Goal: Information Seeking & Learning: Learn about a topic

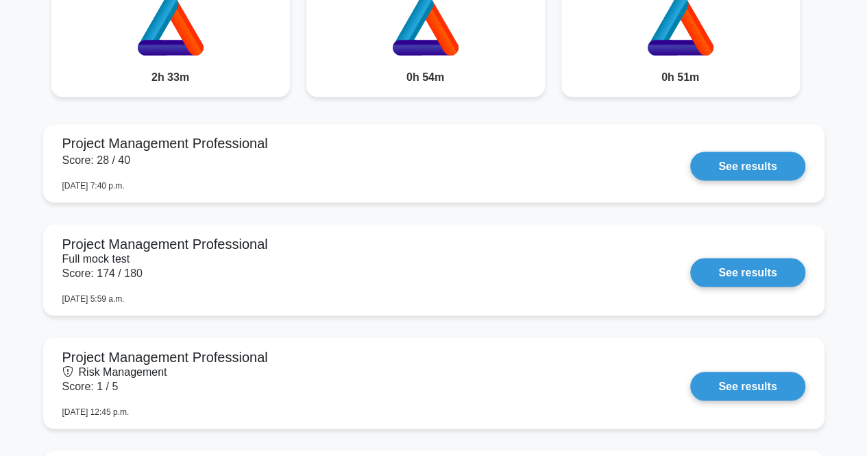
scroll to position [1140, 0]
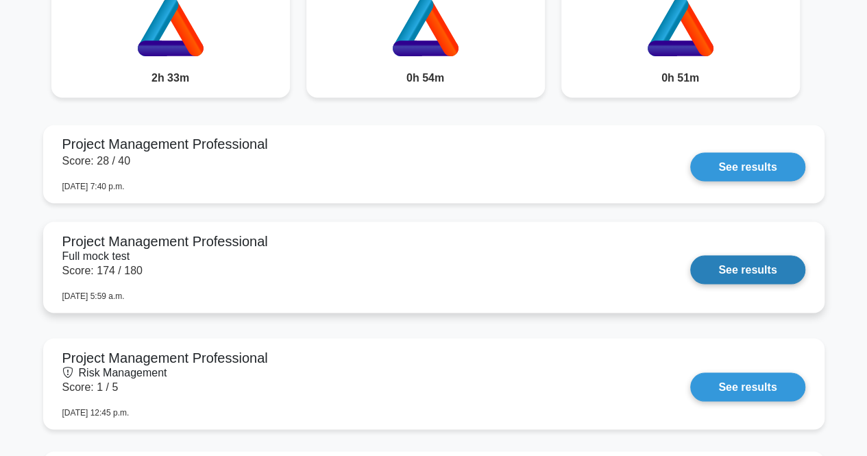
click at [740, 277] on link "See results" at bounding box center [747, 269] width 114 height 29
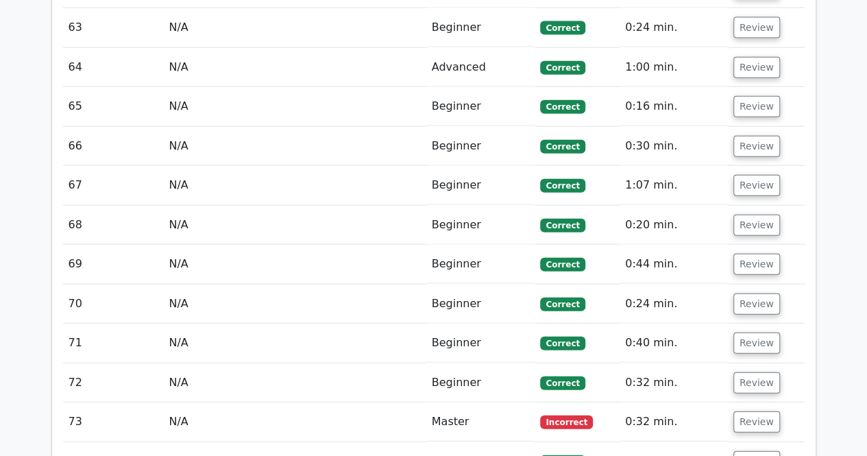
scroll to position [4175, 0]
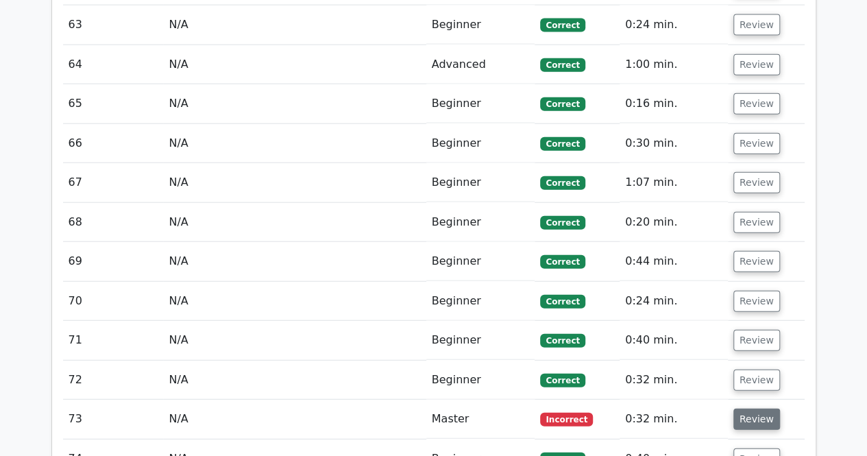
click at [748, 408] on button "Review" at bounding box center [756, 418] width 47 height 21
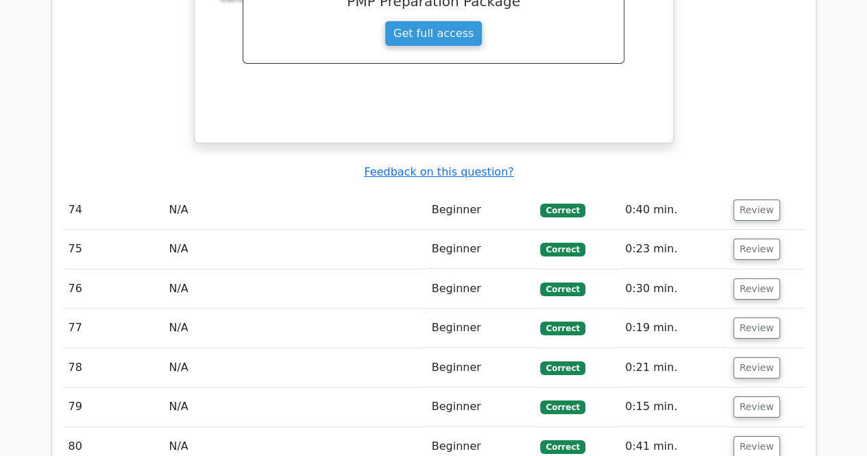
scroll to position [5064, 0]
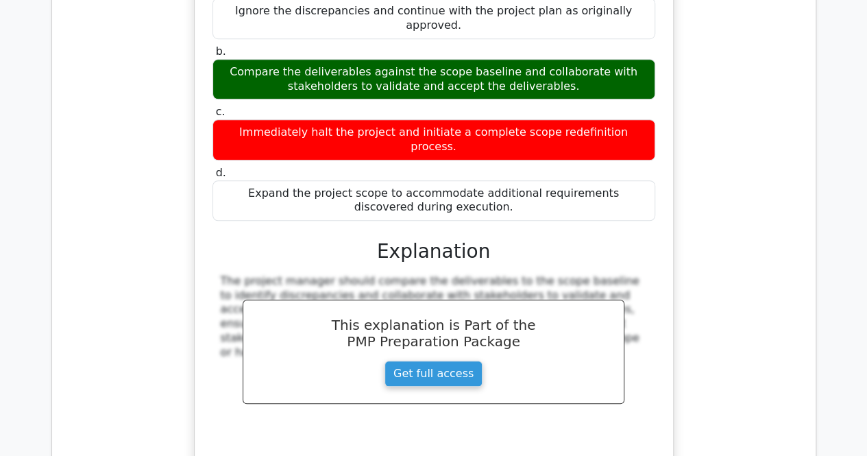
scroll to position [5702, 0]
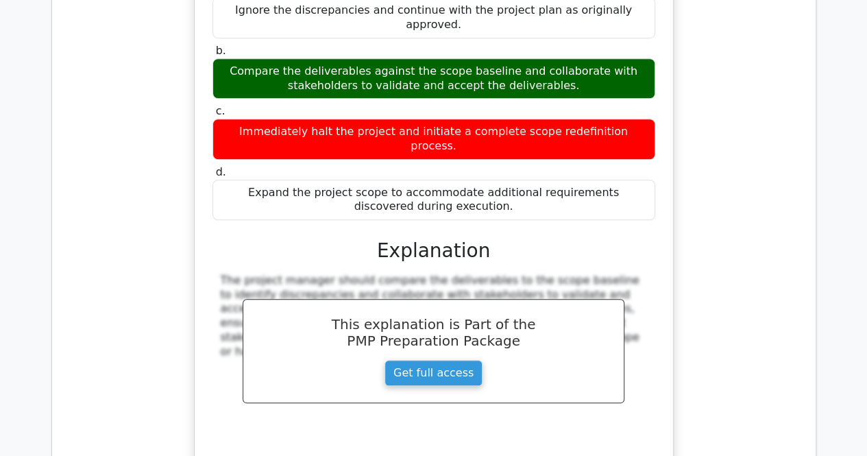
click at [791, 271] on div "During a project's execution phase, the project manager notices that the delive…" at bounding box center [433, 185] width 741 height 628
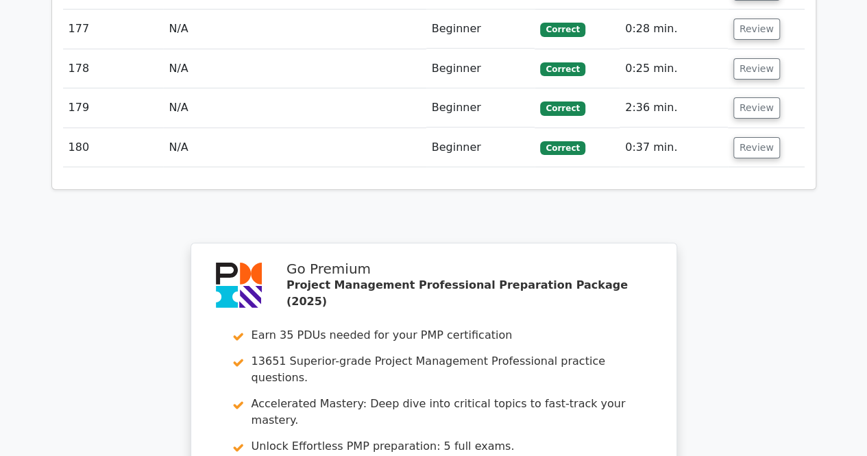
scroll to position [10086, 0]
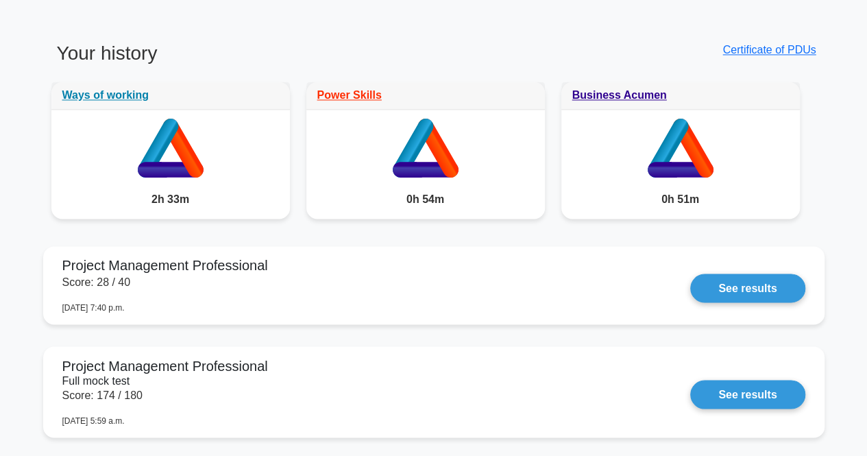
scroll to position [1019, 0]
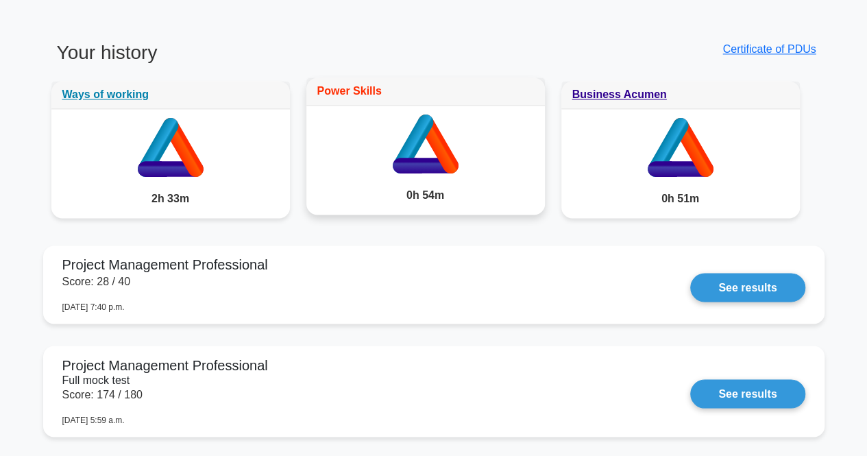
click at [348, 88] on link "Power Skills" at bounding box center [349, 91] width 64 height 12
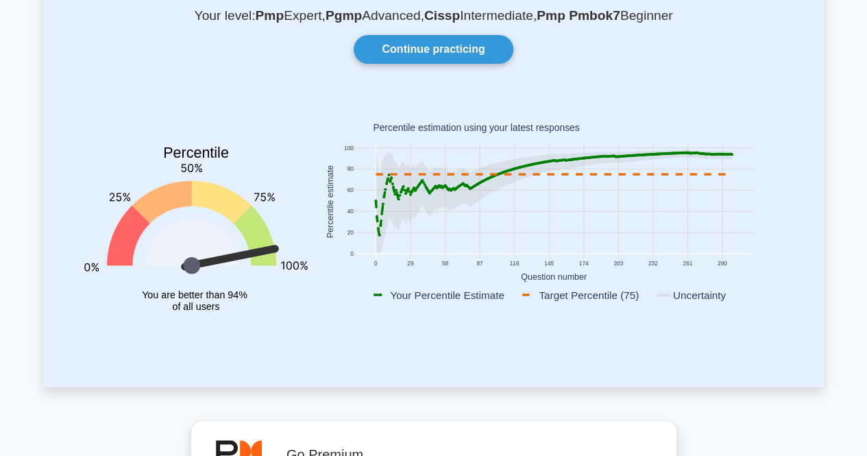
scroll to position [0, 0]
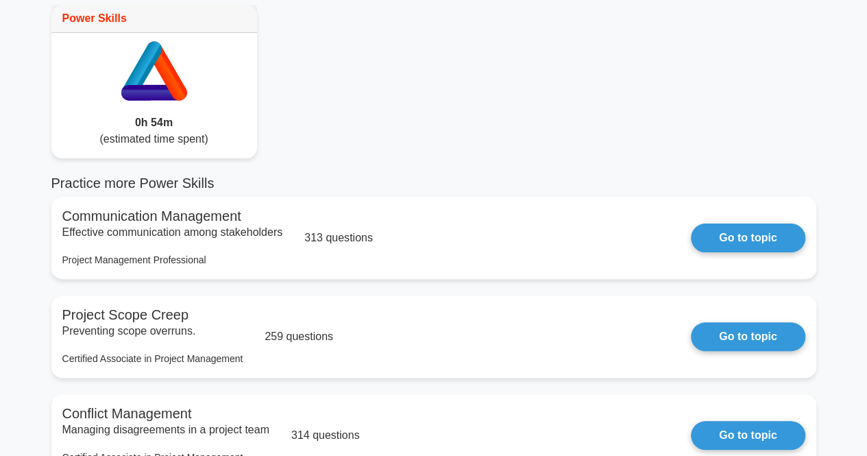
scroll to position [73, 0]
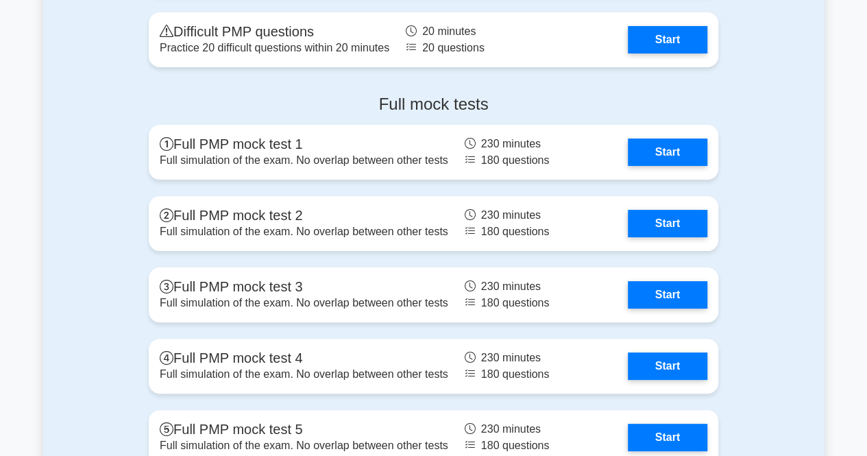
scroll to position [5147, 0]
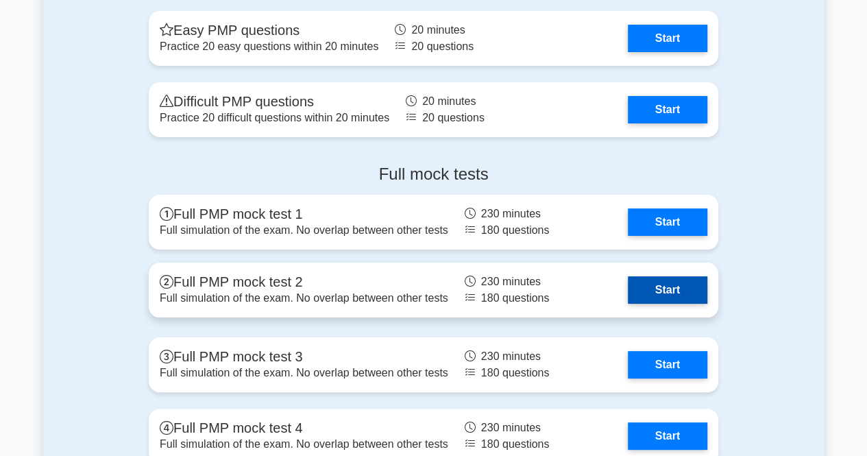
click at [671, 299] on link "Start" at bounding box center [667, 289] width 79 height 27
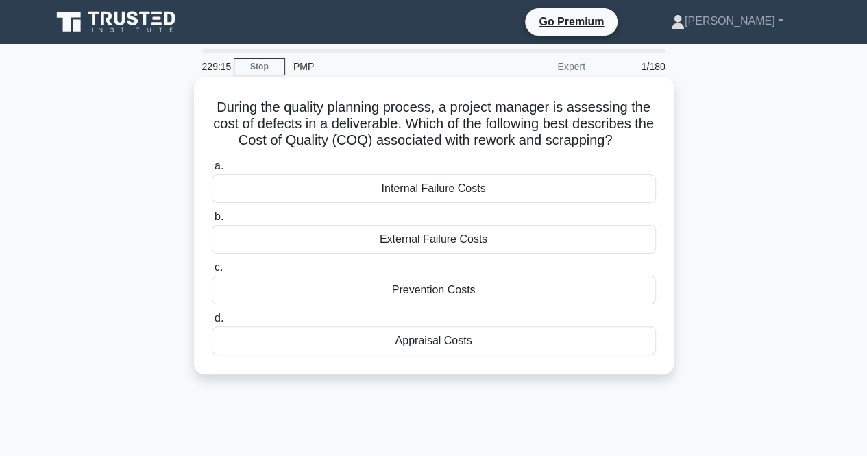
click at [436, 346] on div "Appraisal Costs" at bounding box center [434, 340] width 444 height 29
click at [212, 323] on input "d. Appraisal Costs" at bounding box center [212, 318] width 0 height 9
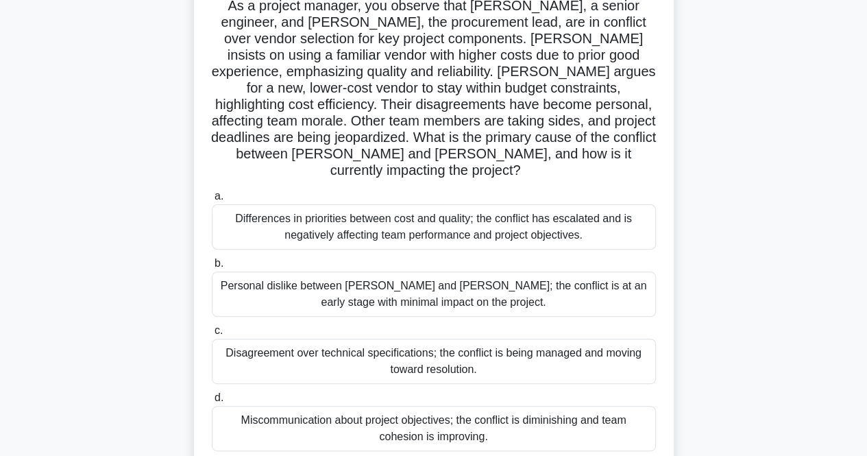
scroll to position [104, 0]
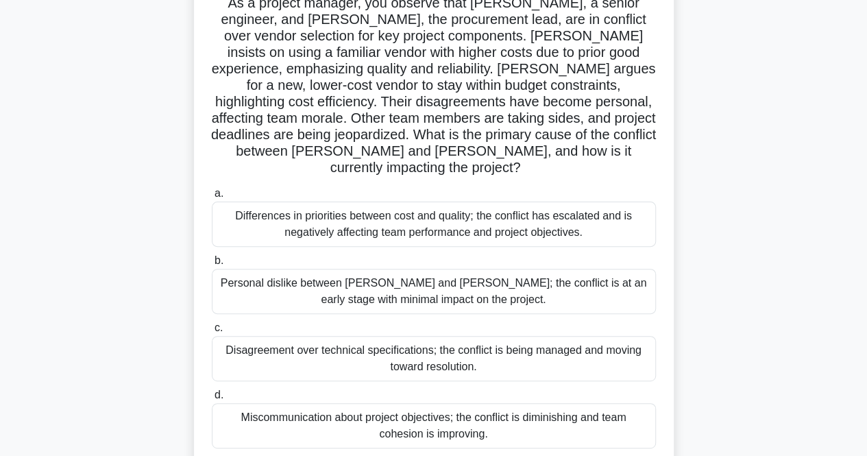
click at [410, 217] on div "Differences in priorities between cost and quality; the conflict has escalated …" at bounding box center [434, 223] width 444 height 45
click at [212, 198] on input "a. Differences in priorities between cost and quality; the conflict has escalat…" at bounding box center [212, 193] width 0 height 9
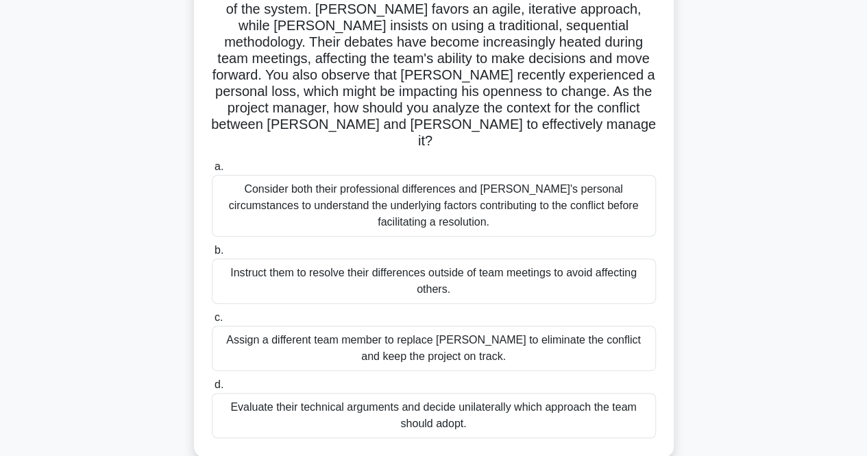
scroll to position [149, 0]
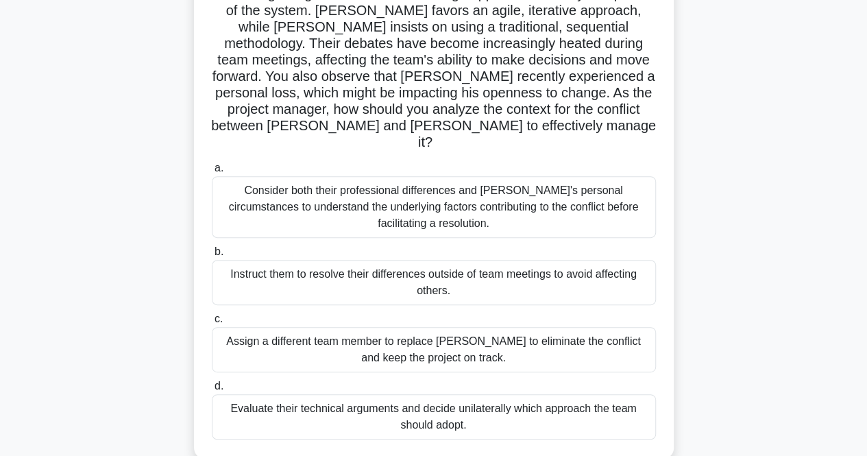
click at [600, 188] on div "Consider both their professional differences and Tom's personal circumstances t…" at bounding box center [434, 207] width 444 height 62
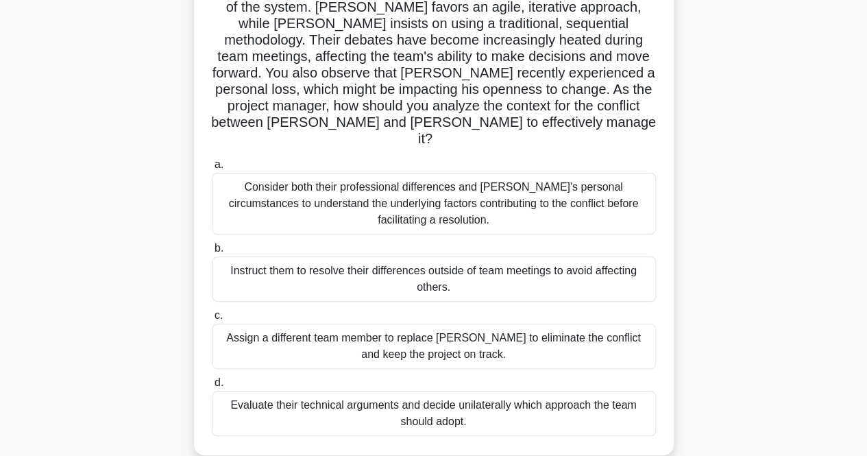
click at [212, 169] on input "a. Consider both their professional differences and Tom's personal circumstance…" at bounding box center [212, 164] width 0 height 9
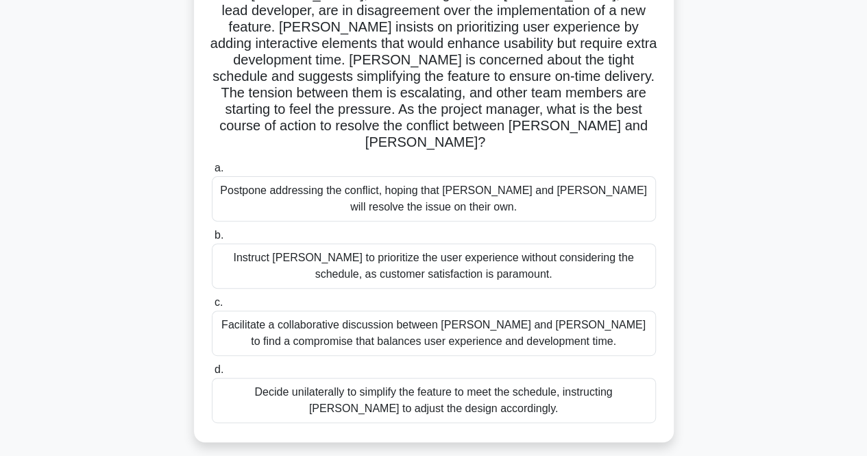
scroll to position [134, 0]
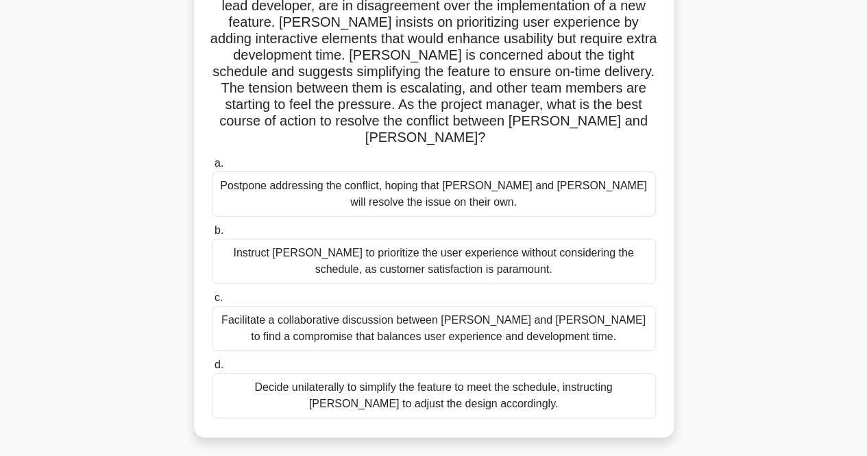
click at [589, 312] on div "Facilitate a collaborative discussion between Alex and Jamie to find a compromi…" at bounding box center [434, 328] width 444 height 45
click at [212, 302] on input "c. Facilitate a collaborative discussion between Alex and Jamie to find a compr…" at bounding box center [212, 297] width 0 height 9
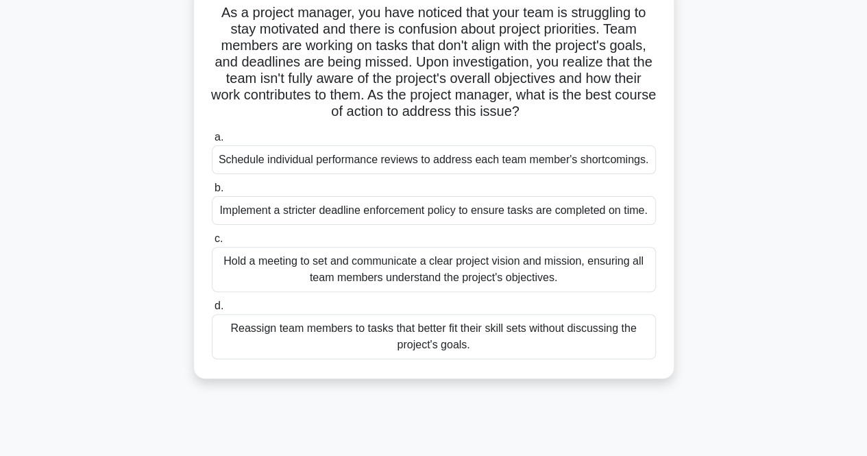
scroll to position [99, 0]
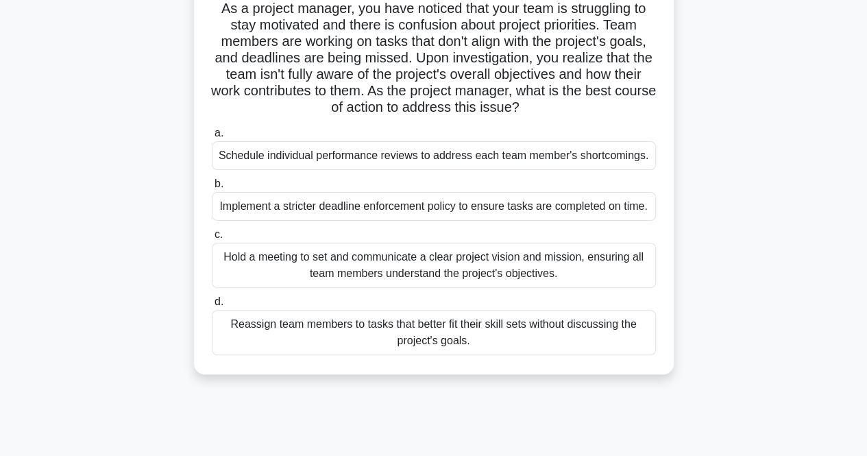
click at [614, 266] on div "Hold a meeting to set and communicate a clear project vision and mission, ensur…" at bounding box center [434, 265] width 444 height 45
click at [212, 239] on input "c. Hold a meeting to set and communicate a clear project vision and mission, en…" at bounding box center [212, 234] width 0 height 9
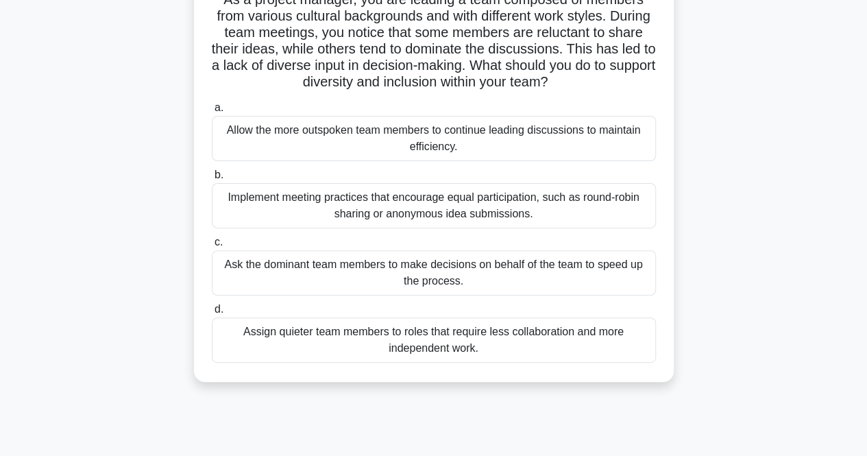
scroll to position [112, 0]
click at [619, 206] on div "Implement meeting practices that encourage equal participation, such as round-r…" at bounding box center [434, 204] width 444 height 45
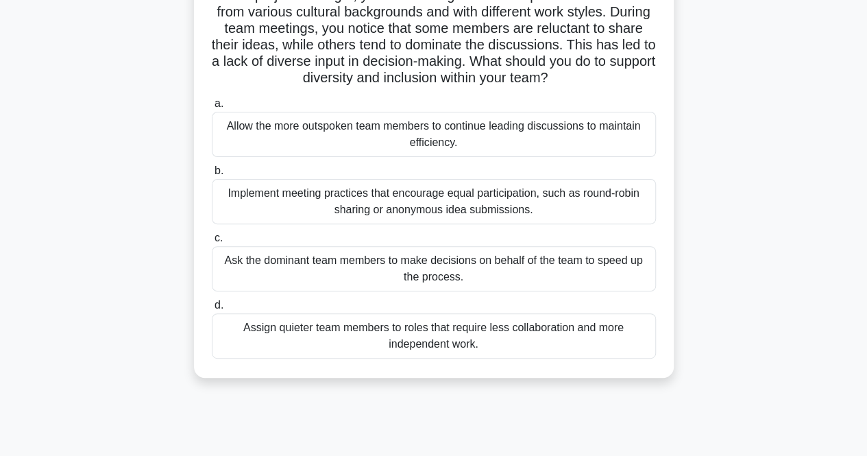
click at [212, 175] on input "b. Implement meeting practices that encourage equal participation, such as roun…" at bounding box center [212, 170] width 0 height 9
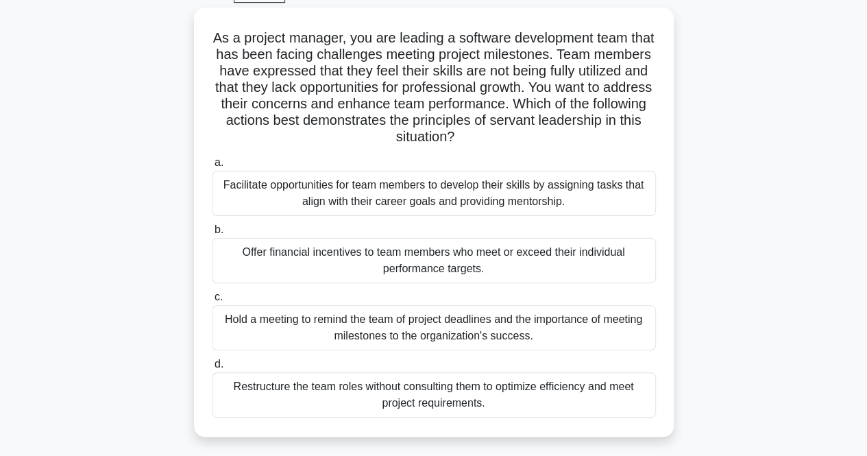
scroll to position [74, 0]
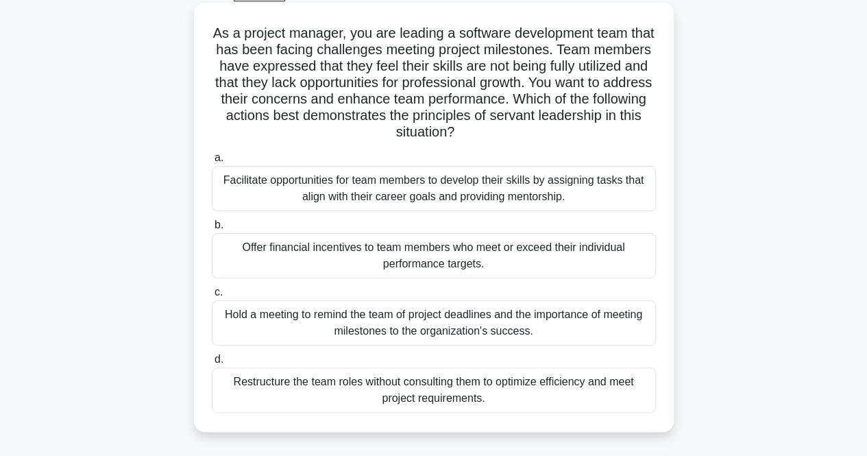
click at [619, 193] on div "Facilitate opportunities for team members to develop their skills by assigning …" at bounding box center [434, 188] width 444 height 45
click at [212, 162] on input "a. Facilitate opportunities for team members to develop their skills by assigni…" at bounding box center [212, 157] width 0 height 9
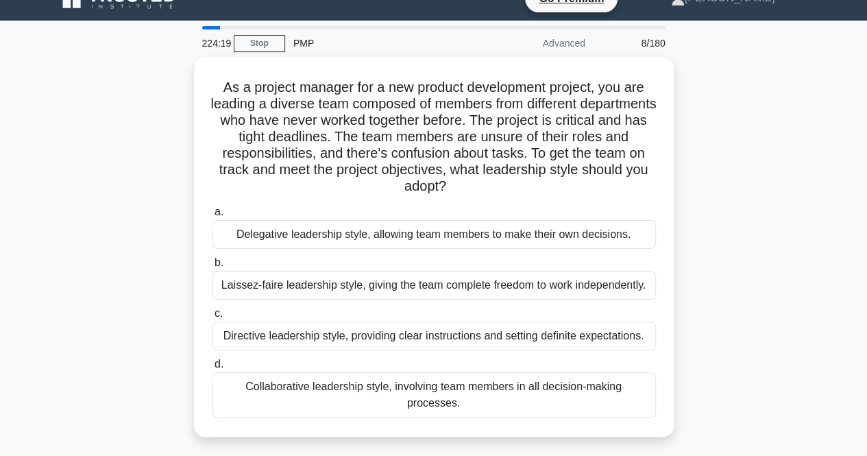
scroll to position [25, 0]
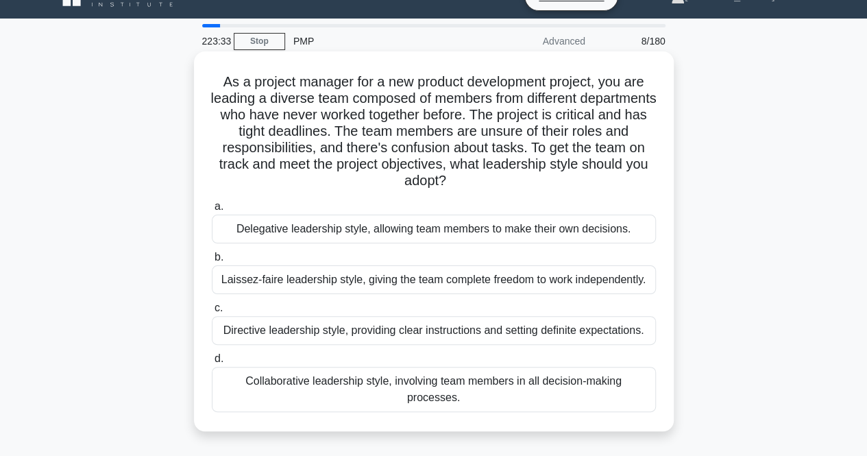
click at [597, 386] on div "Collaborative leadership style, involving team members in all decision-making p…" at bounding box center [434, 389] width 444 height 45
click at [212, 363] on input "d. Collaborative leadership style, involving team members in all decision-makin…" at bounding box center [212, 358] width 0 height 9
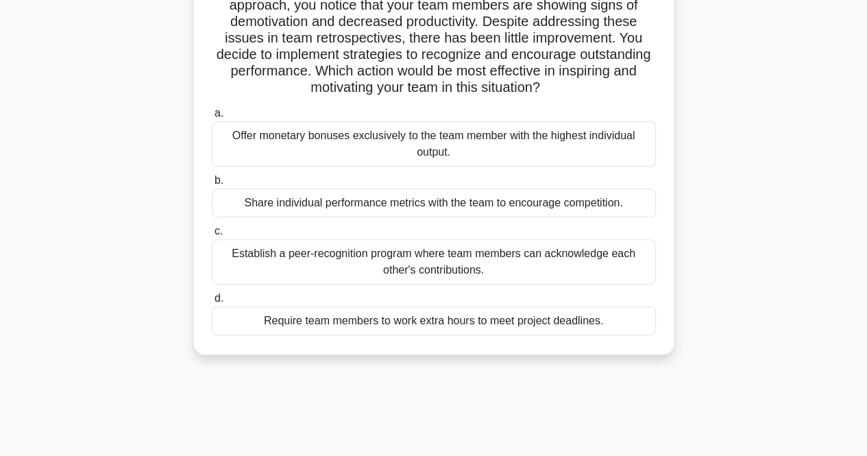
scroll to position [128, 0]
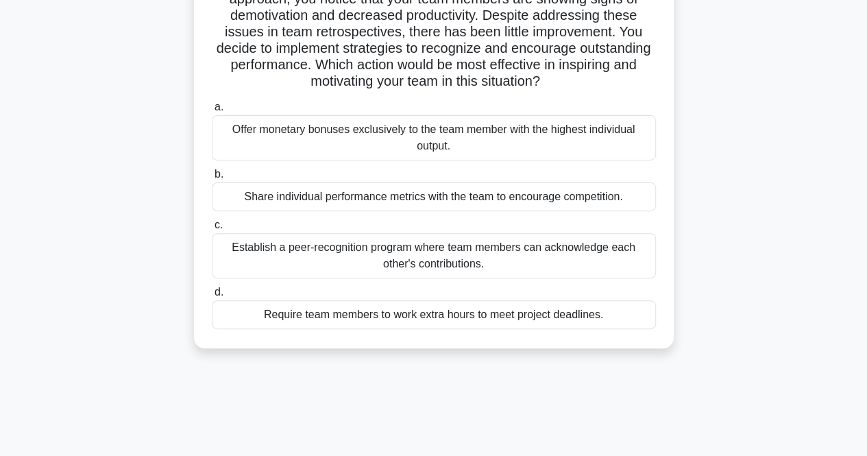
click at [532, 254] on div "Establish a peer-recognition program where team members can acknowledge each ot…" at bounding box center [434, 255] width 444 height 45
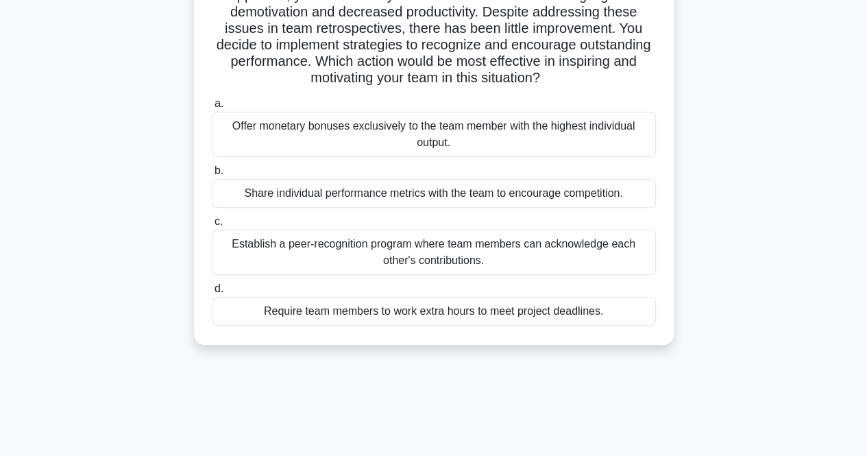
click at [212, 226] on input "c. Establish a peer-recognition program where team members can acknowledge each…" at bounding box center [212, 221] width 0 height 9
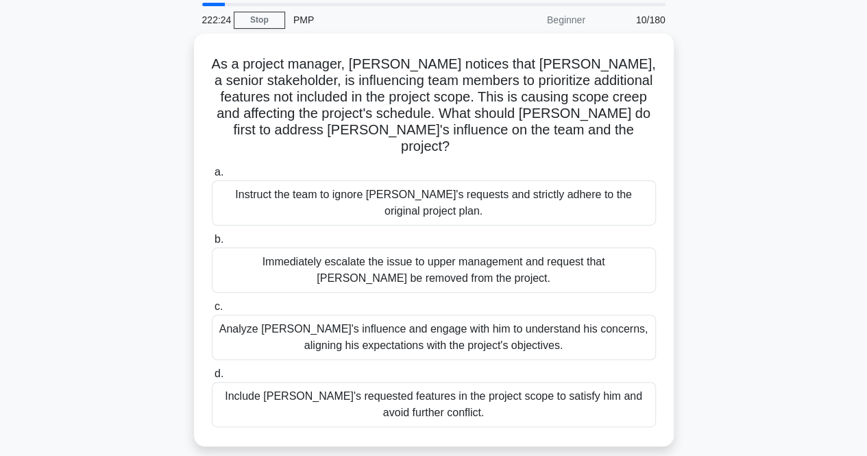
scroll to position [51, 0]
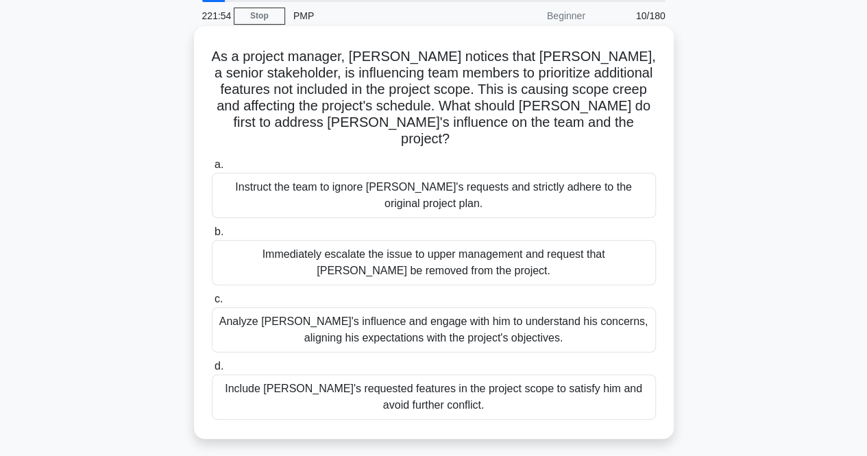
click at [550, 320] on div "Analyze John's influence and engage with him to understand his concerns, aligni…" at bounding box center [434, 329] width 444 height 45
click at [212, 304] on input "c. Analyze John's influence and engage with him to understand his concerns, ali…" at bounding box center [212, 299] width 0 height 9
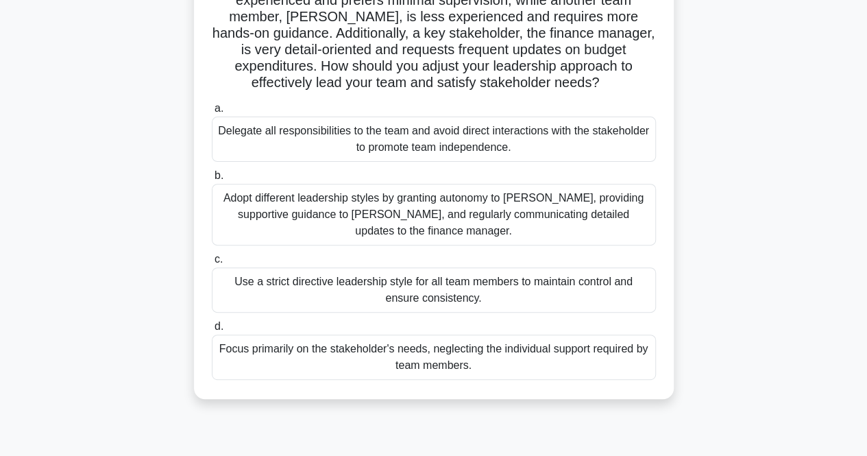
scroll to position [144, 0]
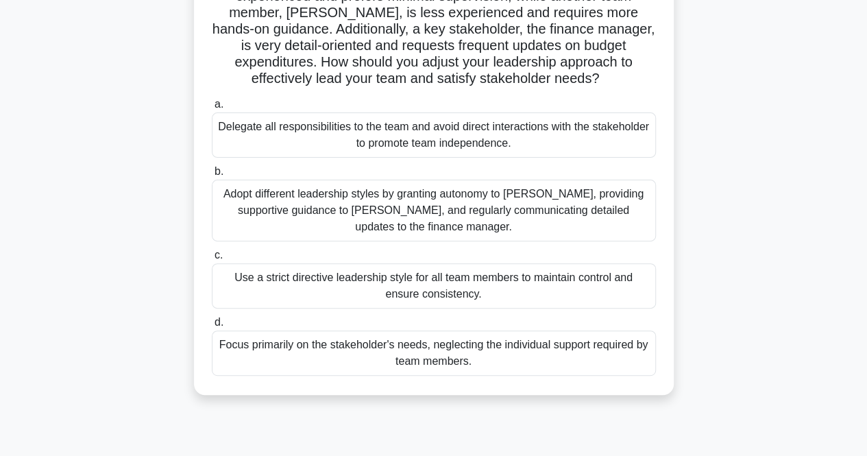
click at [609, 210] on div "Adopt different leadership styles by granting autonomy to Alex, providing suppo…" at bounding box center [434, 211] width 444 height 62
click at [212, 176] on input "b. Adopt different leadership styles by granting autonomy to Alex, providing su…" at bounding box center [212, 171] width 0 height 9
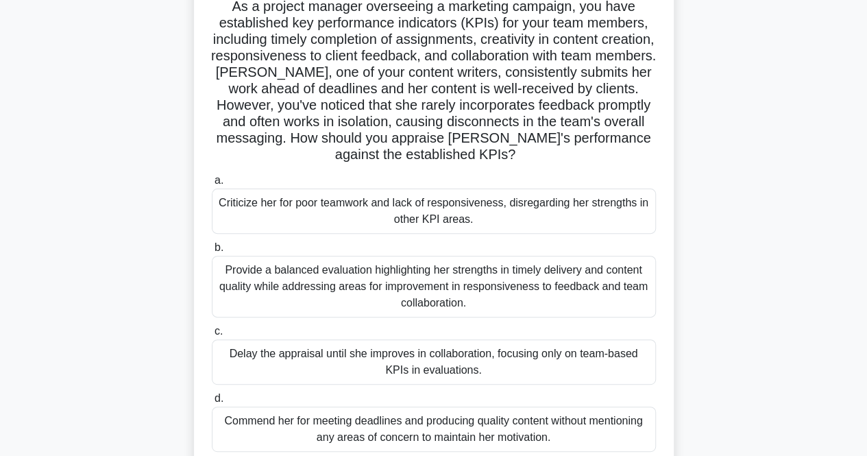
scroll to position [106, 0]
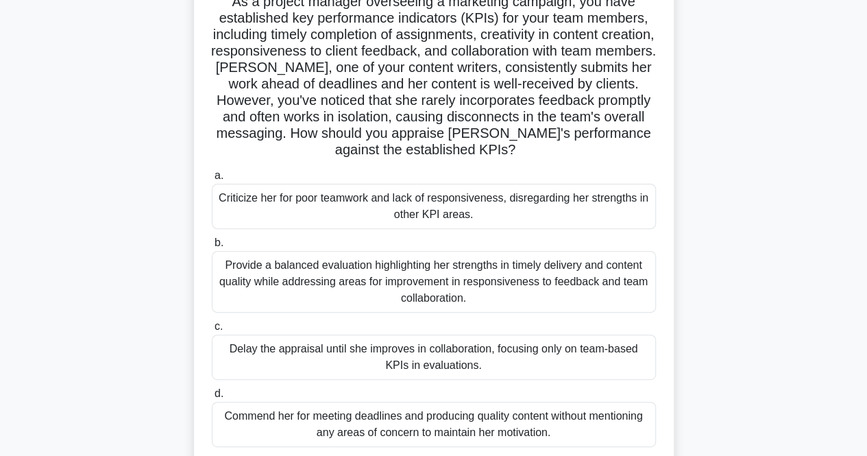
click at [502, 286] on div "Provide a balanced evaluation highlighting her strengths in timely delivery and…" at bounding box center [434, 282] width 444 height 62
click at [212, 247] on input "b. Provide a balanced evaluation highlighting her strengths in timely delivery …" at bounding box center [212, 242] width 0 height 9
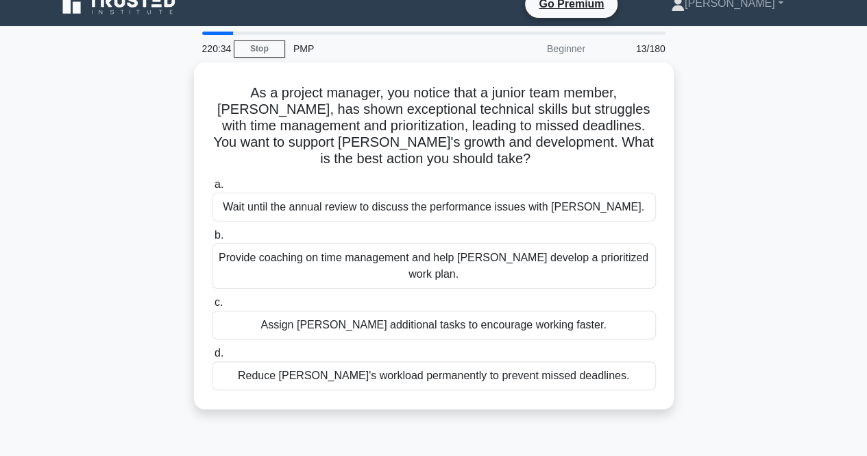
scroll to position [0, 0]
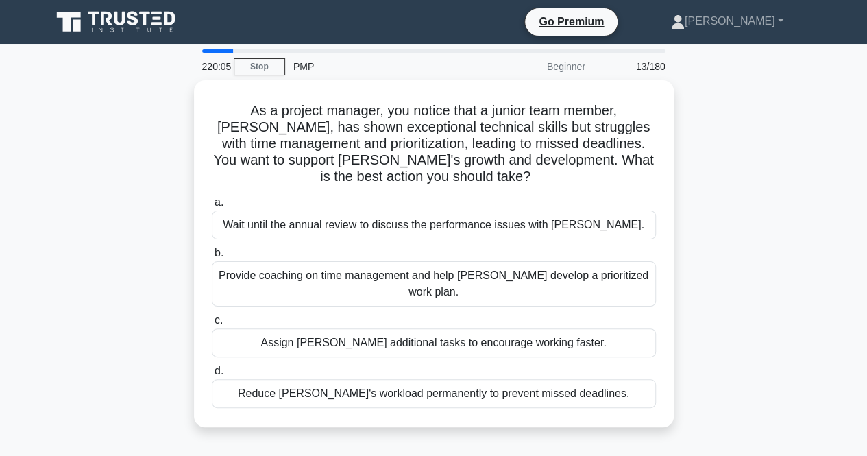
click at [595, 281] on div "Provide coaching on time management and help Alex develop a prioritized work pl…" at bounding box center [434, 283] width 444 height 45
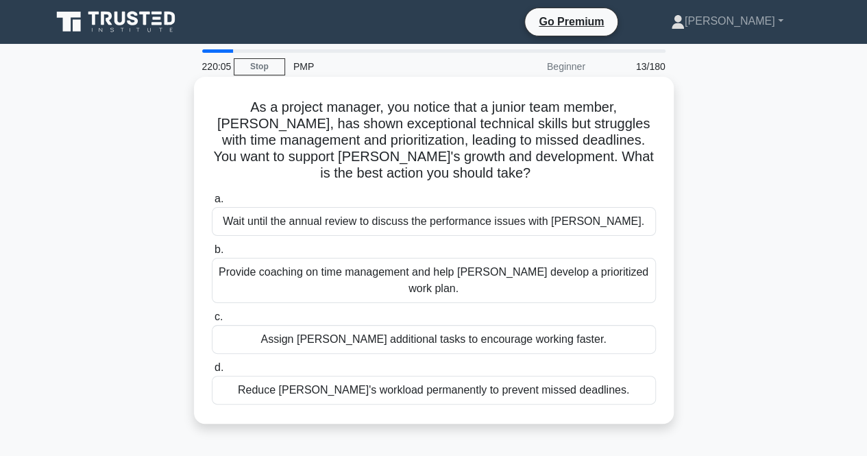
click at [212, 254] on input "b. Provide coaching on time management and help Alex develop a prioritized work…" at bounding box center [212, 249] width 0 height 9
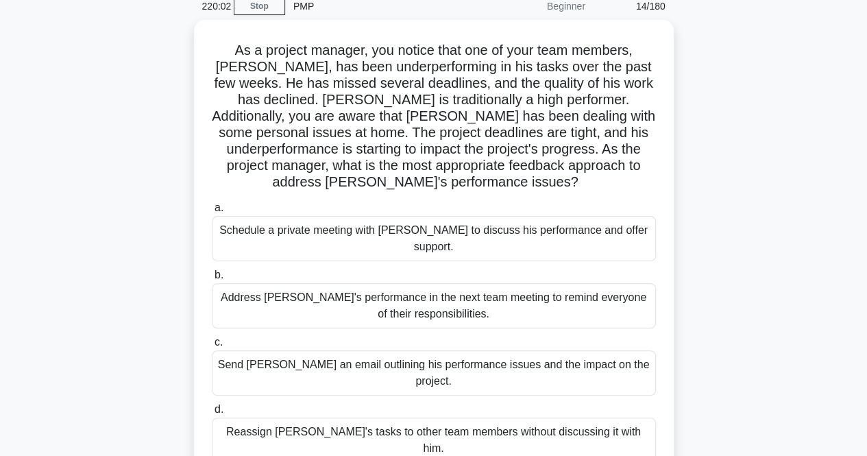
scroll to position [61, 0]
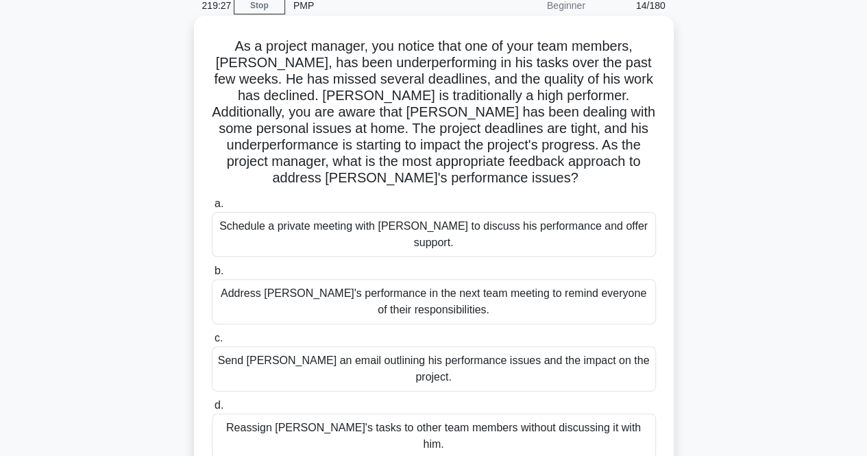
click at [614, 227] on div "Schedule a private meeting with Carlos to discuss his performance and offer sup…" at bounding box center [434, 234] width 444 height 45
click at [212, 208] on input "a. Schedule a private meeting with Carlos to discuss his performance and offer …" at bounding box center [212, 203] width 0 height 9
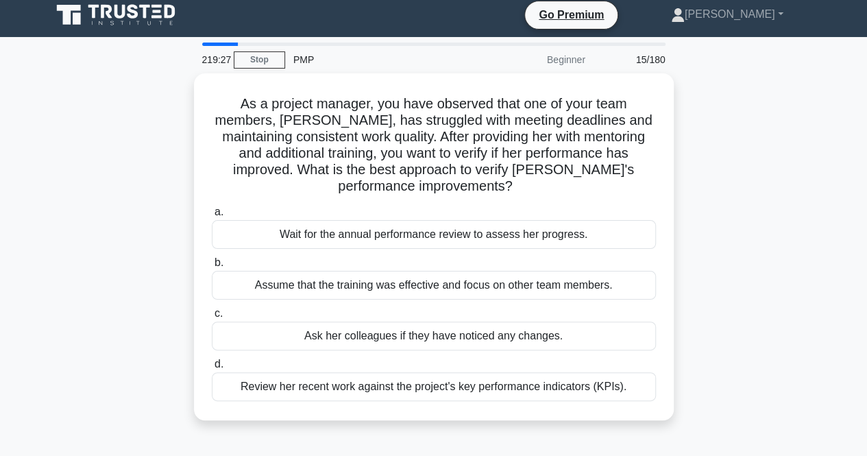
scroll to position [0, 0]
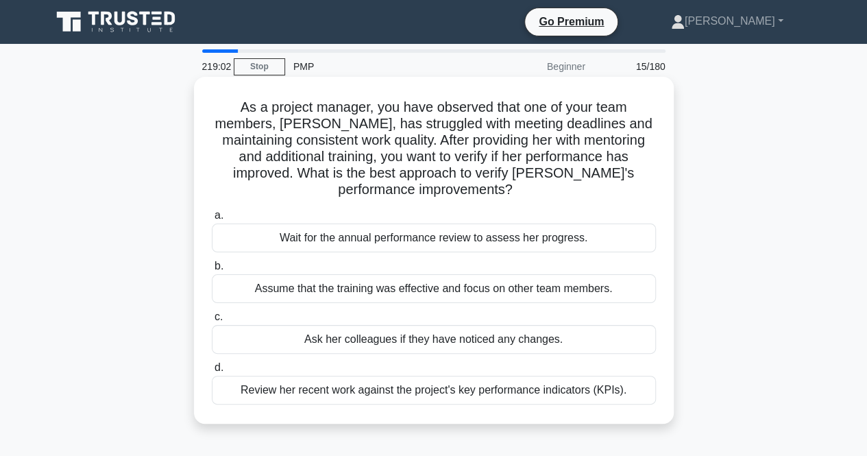
click at [549, 401] on div "Review her recent work against the project's key performance indicators (KPIs)." at bounding box center [434, 389] width 444 height 29
click at [212, 372] on input "d. Review her recent work against the project's key performance indicators (KPI…" at bounding box center [212, 367] width 0 height 9
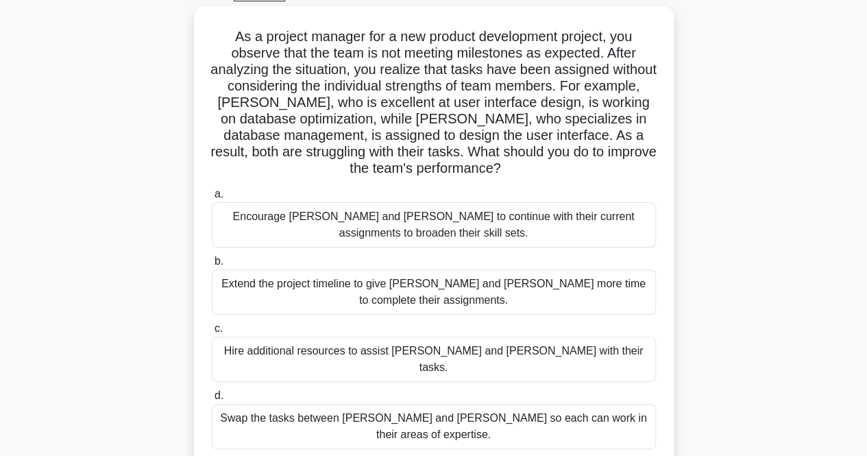
scroll to position [75, 0]
click at [592, 403] on div "Swap the tasks between Alex and Sam so each can work in their areas of expertis…" at bounding box center [434, 425] width 444 height 45
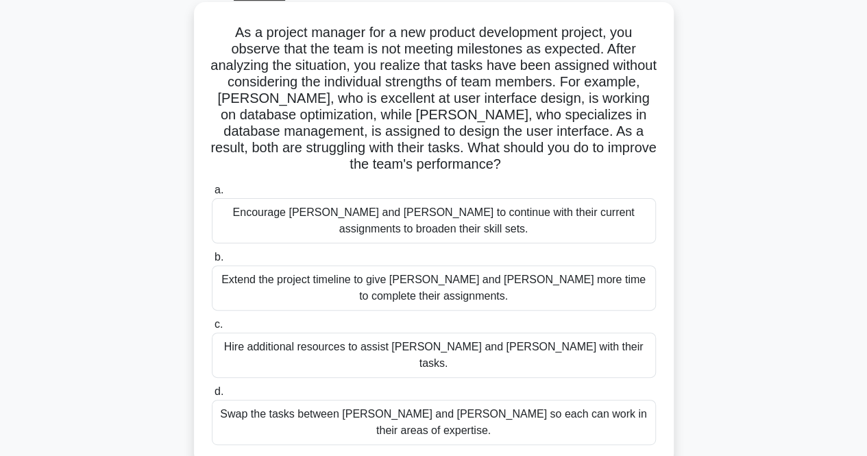
click at [212, 396] on input "d. Swap the tasks between Alex and Sam so each can work in their areas of exper…" at bounding box center [212, 391] width 0 height 9
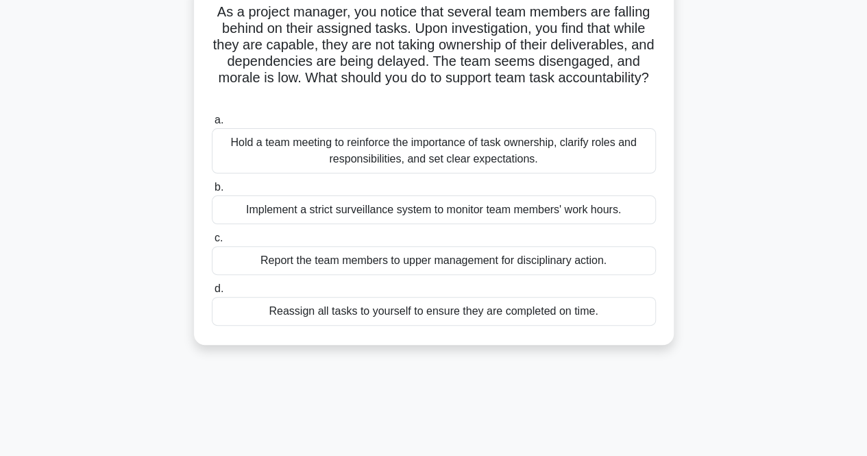
scroll to position [100, 0]
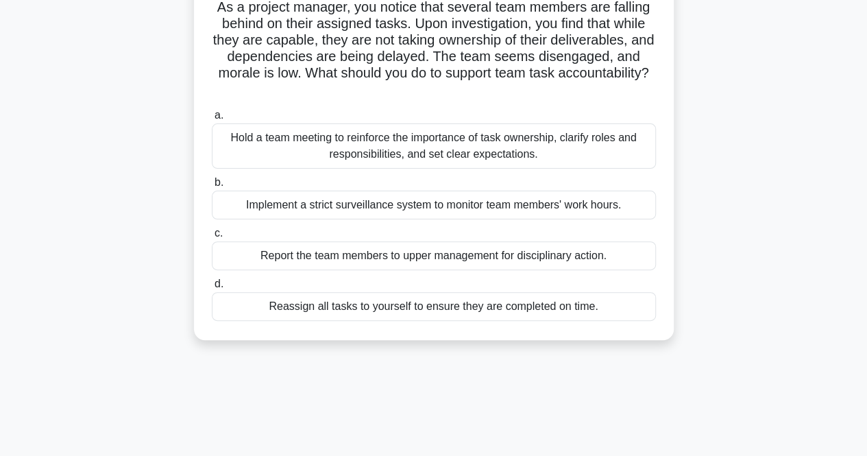
click at [613, 152] on div "Hold a team meeting to reinforce the importance of task ownership, clarify role…" at bounding box center [434, 145] width 444 height 45
click at [212, 120] on input "a. Hold a team meeting to reinforce the importance of task ownership, clarify r…" at bounding box center [212, 115] width 0 height 9
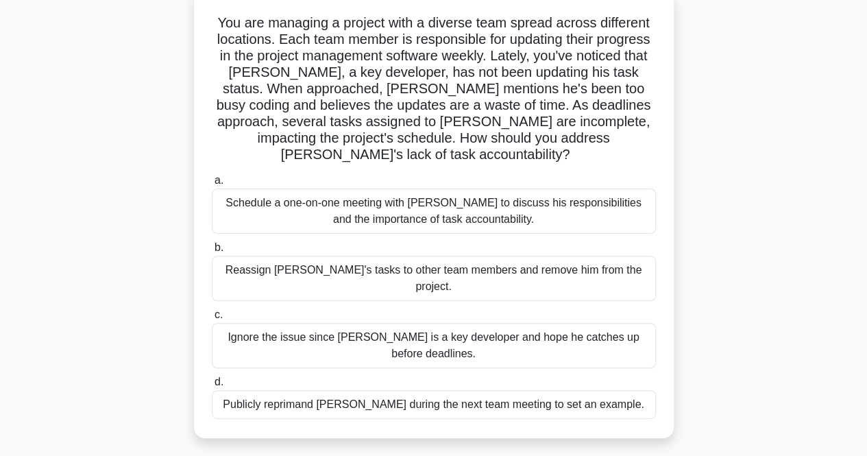
scroll to position [92, 0]
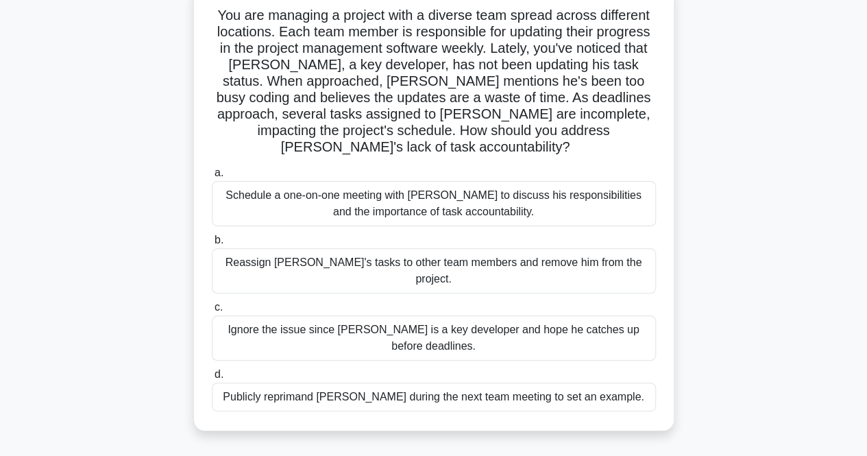
click at [626, 195] on div "Schedule a one-on-one meeting with Alex to discuss his responsibilities and the…" at bounding box center [434, 203] width 444 height 45
click at [212, 177] on input "a. Schedule a one-on-one meeting with Alex to discuss his responsibilities and …" at bounding box center [212, 173] width 0 height 9
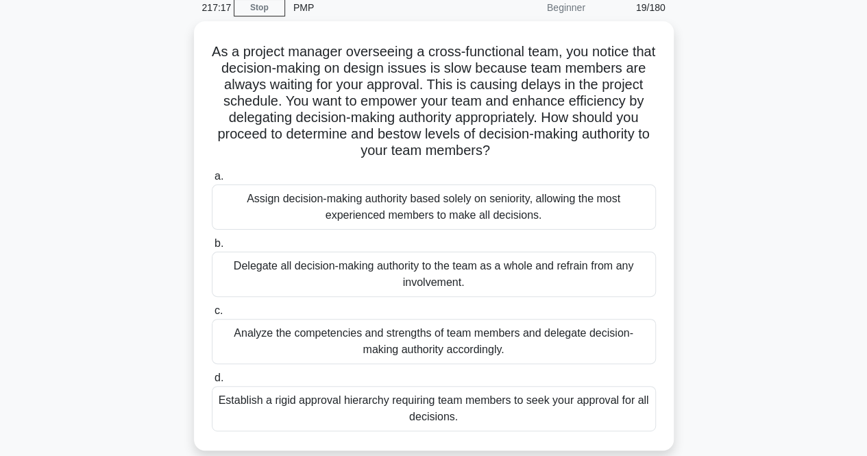
scroll to position [60, 0]
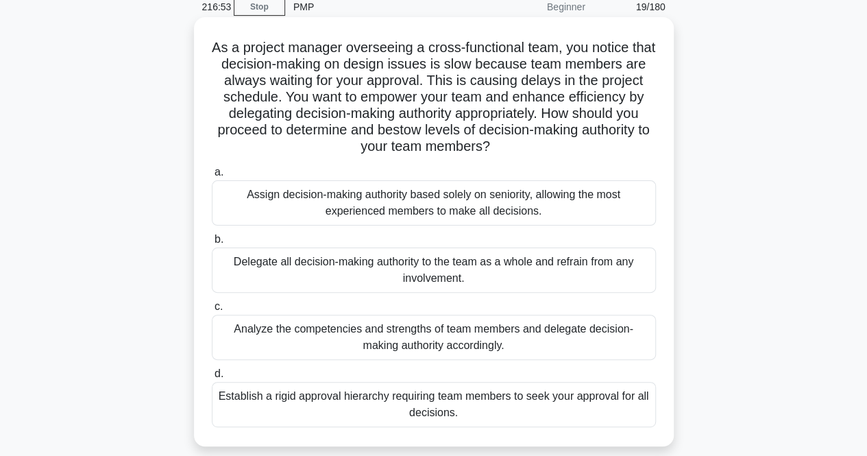
click at [581, 336] on div "Analyze the competencies and strengths of team members and delegate decision-ma…" at bounding box center [434, 336] width 444 height 45
click at [212, 311] on input "c. Analyze the competencies and strengths of team members and delegate decision…" at bounding box center [212, 306] width 0 height 9
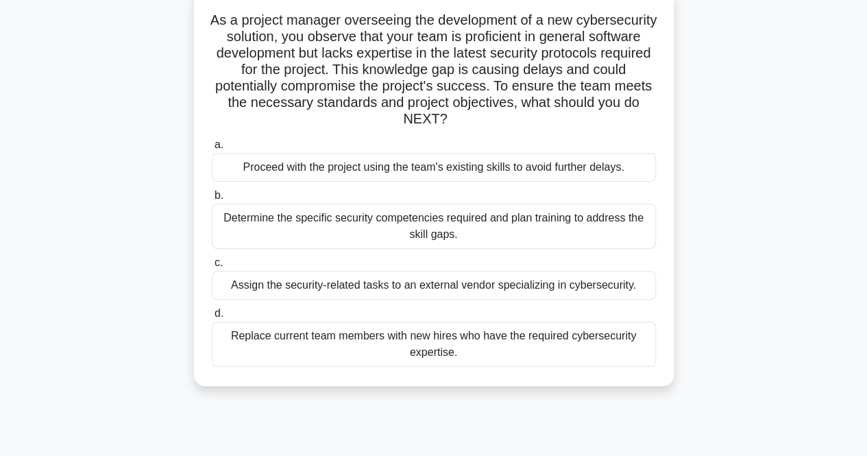
scroll to position [92, 0]
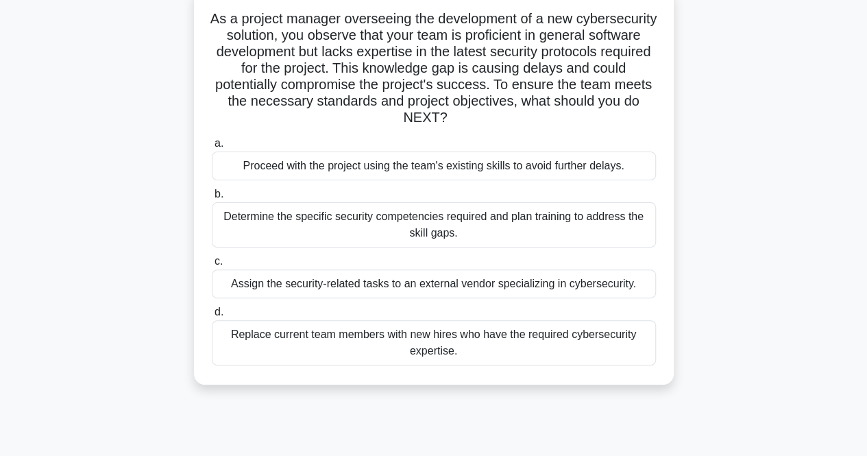
click at [608, 233] on div "Determine the specific security competencies required and plan training to addr…" at bounding box center [434, 224] width 444 height 45
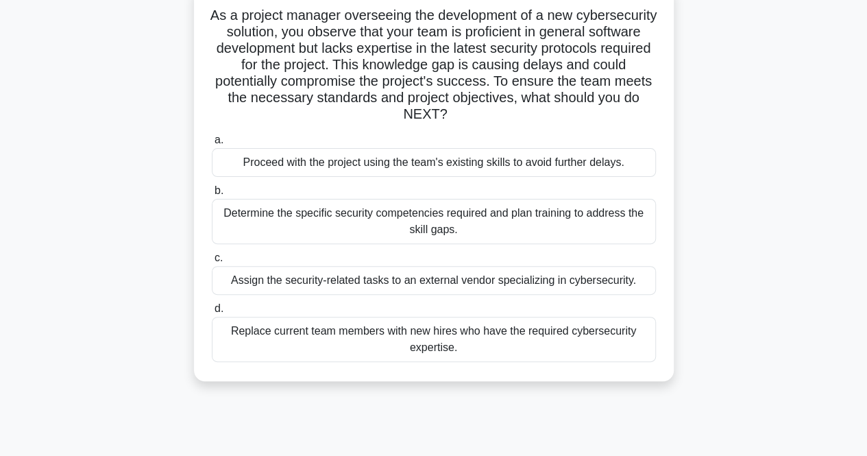
click at [212, 195] on input "b. Determine the specific security competencies required and plan training to a…" at bounding box center [212, 190] width 0 height 9
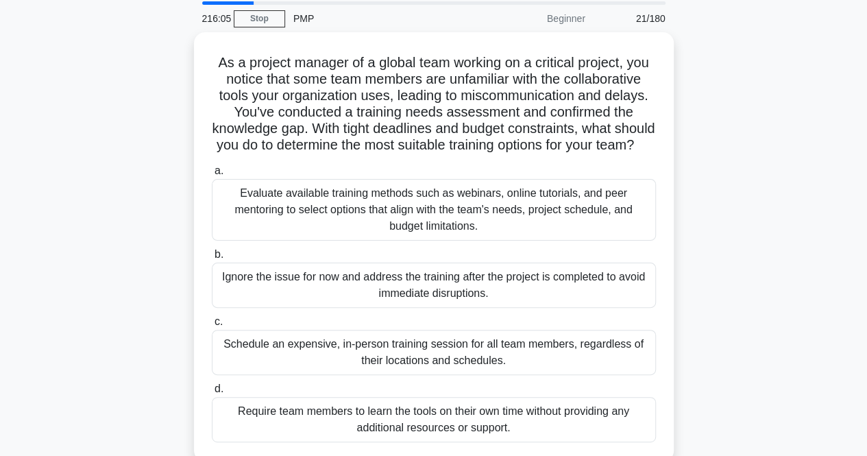
scroll to position [50, 0]
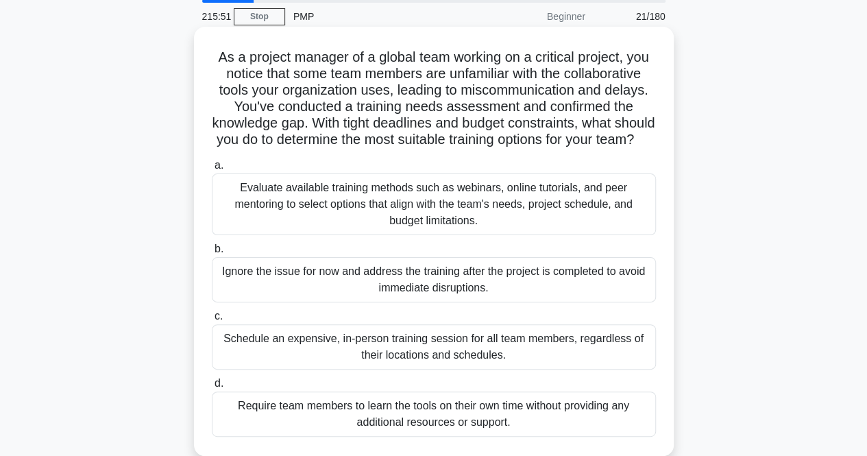
click at [590, 223] on div "Evaluate available training methods such as webinars, online tutorials, and pee…" at bounding box center [434, 204] width 444 height 62
click at [212, 170] on input "a. Evaluate available training methods such as webinars, online tutorials, and …" at bounding box center [212, 165] width 0 height 9
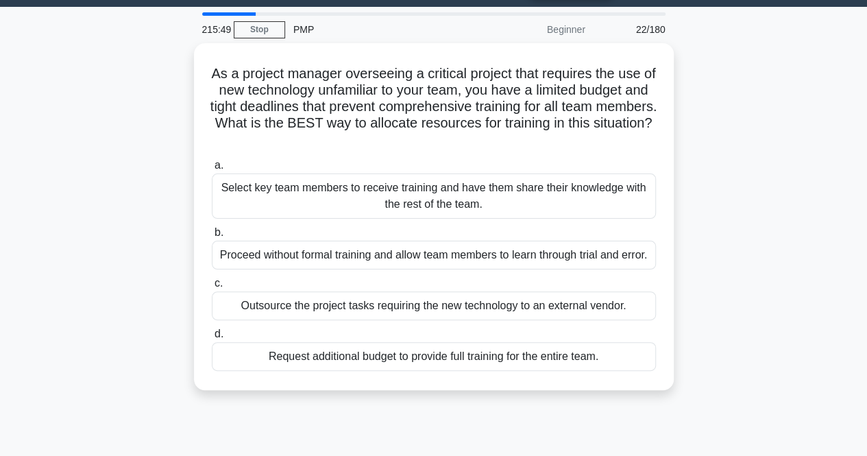
scroll to position [39, 0]
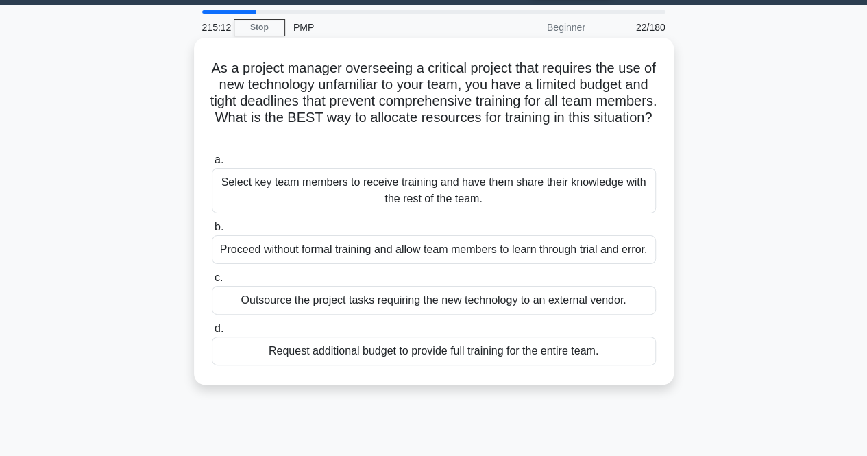
click at [626, 190] on div "Select key team members to receive training and have them share their knowledge…" at bounding box center [434, 190] width 444 height 45
click at [212, 164] on input "a. Select key team members to receive training and have them share their knowle…" at bounding box center [212, 160] width 0 height 9
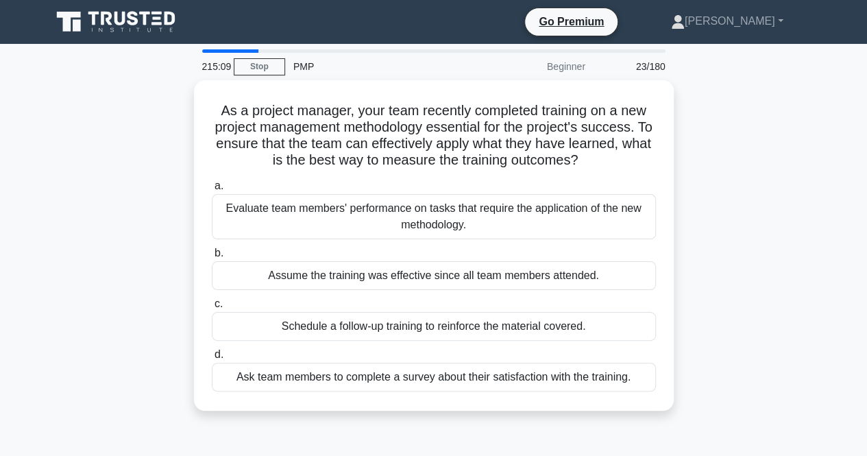
scroll to position [0, 0]
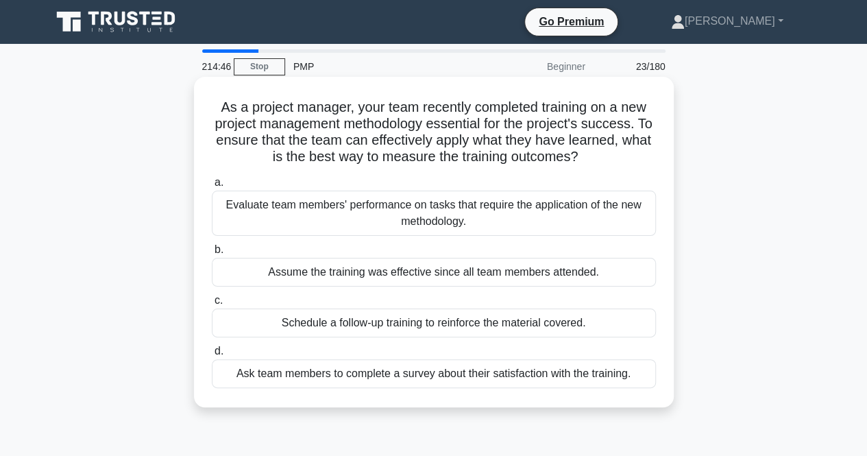
click at [610, 217] on div "Evaluate team members' performance on tasks that require the application of the…" at bounding box center [434, 212] width 444 height 45
click at [212, 187] on input "a. Evaluate team members' performance on tasks that require the application of …" at bounding box center [212, 182] width 0 height 9
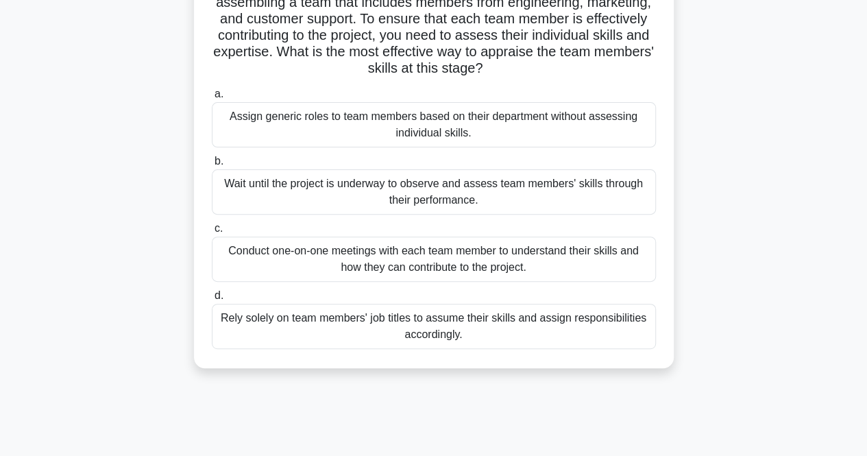
scroll to position [125, 0]
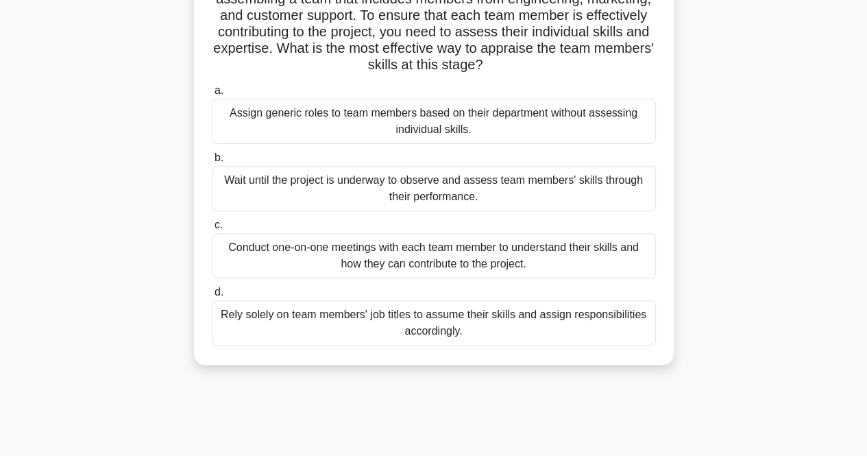
click at [599, 258] on div "Conduct one-on-one meetings with each team member to understand their skills an…" at bounding box center [434, 255] width 444 height 45
click at [212, 230] on input "c. Conduct one-on-one meetings with each team member to understand their skills…" at bounding box center [212, 225] width 0 height 9
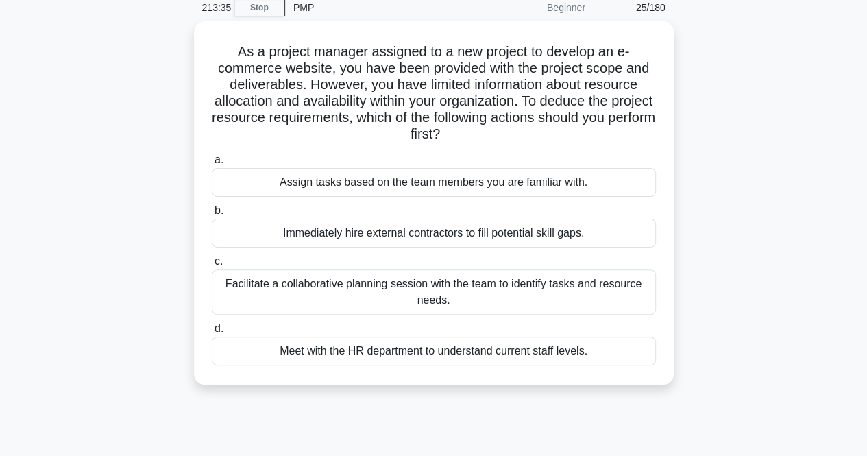
scroll to position [59, 0]
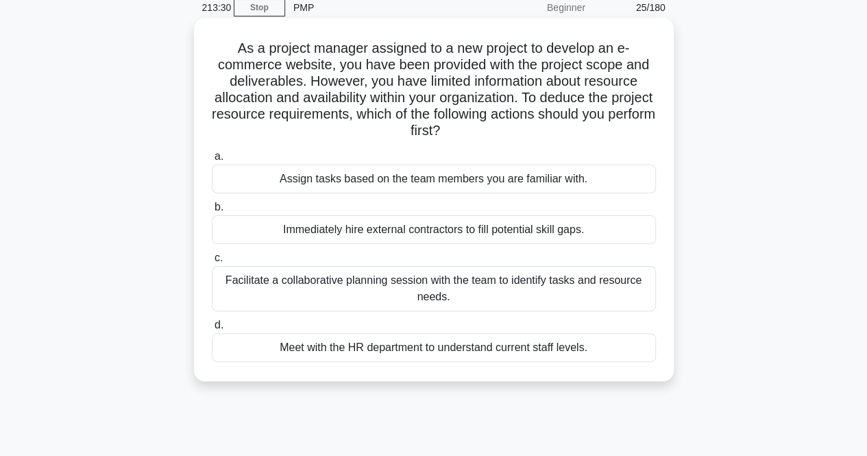
click at [588, 298] on div "Facilitate a collaborative planning session with the team to identify tasks and…" at bounding box center [434, 288] width 444 height 45
click at [212, 262] on input "c. Facilitate a collaborative planning session with the team to identify tasks …" at bounding box center [212, 258] width 0 height 9
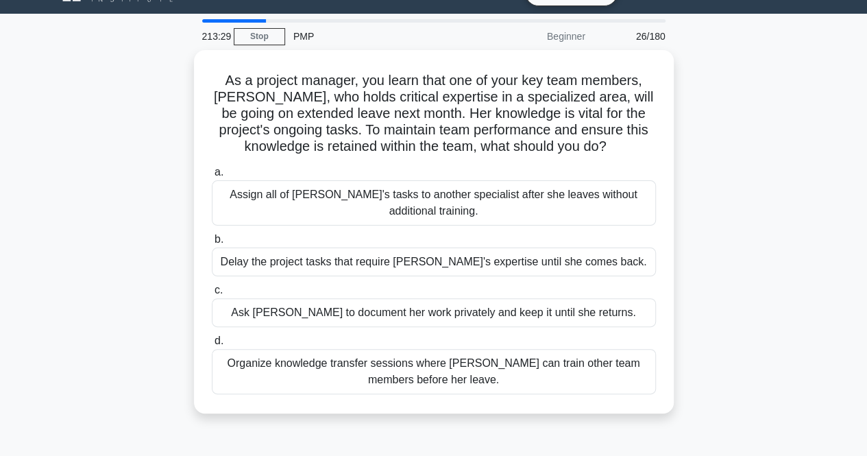
scroll to position [48, 0]
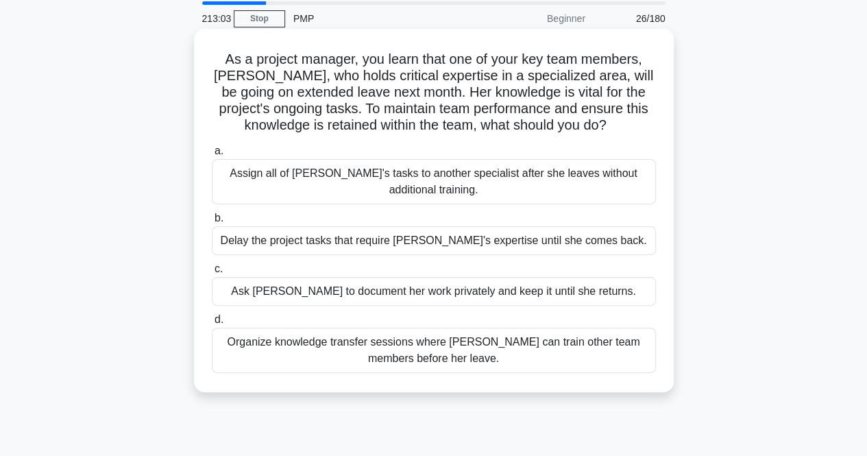
click at [609, 359] on div "Organize knowledge transfer sessions where Emma can train other team members be…" at bounding box center [434, 349] width 444 height 45
click at [212, 324] on input "d. Organize knowledge transfer sessions where Emma can train other team members…" at bounding box center [212, 319] width 0 height 9
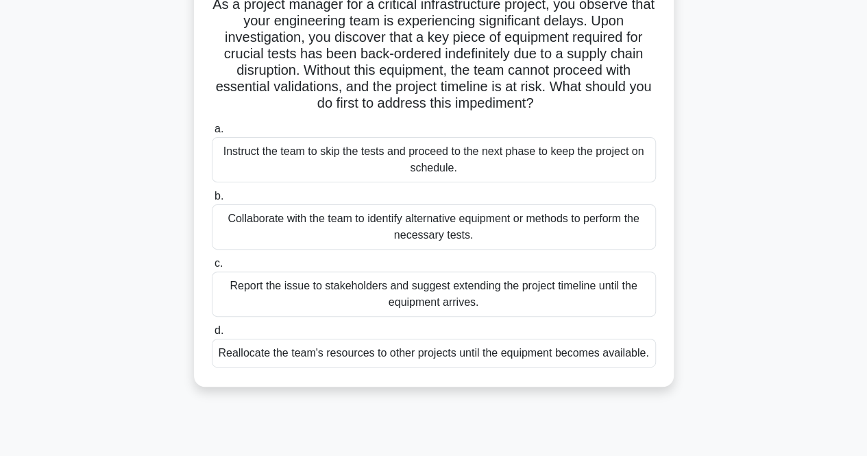
scroll to position [107, 0]
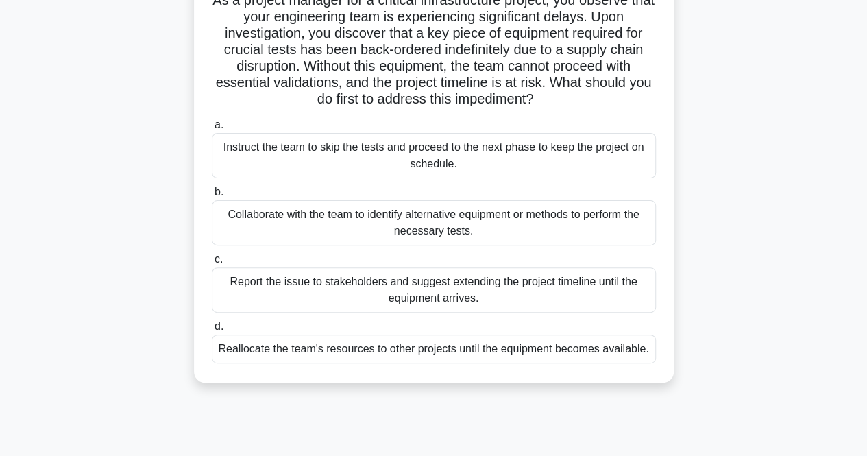
click at [547, 225] on div "Collaborate with the team to identify alternative equipment or methods to perfo…" at bounding box center [434, 222] width 444 height 45
click at [212, 197] on input "b. Collaborate with the team to identify alternative equipment or methods to pe…" at bounding box center [212, 192] width 0 height 9
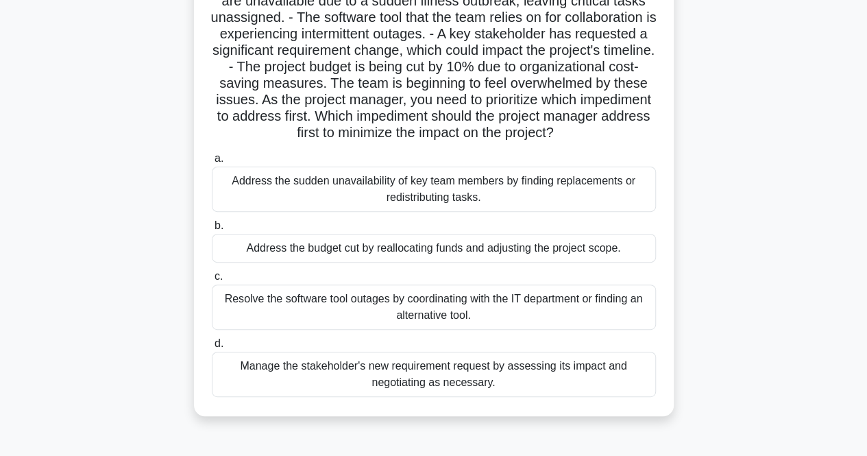
scroll to position [149, 0]
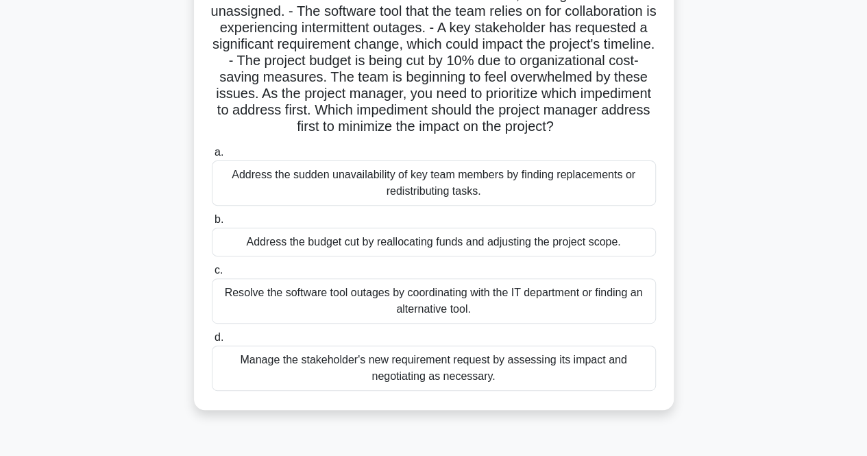
click at [469, 194] on div "Address the sudden unavailability of key team members by finding replacements o…" at bounding box center [434, 182] width 444 height 45
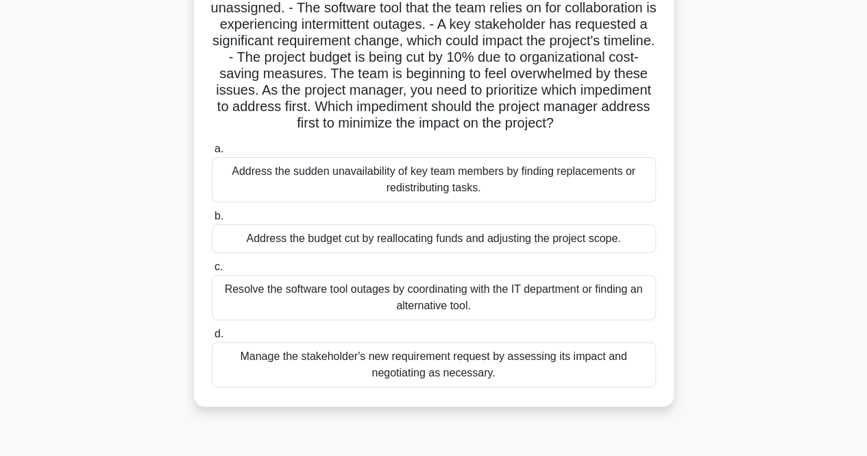
click at [212, 153] on input "a. Address the sudden unavailability of key team members by finding replacement…" at bounding box center [212, 149] width 0 height 9
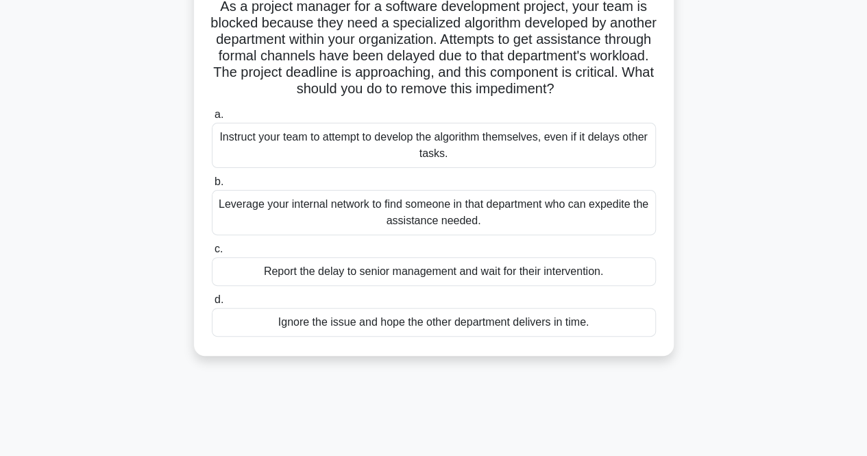
scroll to position [105, 0]
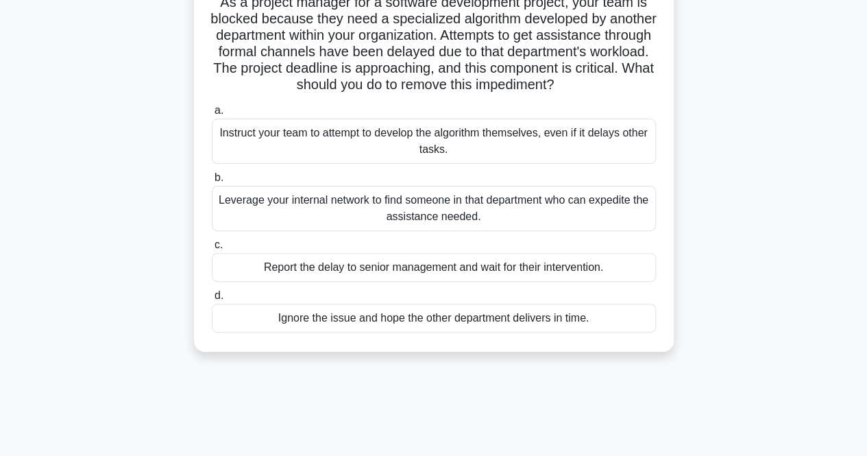
click at [447, 231] on div "Leverage your internal network to find someone in that department who can exped…" at bounding box center [434, 208] width 444 height 45
click at [212, 182] on input "b. Leverage your internal network to find someone in that department who can ex…" at bounding box center [212, 177] width 0 height 9
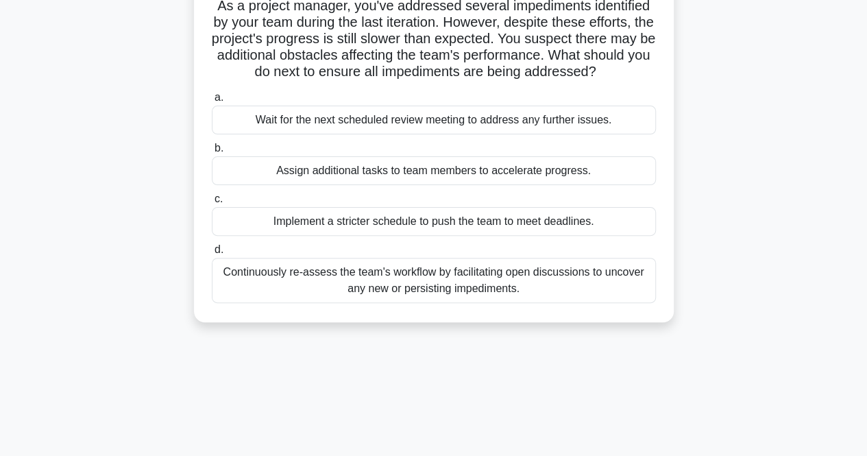
scroll to position [0, 0]
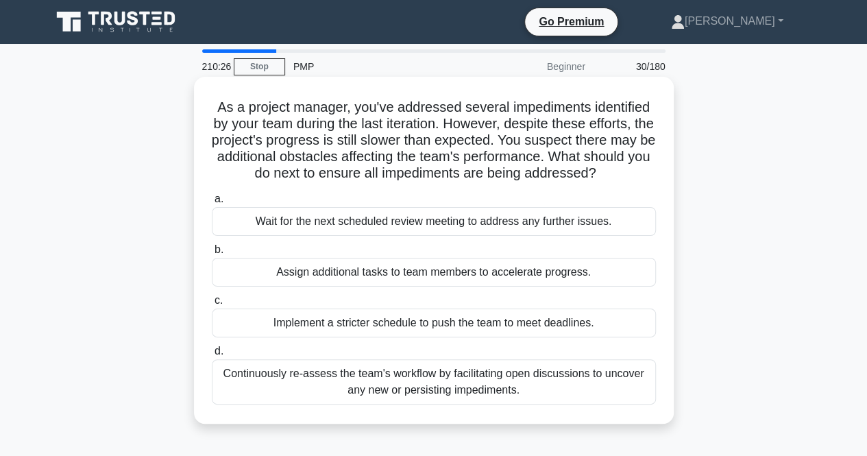
click at [371, 386] on div "Continuously re-assess the team's workflow by facilitating open discussions to …" at bounding box center [434, 381] width 444 height 45
click at [212, 356] on input "d. Continuously re-assess the team's workflow by facilitating open discussions …" at bounding box center [212, 351] width 0 height 9
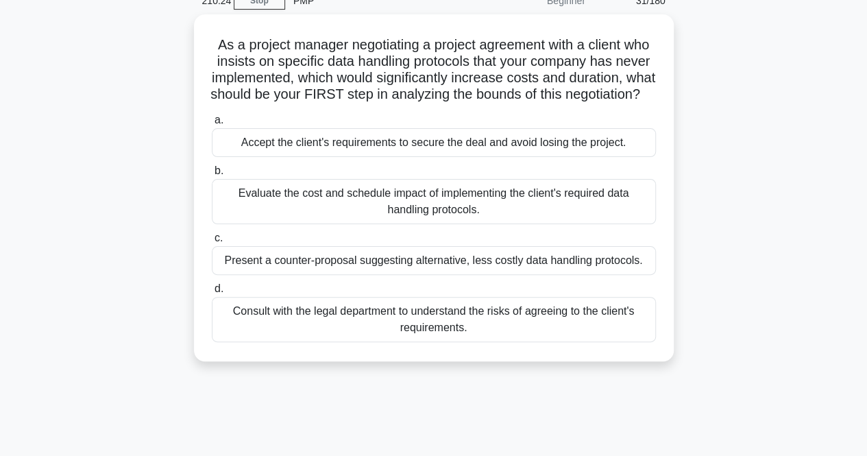
scroll to position [67, 0]
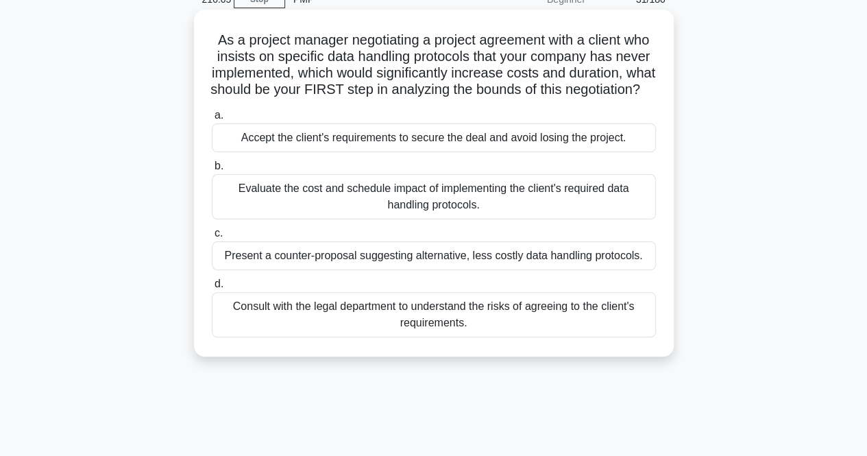
click at [473, 218] on div "Evaluate the cost and schedule impact of implementing the client's required dat…" at bounding box center [434, 196] width 444 height 45
click at [212, 171] on input "b. Evaluate the cost and schedule impact of implementing the client's required …" at bounding box center [212, 166] width 0 height 9
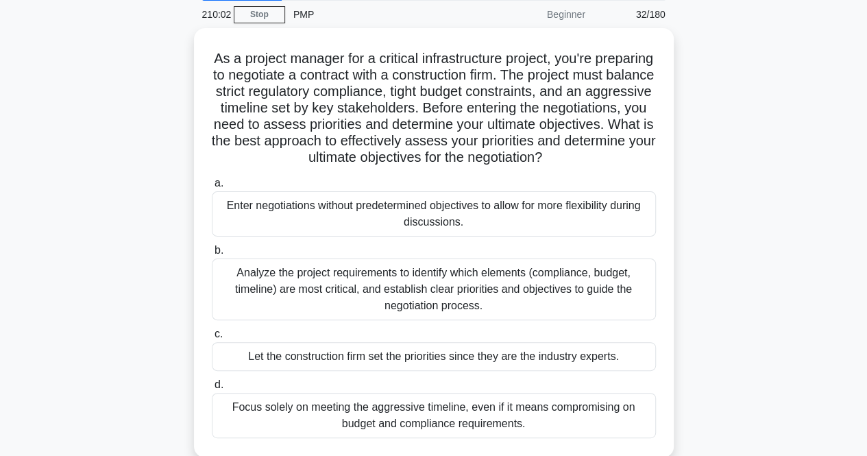
scroll to position [63, 0]
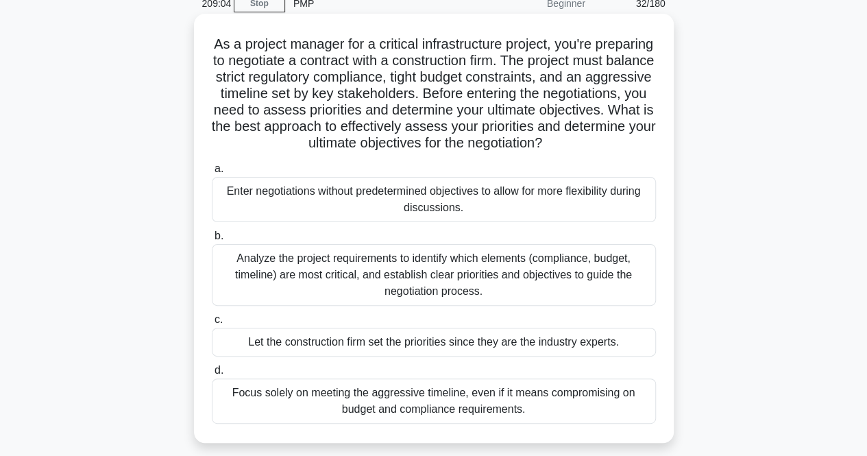
click at [570, 293] on div "Analyze the project requirements to identify which elements (compliance, budget…" at bounding box center [434, 275] width 444 height 62
click at [212, 240] on input "b. Analyze the project requirements to identify which elements (compliance, bud…" at bounding box center [212, 236] width 0 height 9
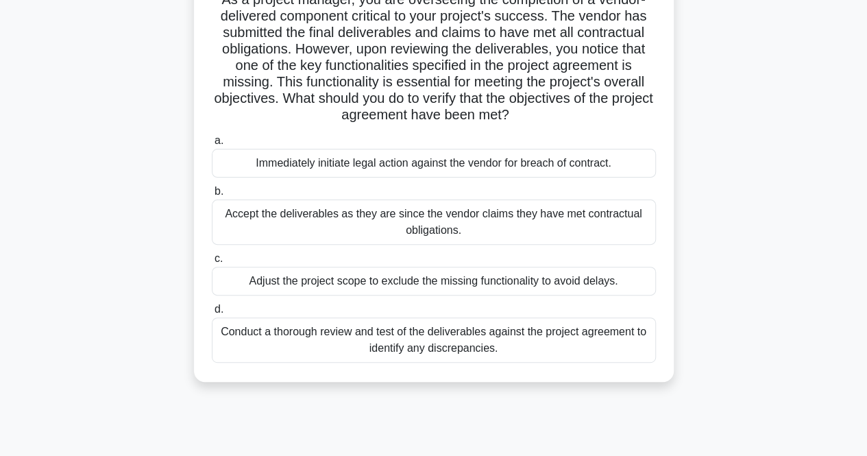
scroll to position [112, 0]
click at [543, 343] on div "Conduct a thorough review and test of the deliverables against the project agre…" at bounding box center [434, 339] width 444 height 45
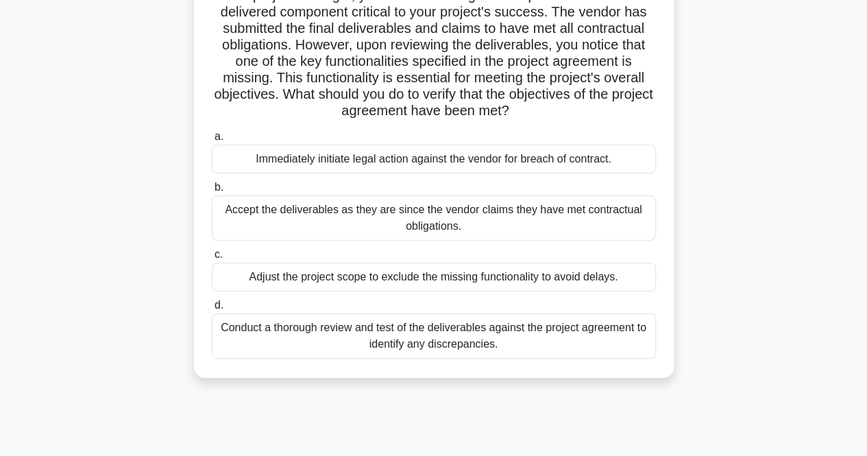
click at [212, 310] on input "d. Conduct a thorough review and test of the deliverables against the project a…" at bounding box center [212, 305] width 0 height 9
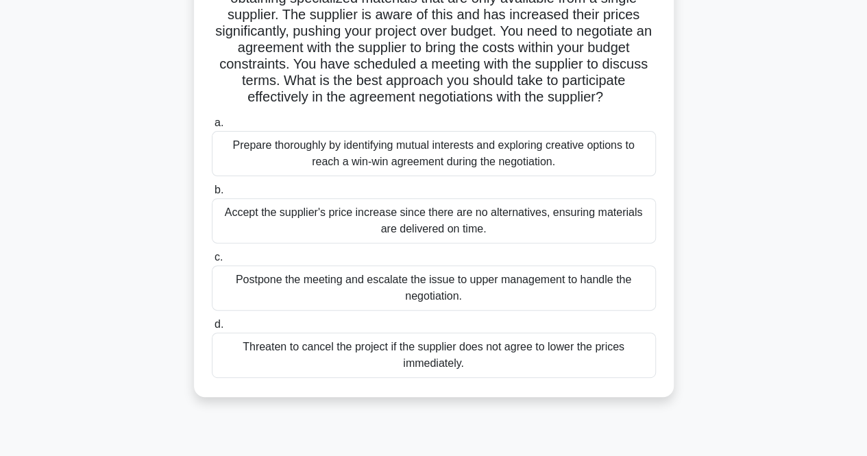
scroll to position [147, 0]
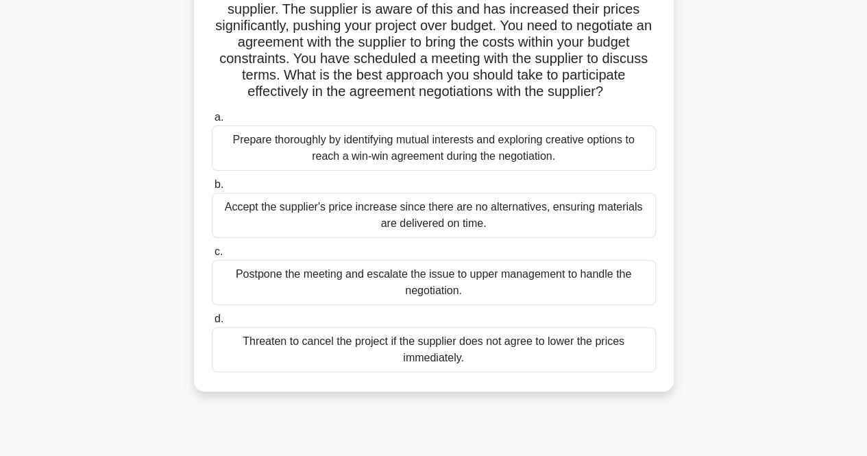
click at [621, 147] on div "Prepare thoroughly by identifying mutual interests and exploring creative optio…" at bounding box center [434, 147] width 444 height 45
click at [212, 122] on input "a. Prepare thoroughly by identifying mutual interests and exploring creative op…" at bounding box center [212, 117] width 0 height 9
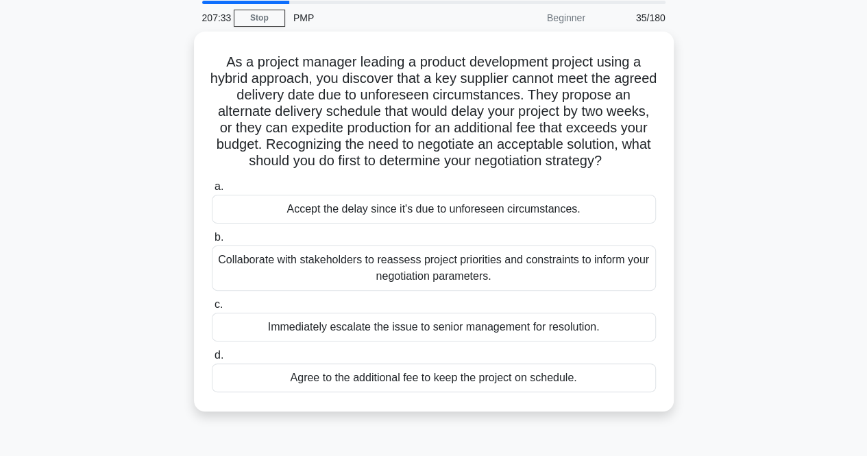
scroll to position [51, 0]
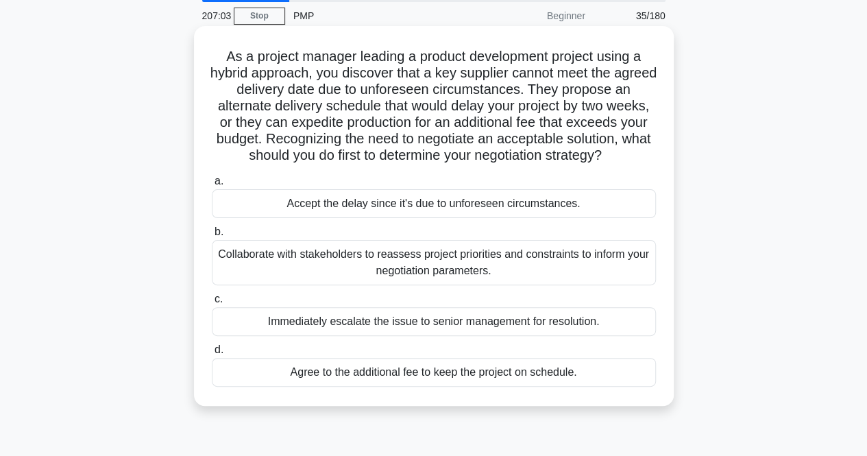
click at [579, 267] on div "Collaborate with stakeholders to reassess project priorities and constraints to…" at bounding box center [434, 262] width 444 height 45
click at [212, 236] on input "b. Collaborate with stakeholders to reassess project priorities and constraints…" at bounding box center [212, 231] width 0 height 9
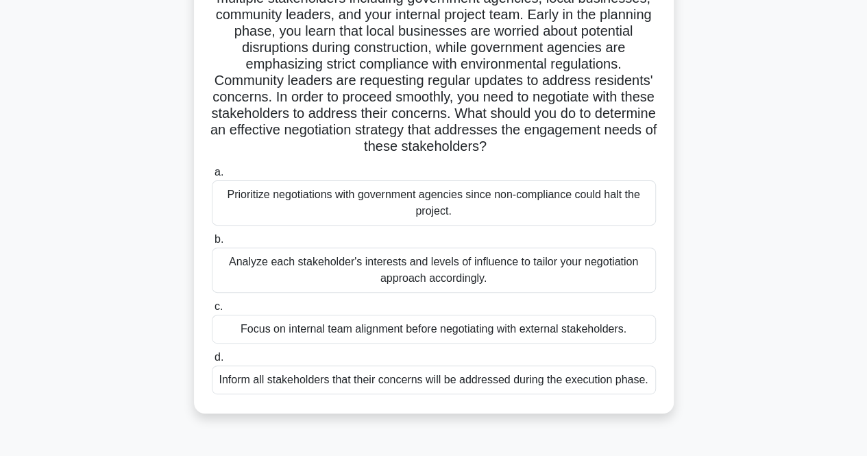
scroll to position [130, 0]
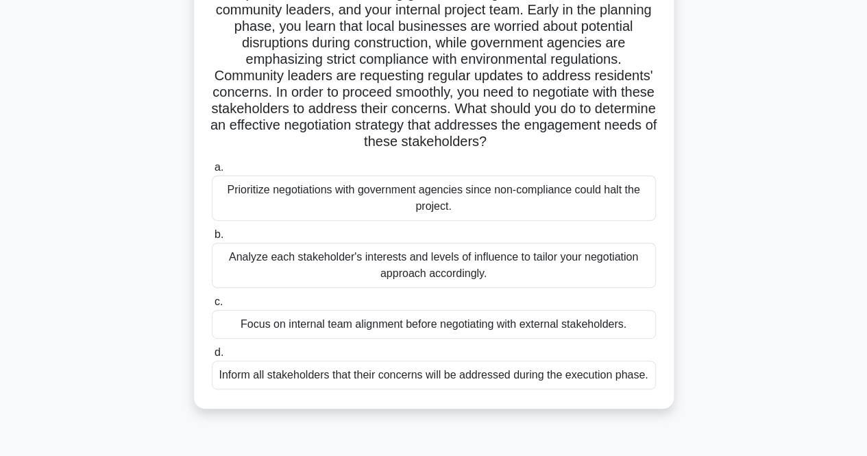
click at [582, 270] on div "Analyze each stakeholder's interests and levels of influence to tailor your neg…" at bounding box center [434, 265] width 444 height 45
click at [212, 239] on input "b. Analyze each stakeholder's interests and levels of influence to tailor your …" at bounding box center [212, 234] width 0 height 9
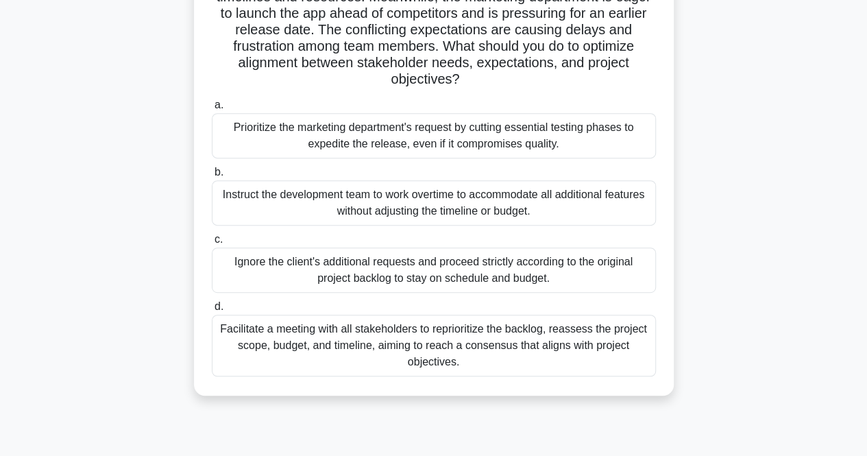
scroll to position [214, 0]
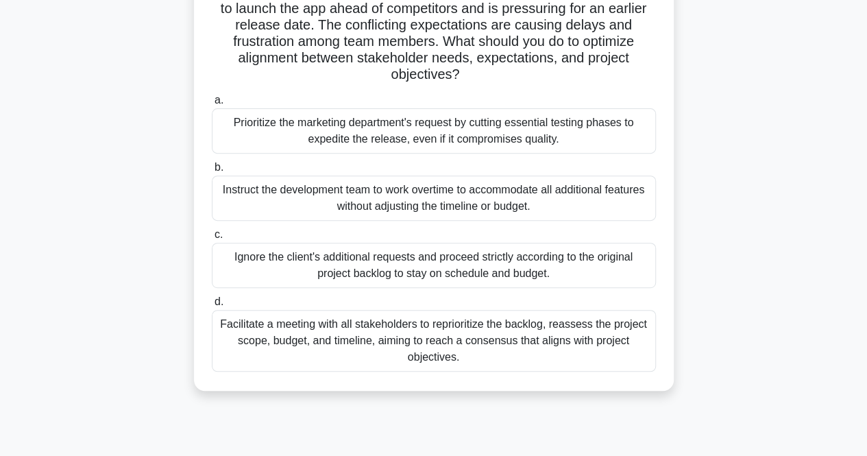
click at [571, 342] on div "Facilitate a meeting with all stakeholders to reprioritize the backlog, reasses…" at bounding box center [434, 341] width 444 height 62
click at [212, 306] on input "d. Facilitate a meeting with all stakeholders to reprioritize the backlog, reas…" at bounding box center [212, 301] width 0 height 9
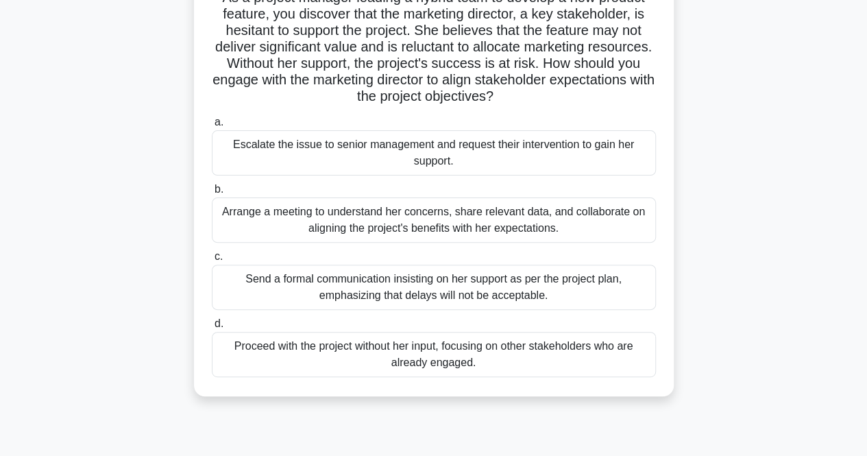
scroll to position [114, 0]
click at [585, 217] on div "Arrange a meeting to understand her concerns, share relevant data, and collabor…" at bounding box center [434, 219] width 444 height 45
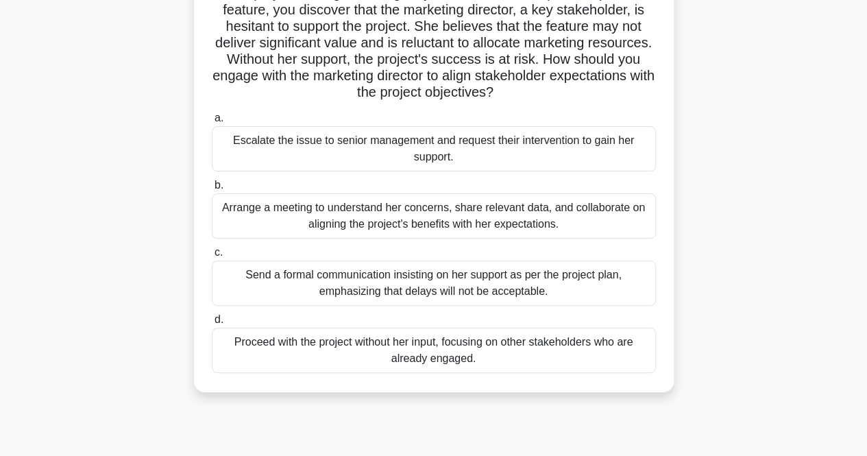
click at [212, 190] on input "b. Arrange a meeting to understand her concerns, share relevant data, and colla…" at bounding box center [212, 185] width 0 height 9
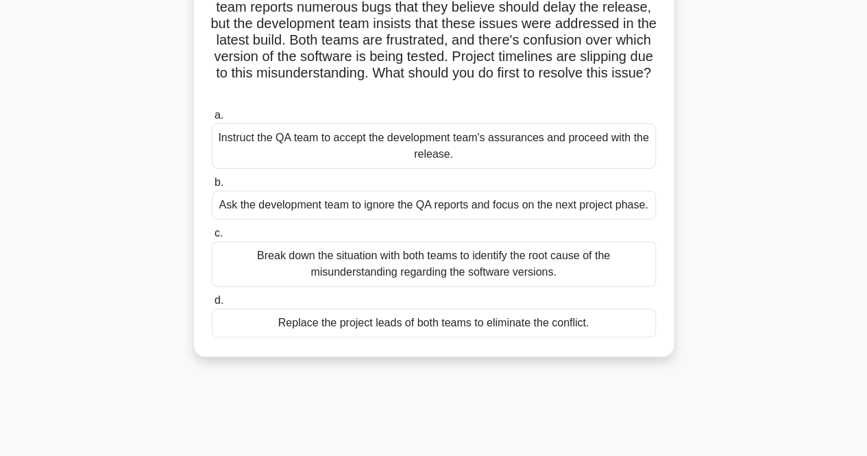
scroll to position [137, 0]
click at [587, 267] on div "Break down the situation with both teams to identify the root cause of the misu…" at bounding box center [434, 262] width 444 height 45
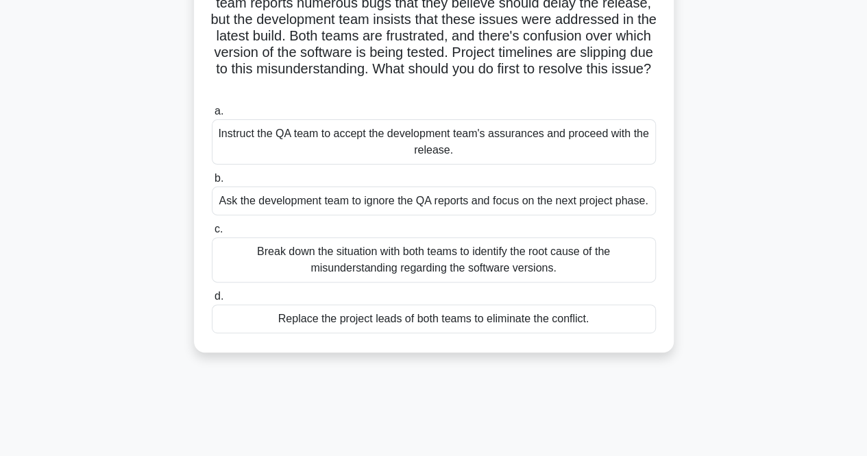
click at [212, 234] on input "c. Break down the situation with both teams to identify the root cause of the m…" at bounding box center [212, 229] width 0 height 9
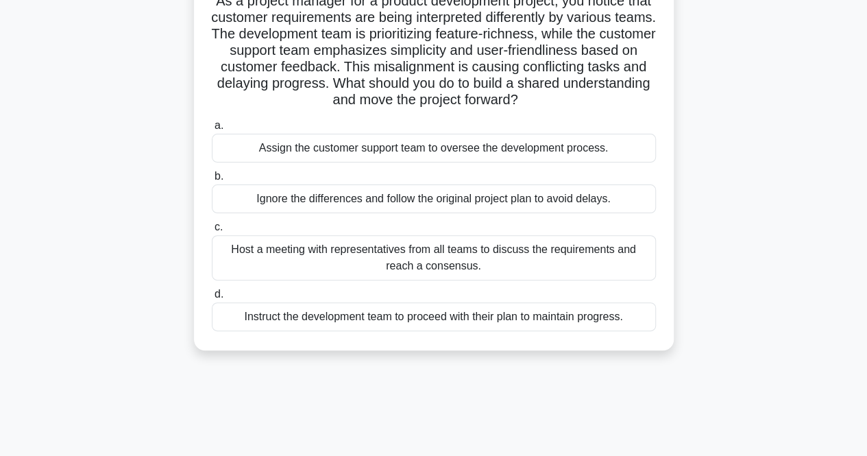
scroll to position [110, 0]
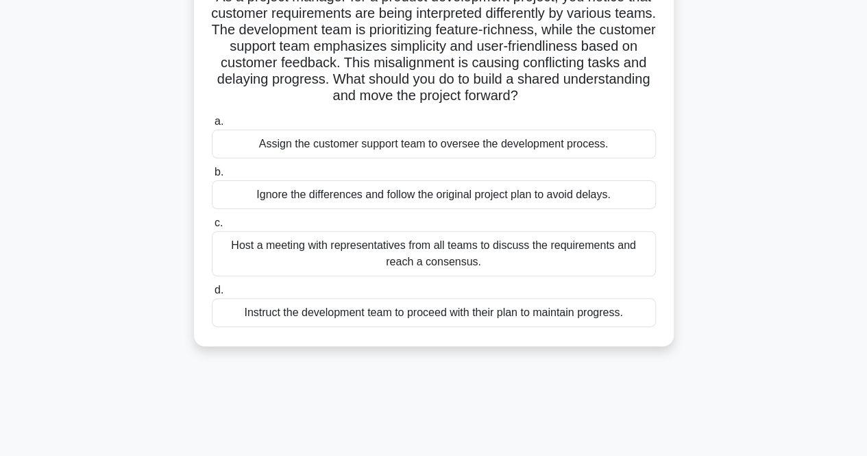
click at [602, 258] on div "Host a meeting with representatives from all teams to discuss the requirements …" at bounding box center [434, 253] width 444 height 45
click at [212, 227] on input "c. Host a meeting with representatives from all teams to discuss the requiremen…" at bounding box center [212, 223] width 0 height 9
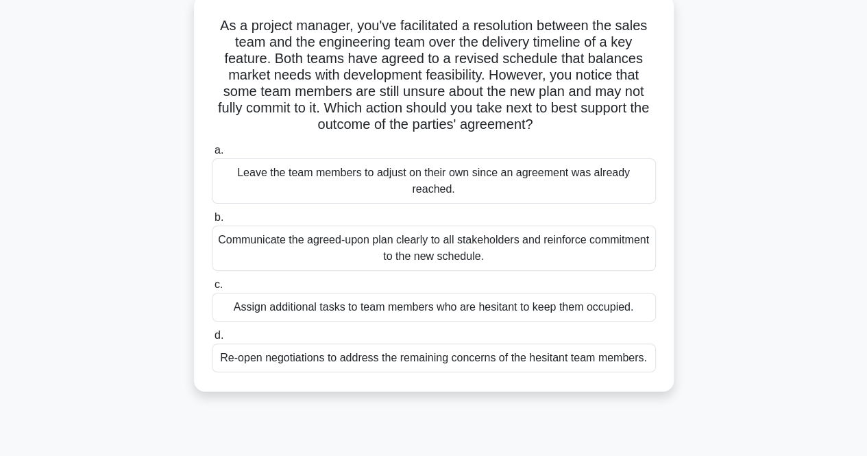
scroll to position [86, 0]
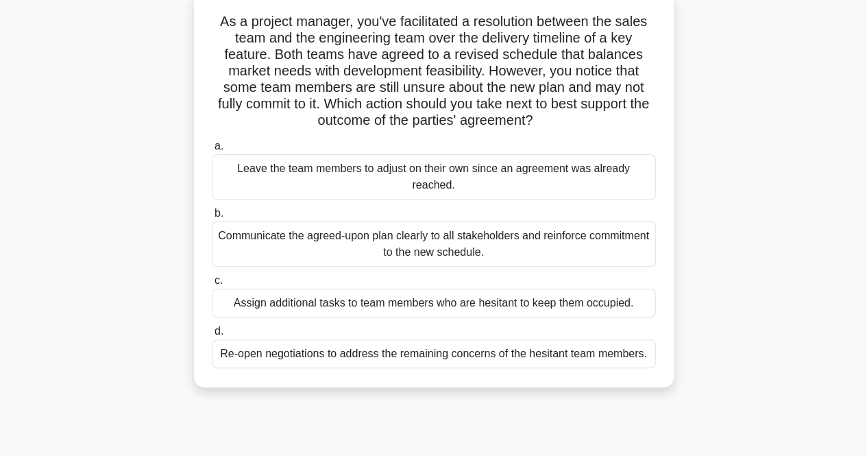
click at [584, 361] on div "Re-open negotiations to address the remaining concerns of the hesitant team mem…" at bounding box center [434, 353] width 444 height 29
click at [212, 336] on input "d. Re-open negotiations to address the remaining concerns of the hesitant team …" at bounding box center [212, 331] width 0 height 9
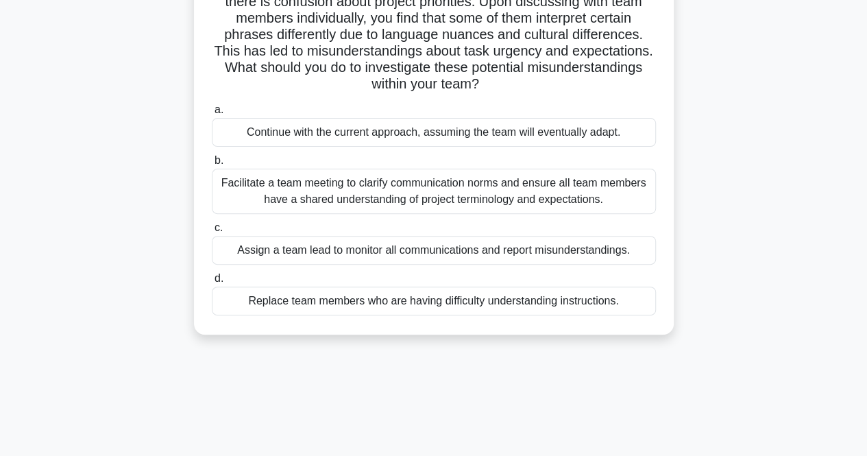
scroll to position [147, 0]
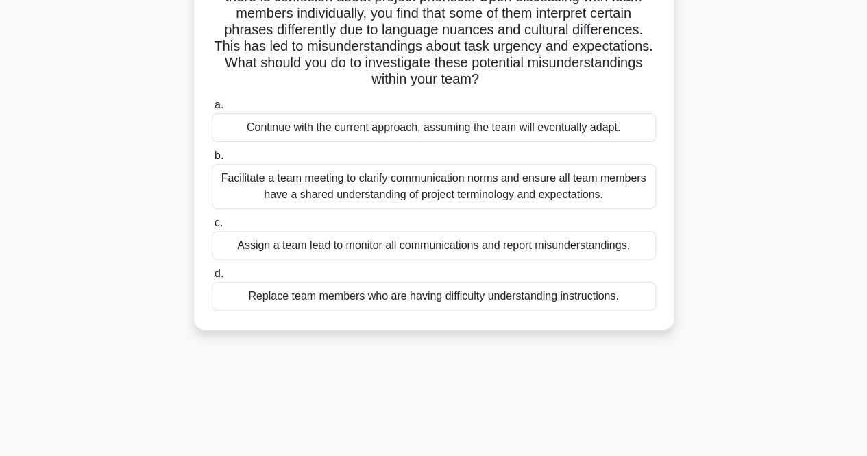
click at [582, 186] on div "Facilitate a team meeting to clarify communication norms and ensure all team me…" at bounding box center [434, 186] width 444 height 45
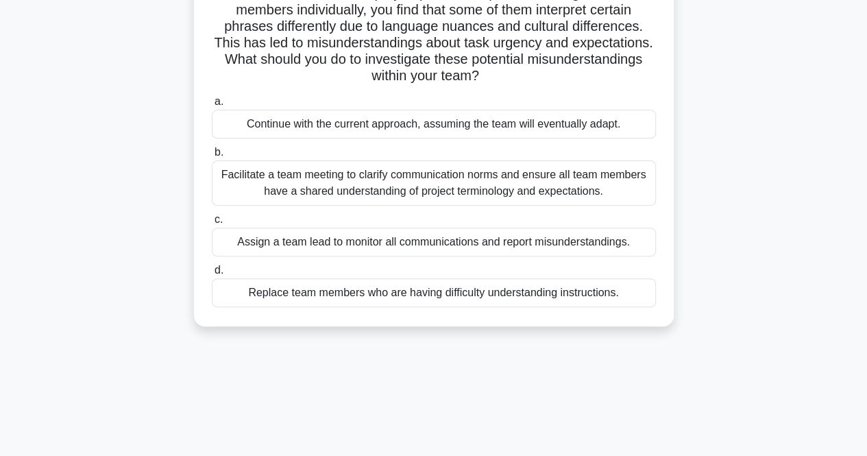
click at [212, 157] on input "b. Facilitate a team meeting to clarify communication norms and ensure all team…" at bounding box center [212, 152] width 0 height 9
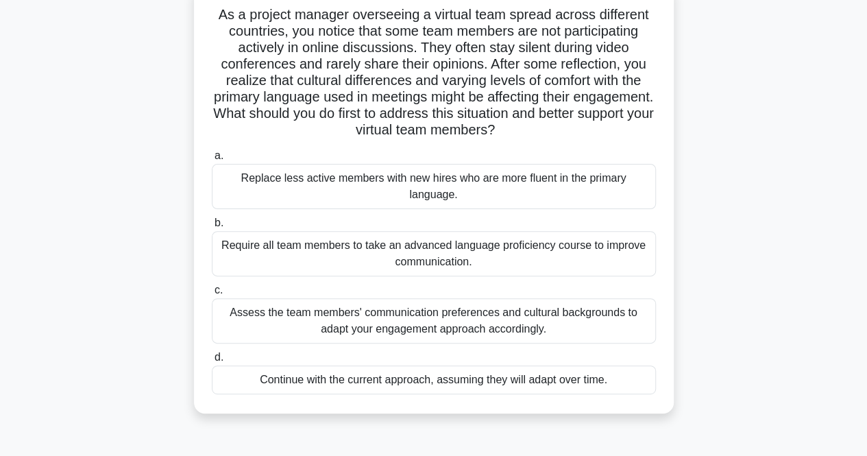
scroll to position [96, 0]
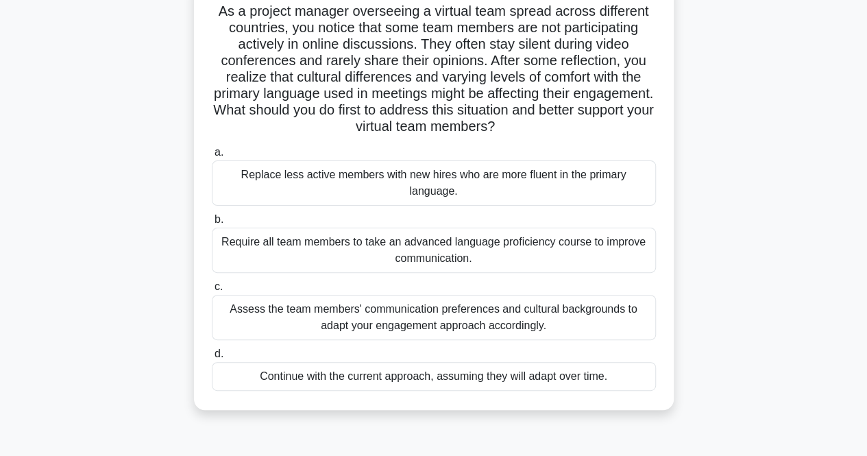
click at [579, 308] on div "Assess the team members' communication preferences and cultural backgrounds to …" at bounding box center [434, 317] width 444 height 45
click at [212, 291] on input "c. Assess the team members' communication preferences and cultural backgrounds …" at bounding box center [212, 286] width 0 height 9
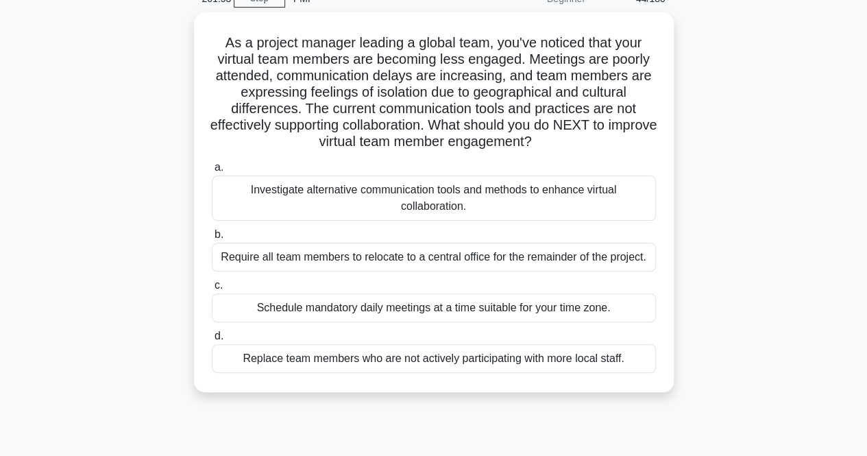
scroll to position [70, 0]
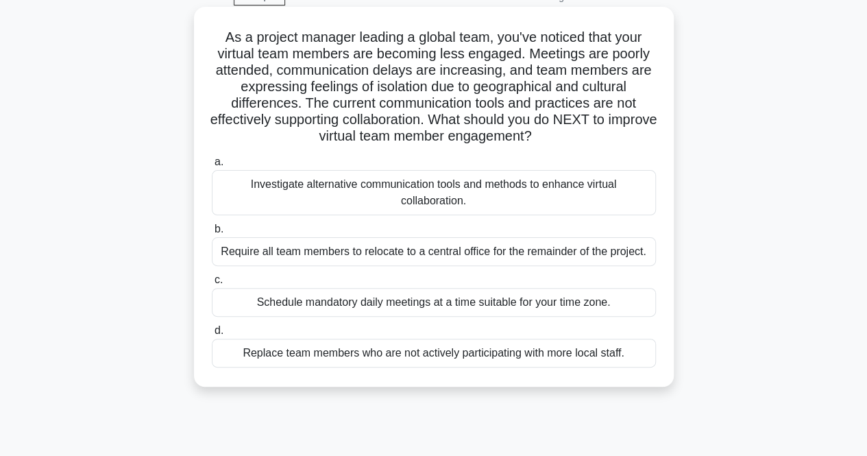
click at [610, 195] on div "Investigate alternative communication tools and methods to enhance virtual coll…" at bounding box center [434, 192] width 444 height 45
click at [212, 166] on input "a. Investigate alternative communication tools and methods to enhance virtual c…" at bounding box center [212, 162] width 0 height 9
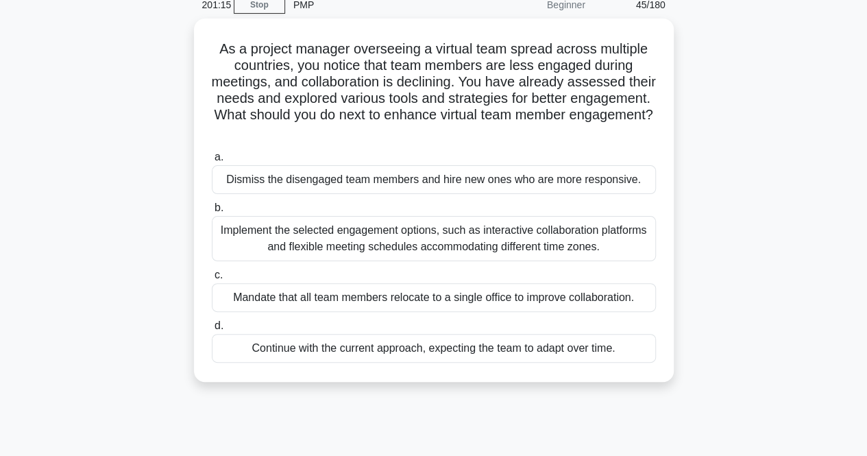
scroll to position [62, 0]
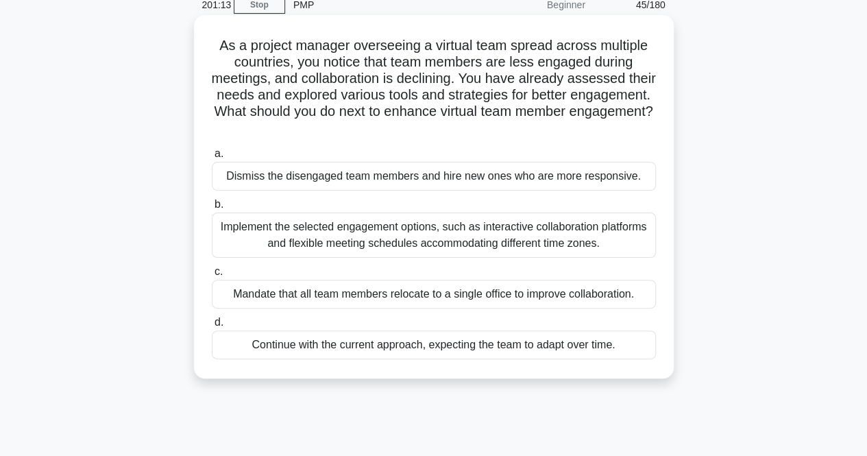
click at [603, 241] on div "Implement the selected engagement options, such as interactive collaboration pl…" at bounding box center [434, 234] width 444 height 45
click at [212, 209] on input "b. Implement the selected engagement options, such as interactive collaboration…" at bounding box center [212, 204] width 0 height 9
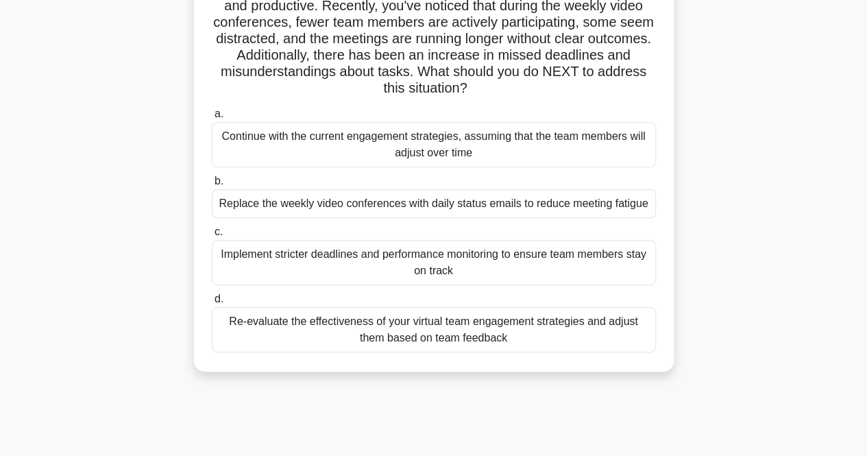
scroll to position [204, 0]
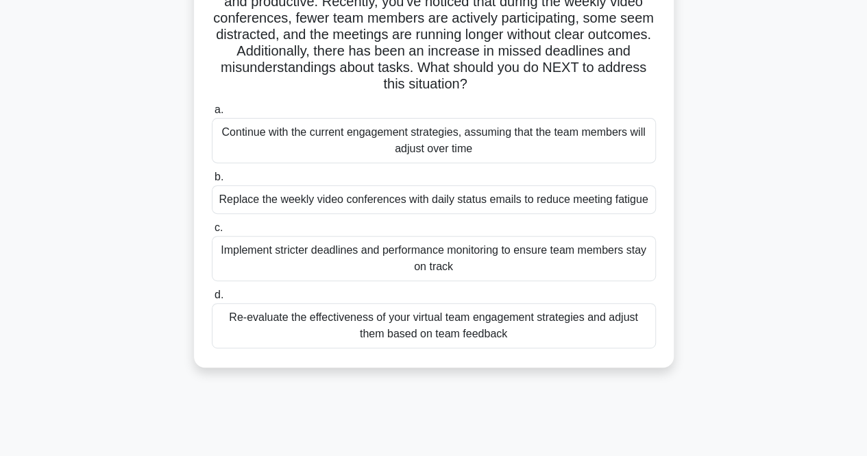
click at [603, 325] on div "Re-evaluate the effectiveness of your virtual team engagement strategies and ad…" at bounding box center [434, 325] width 444 height 45
click at [212, 299] on input "d. Re-evaluate the effectiveness of your virtual team engagement strategies and…" at bounding box center [212, 294] width 0 height 9
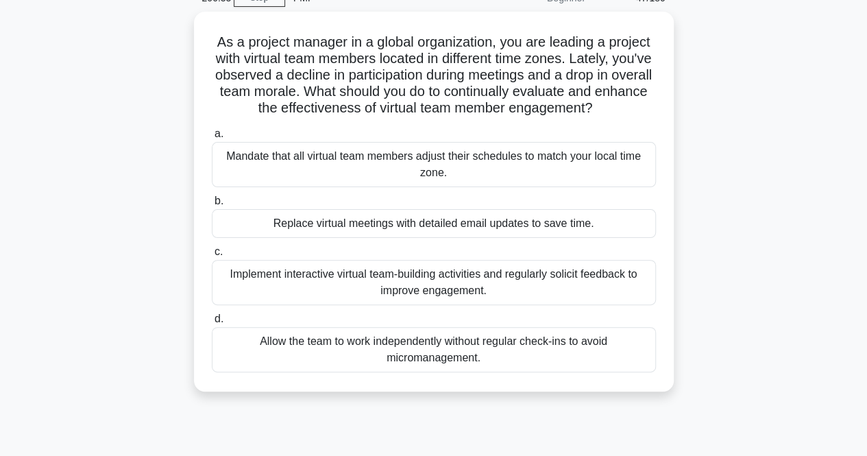
scroll to position [74, 0]
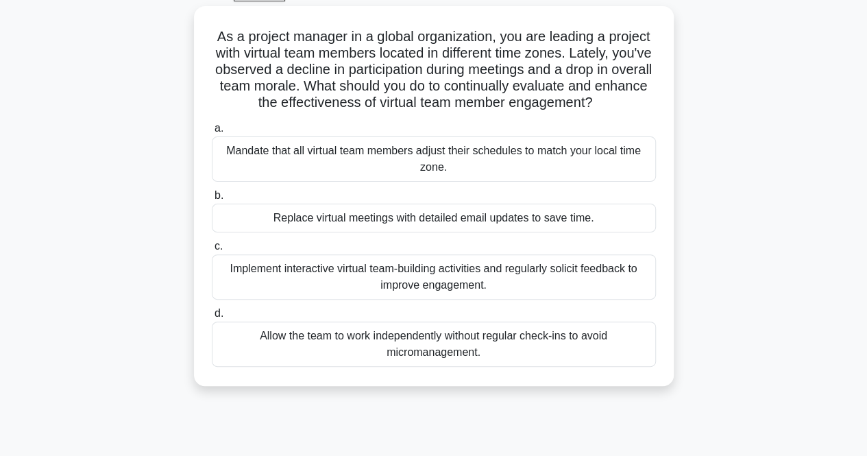
click at [593, 277] on div "Implement interactive virtual team-building activities and regularly solicit fe…" at bounding box center [434, 276] width 444 height 45
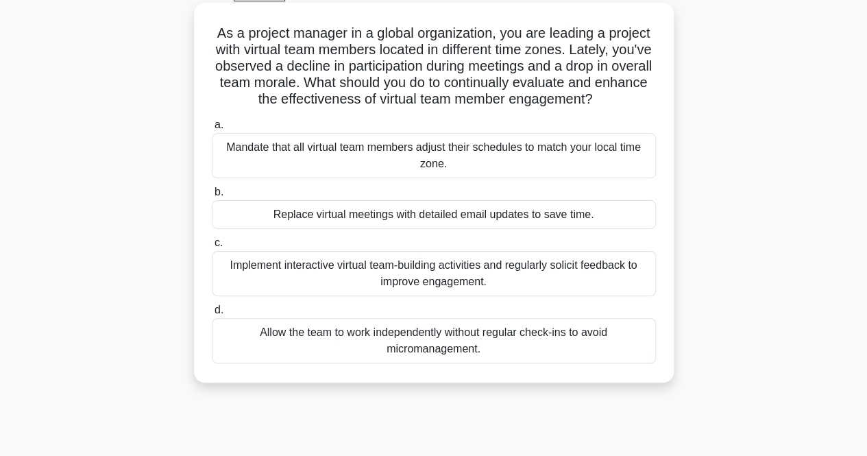
click at [212, 247] on input "c. Implement interactive virtual team-building activities and regularly solicit…" at bounding box center [212, 242] width 0 height 9
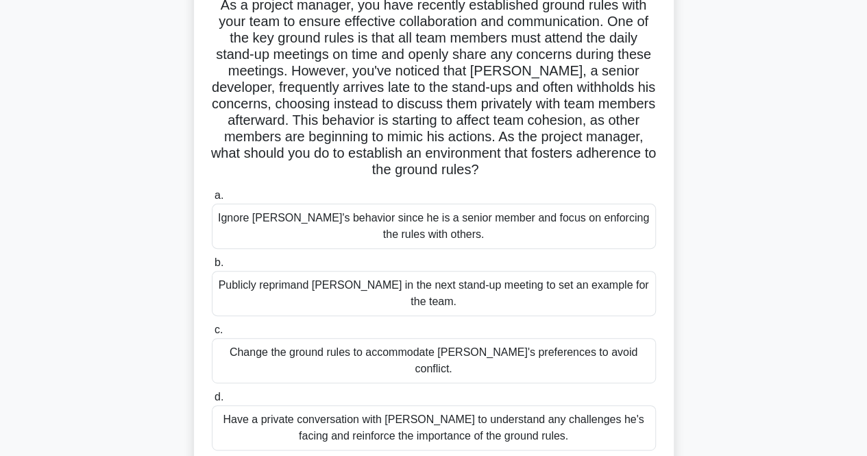
scroll to position [116, 0]
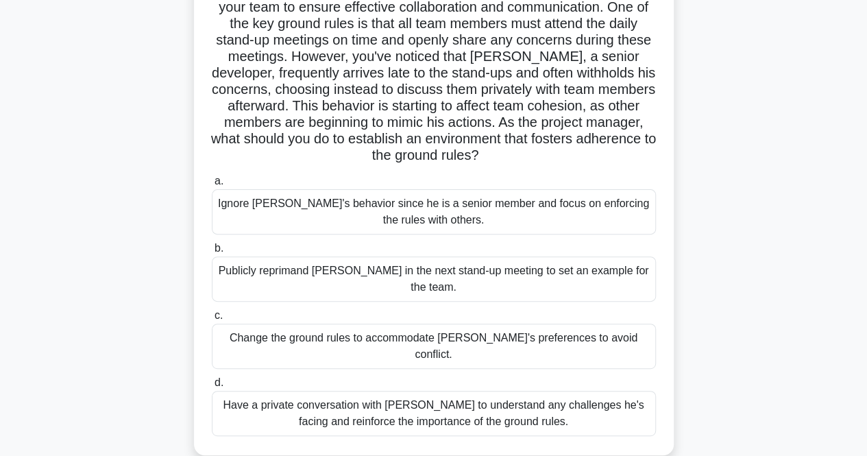
click at [482, 391] on div "Have a private conversation with Jack to understand any challenges he's facing …" at bounding box center [434, 413] width 444 height 45
click at [212, 386] on input "d. Have a private conversation with Jack to understand any challenges he's faci…" at bounding box center [212, 382] width 0 height 9
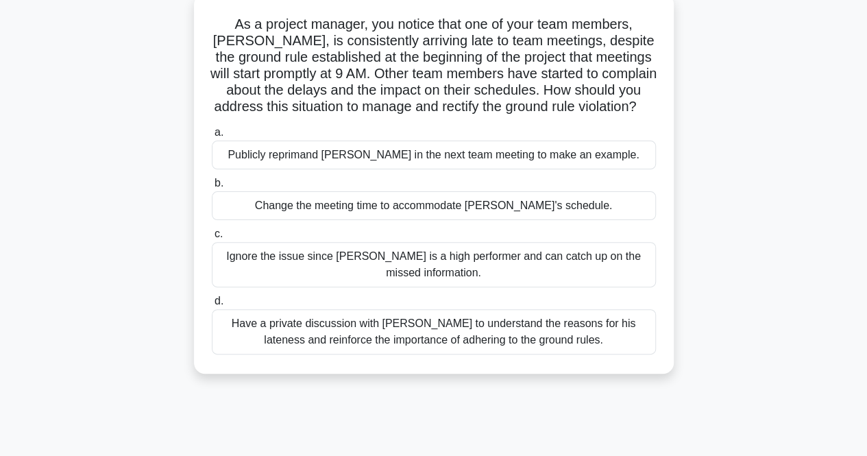
scroll to position [87, 0]
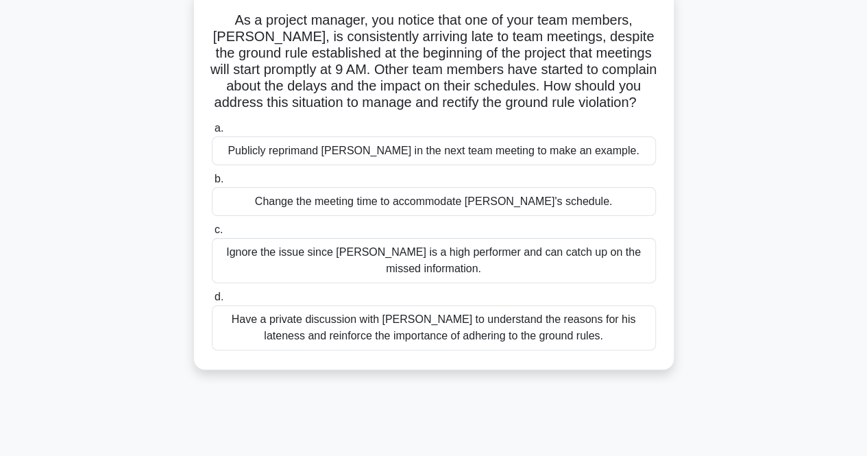
click at [528, 350] on div "Have a private discussion with Tom to understand the reasons for his lateness a…" at bounding box center [434, 327] width 444 height 45
click at [212, 301] on input "d. Have a private discussion with Tom to understand the reasons for his latenes…" at bounding box center [212, 297] width 0 height 9
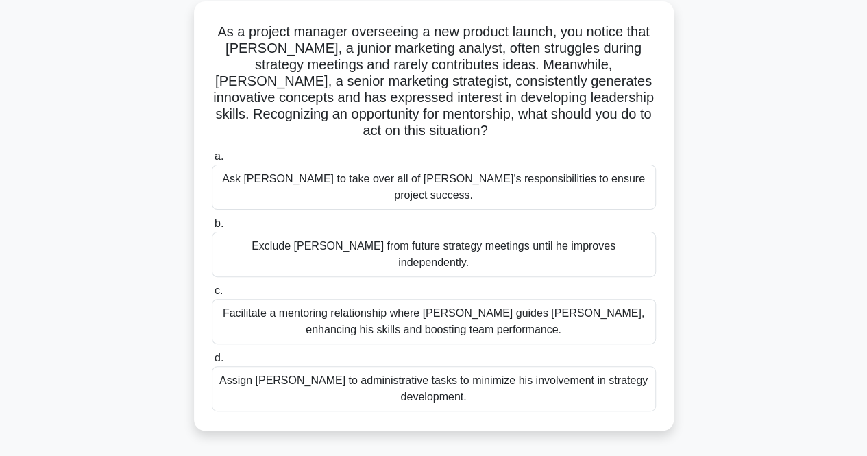
scroll to position [79, 0]
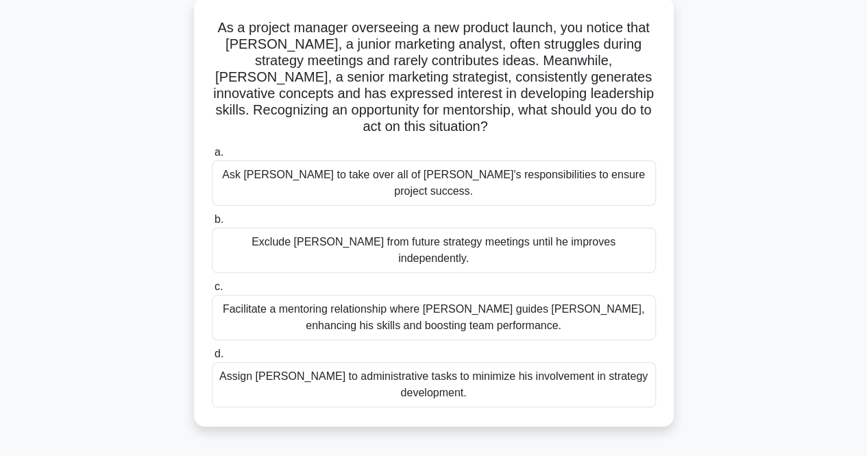
click at [465, 295] on div "Facilitate a mentoring relationship where Linda guides James, enhancing his ski…" at bounding box center [434, 317] width 444 height 45
click at [212, 291] on input "c. Facilitate a mentoring relationship where Linda guides James, enhancing his …" at bounding box center [212, 286] width 0 height 9
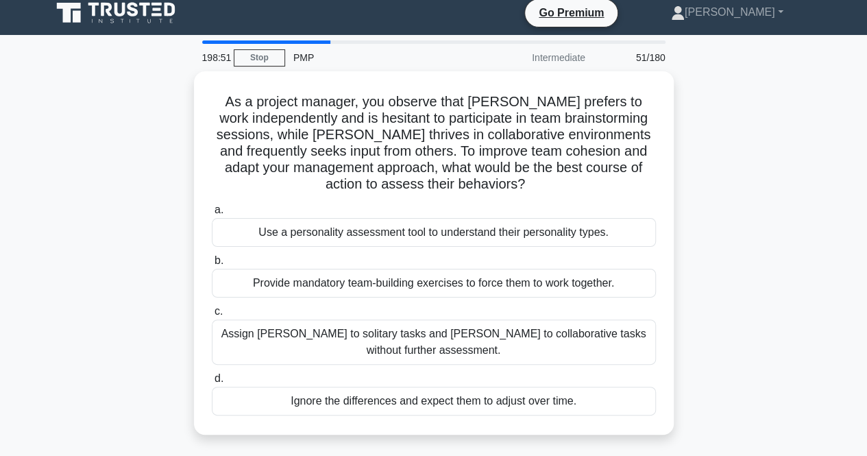
scroll to position [0, 0]
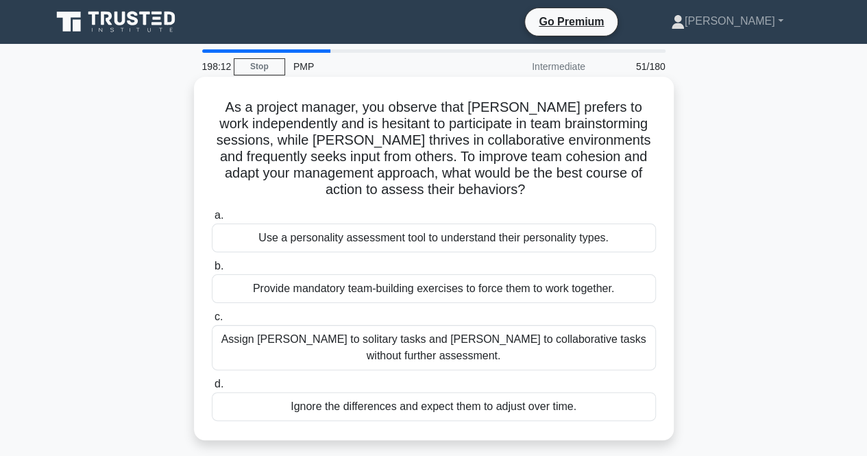
click at [528, 240] on div "Use a personality assessment tool to understand their personality types." at bounding box center [434, 237] width 444 height 29
click at [212, 220] on input "a. Use a personality assessment tool to understand their personality types." at bounding box center [212, 215] width 0 height 9
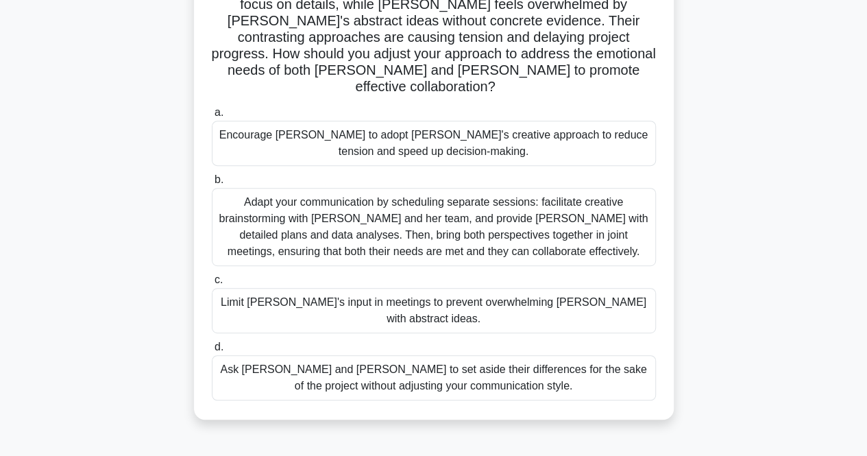
scroll to position [226, 0]
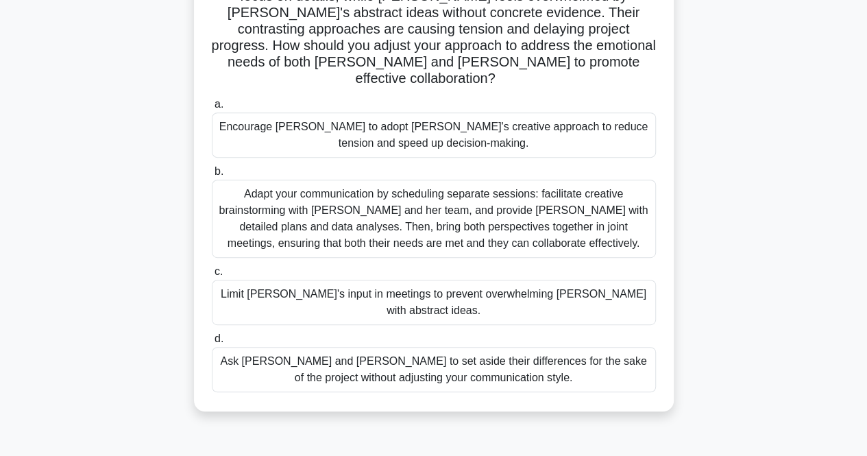
click at [589, 201] on div "Adapt your communication by scheduling separate sessions: facilitate creative b…" at bounding box center [434, 219] width 444 height 78
click at [212, 176] on input "b. Adapt your communication by scheduling separate sessions: facilitate creativ…" at bounding box center [212, 171] width 0 height 9
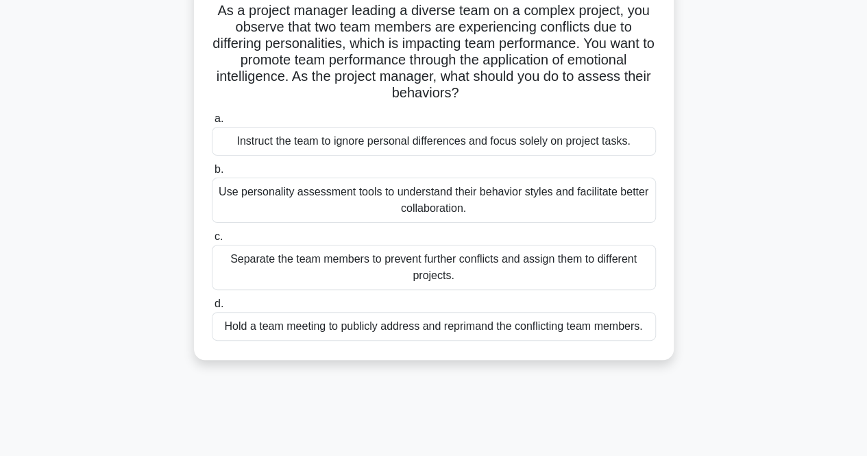
scroll to position [101, 0]
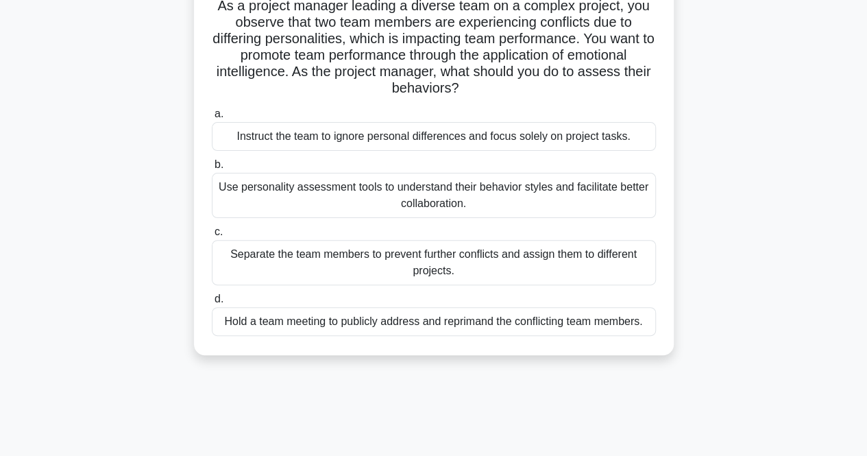
click at [245, 198] on div "Use personality assessment tools to understand their behavior styles and facili…" at bounding box center [434, 195] width 444 height 45
click at [212, 169] on input "b. Use personality assessment tools to understand their behavior styles and fac…" at bounding box center [212, 164] width 0 height 9
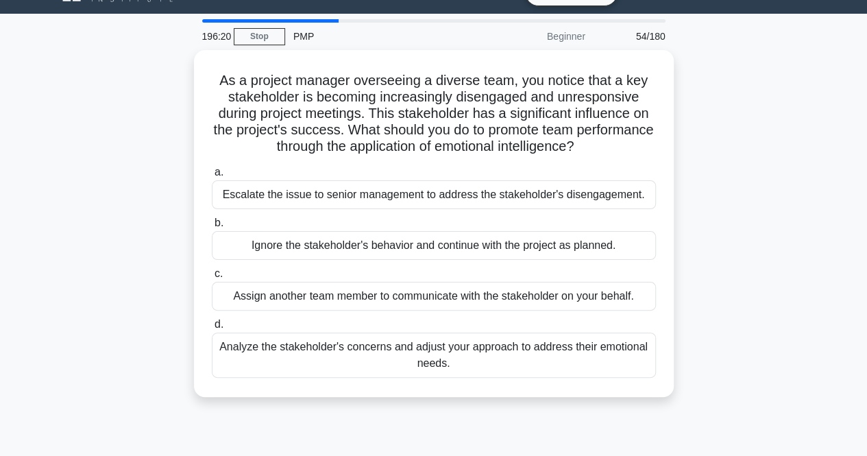
scroll to position [31, 0]
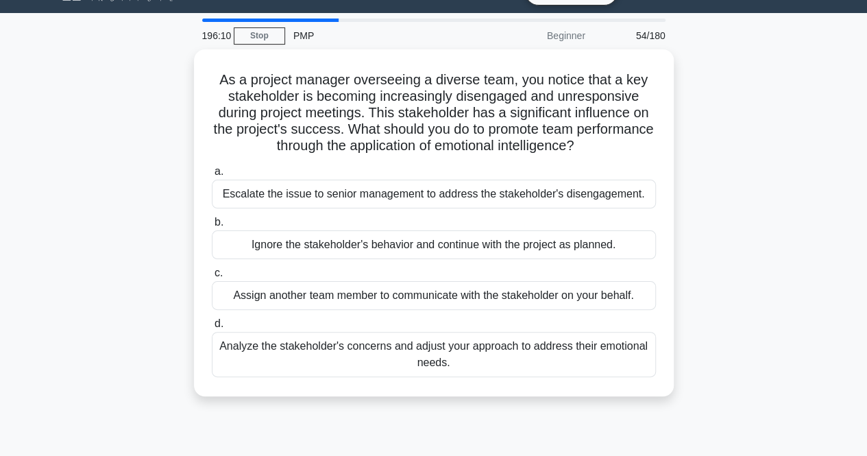
click at [240, 362] on div "Analyze the stakeholder's concerns and adjust your approach to address their em…" at bounding box center [434, 354] width 444 height 45
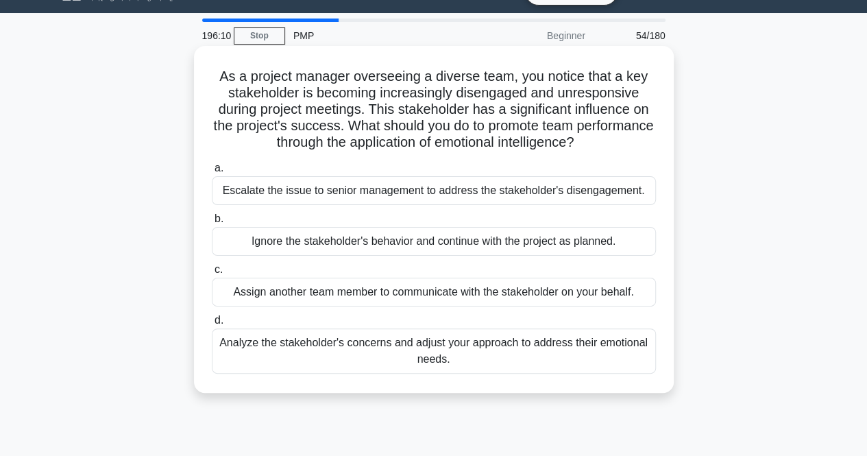
click at [212, 325] on input "d. Analyze the stakeholder's concerns and adjust your approach to address their…" at bounding box center [212, 320] width 0 height 9
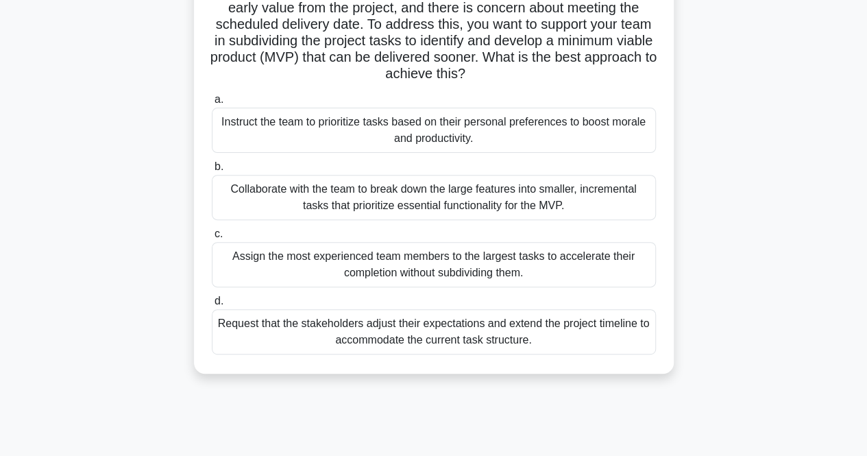
scroll to position [155, 0]
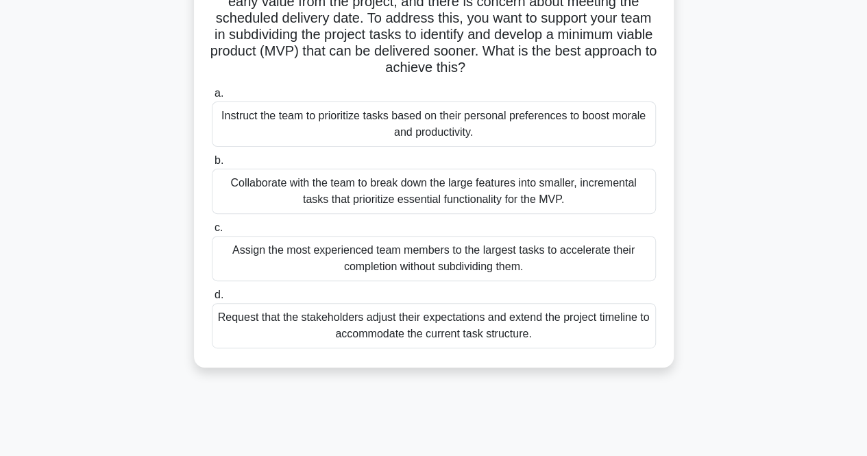
click at [242, 186] on div "Collaborate with the team to break down the large features into smaller, increm…" at bounding box center [434, 191] width 444 height 45
click at [212, 165] on input "b. Collaborate with the team to break down the large features into smaller, inc…" at bounding box center [212, 160] width 0 height 9
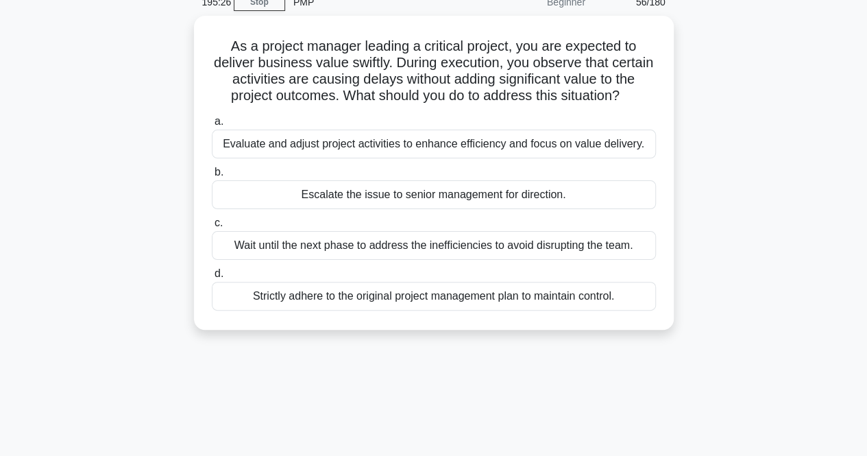
scroll to position [64, 0]
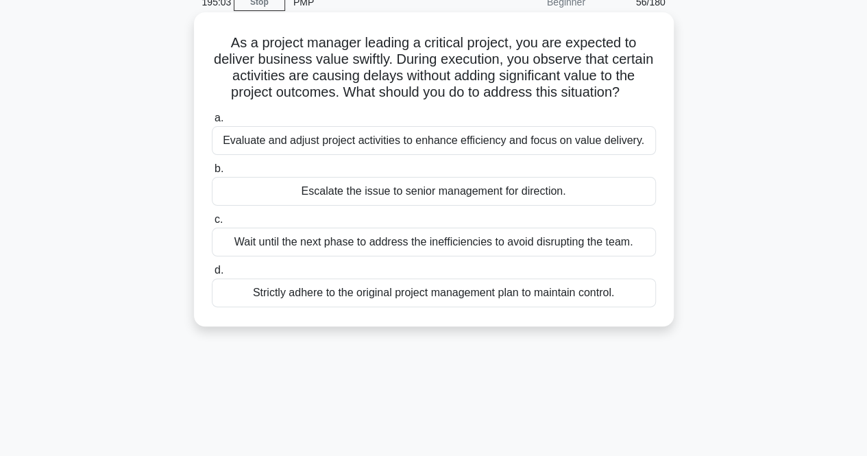
click at [251, 149] on div "Evaluate and adjust project activities to enhance efficiency and focus on value…" at bounding box center [434, 140] width 444 height 29
click at [212, 123] on input "a. Evaluate and adjust project activities to enhance efficiency and focus on va…" at bounding box center [212, 118] width 0 height 9
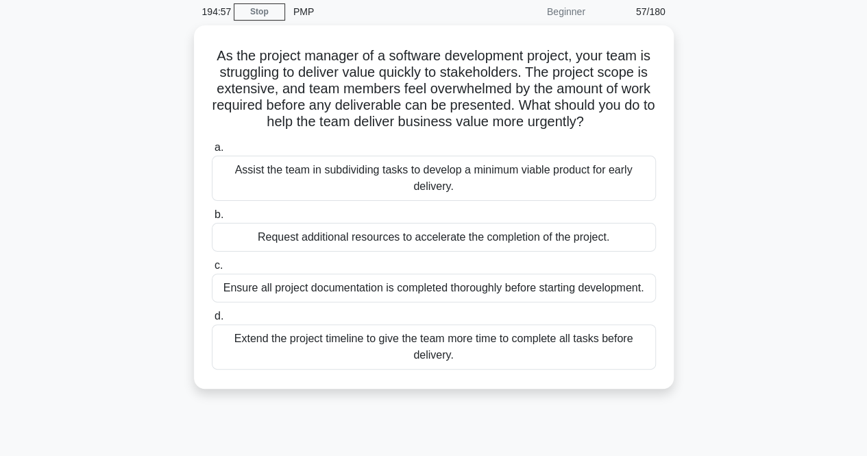
scroll to position [55, 0]
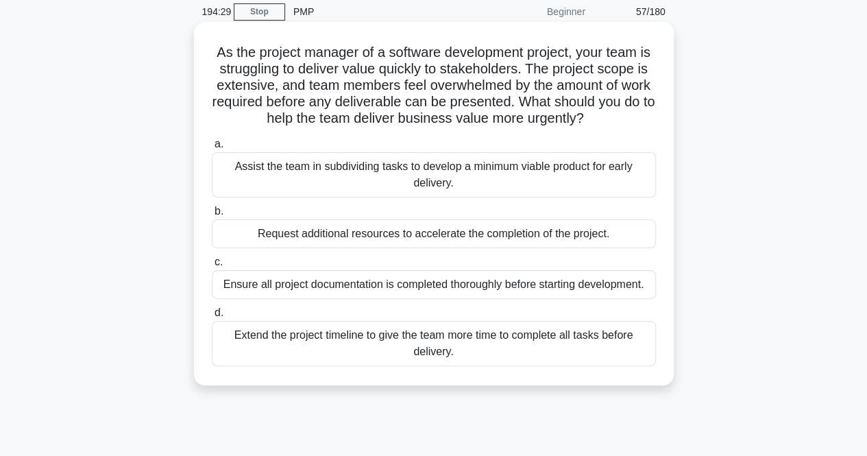
click at [243, 173] on div "Assist the team in subdividing tasks to develop a minimum viable product for ea…" at bounding box center [434, 174] width 444 height 45
click at [212, 149] on input "a. Assist the team in subdividing tasks to develop a minimum viable product for…" at bounding box center [212, 144] width 0 height 9
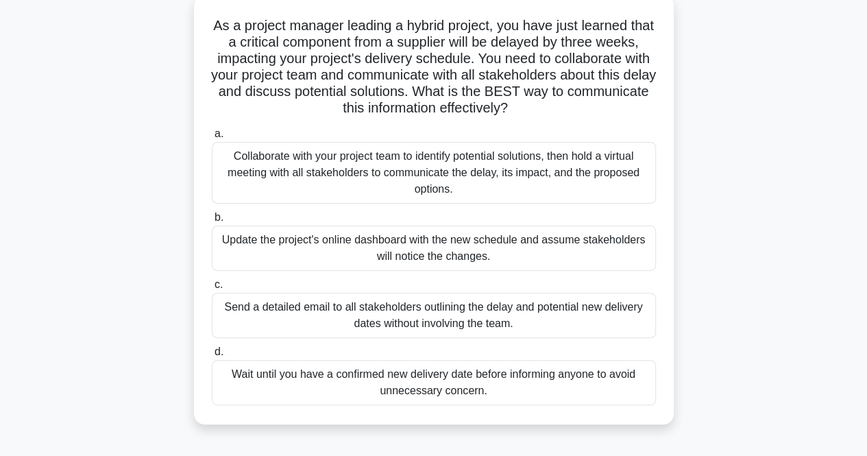
scroll to position [86, 0]
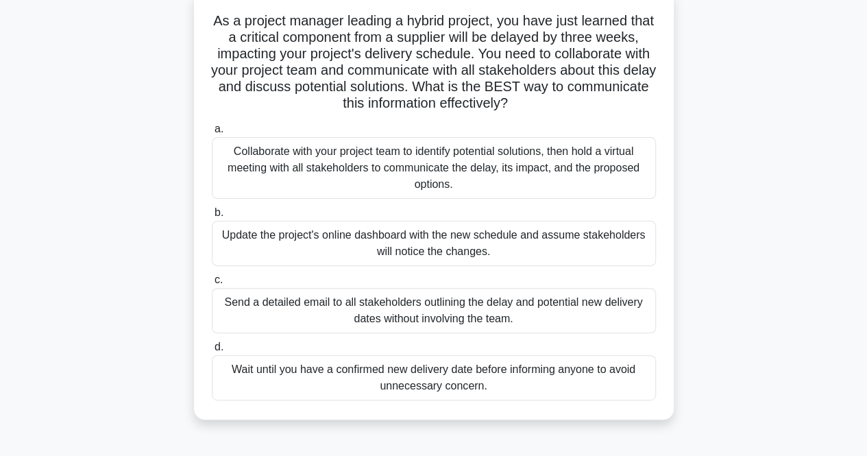
click at [245, 166] on div "Collaborate with your project team to identify potential solutions, then hold a…" at bounding box center [434, 168] width 444 height 62
click at [212, 134] on input "a. Collaborate with your project team to identify potential solutions, then hol…" at bounding box center [212, 129] width 0 height 9
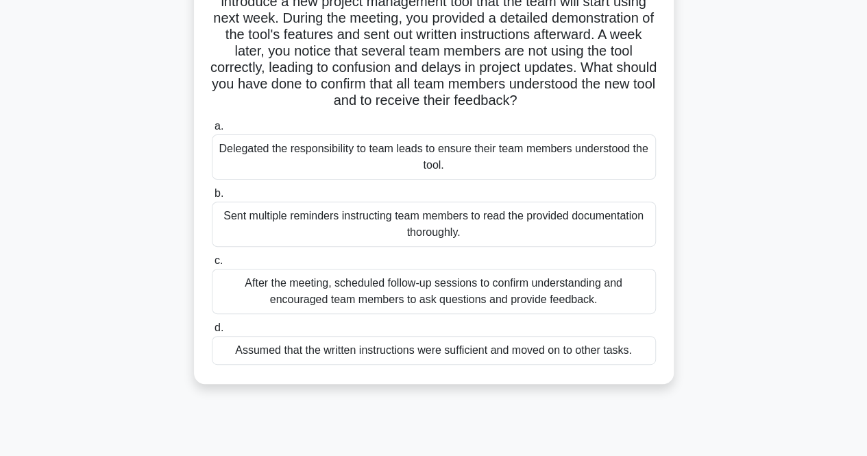
scroll to position [127, 0]
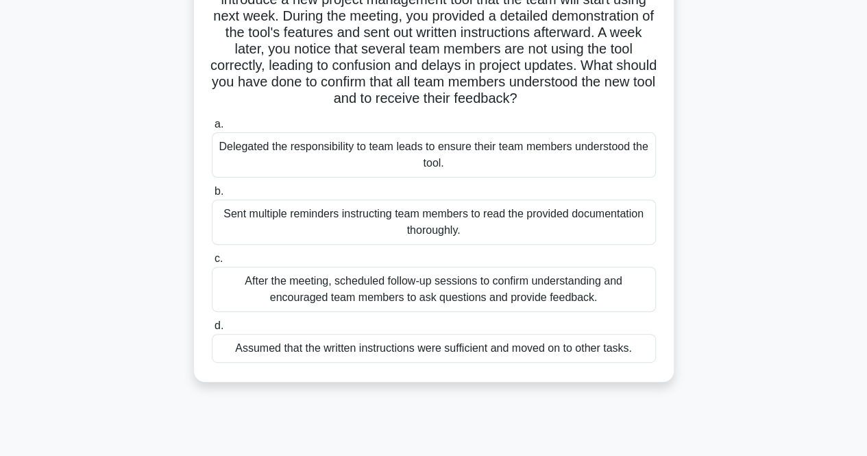
click at [229, 286] on div "After the meeting, scheduled follow-up sessions to confirm understanding and en…" at bounding box center [434, 289] width 444 height 45
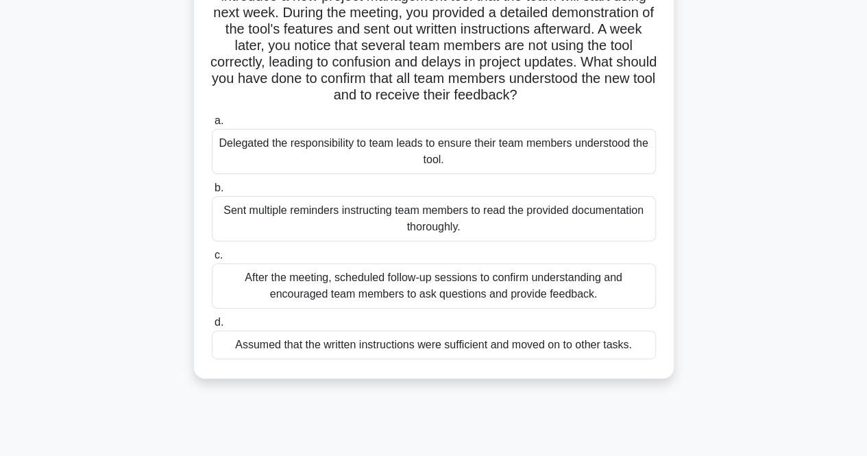
click at [212, 260] on input "c. After the meeting, scheduled follow-up sessions to confirm understanding and…" at bounding box center [212, 255] width 0 height 9
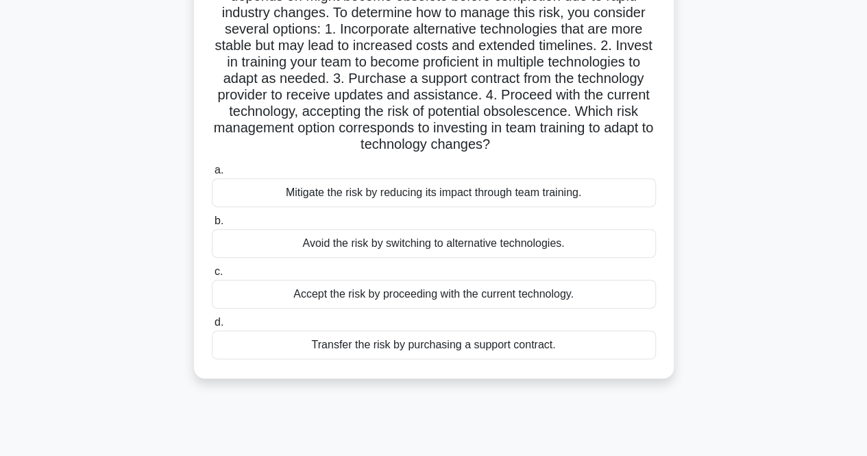
scroll to position [154, 0]
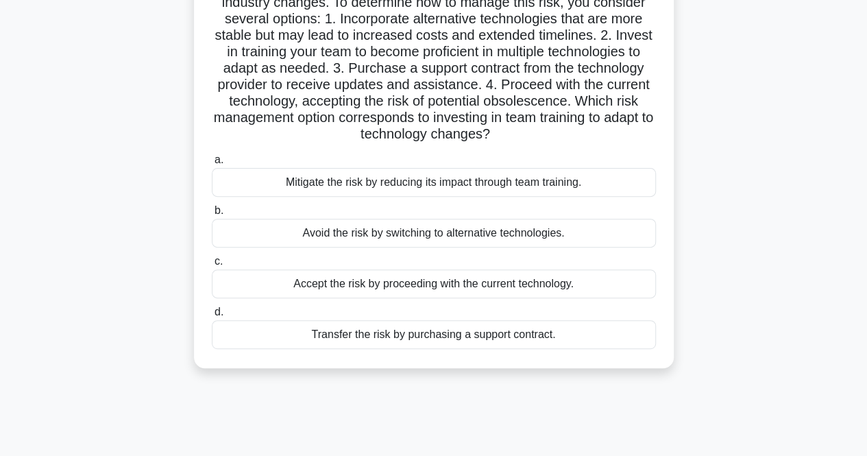
click at [284, 185] on div "Mitigate the risk by reducing its impact through team training." at bounding box center [434, 182] width 444 height 29
click at [212, 164] on input "a. Mitigate the risk by reducing its impact through team training." at bounding box center [212, 160] width 0 height 9
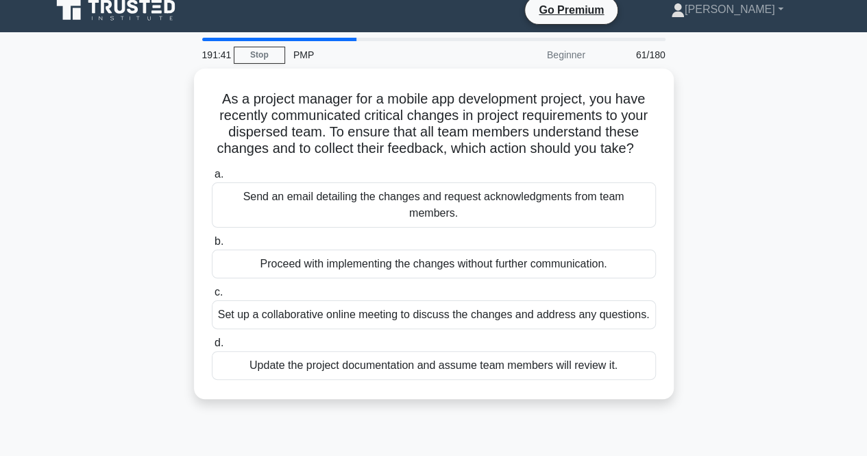
scroll to position [0, 0]
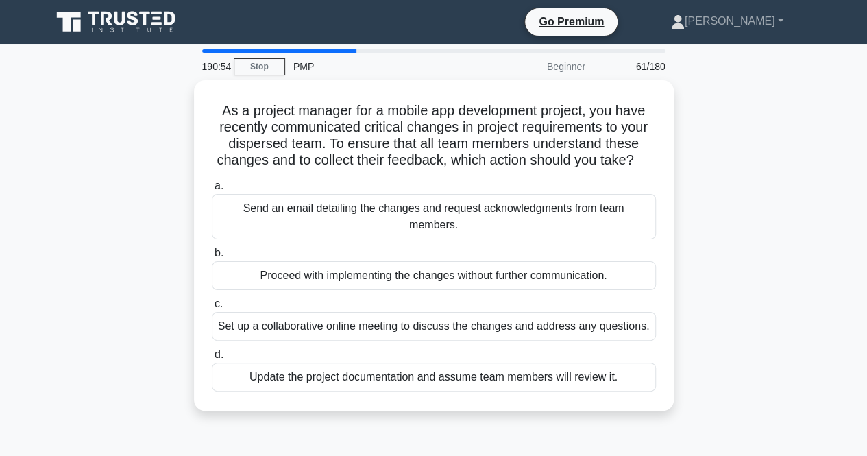
click at [238, 332] on div "Set up a collaborative online meeting to discuss the changes and address any qu…" at bounding box center [434, 326] width 444 height 29
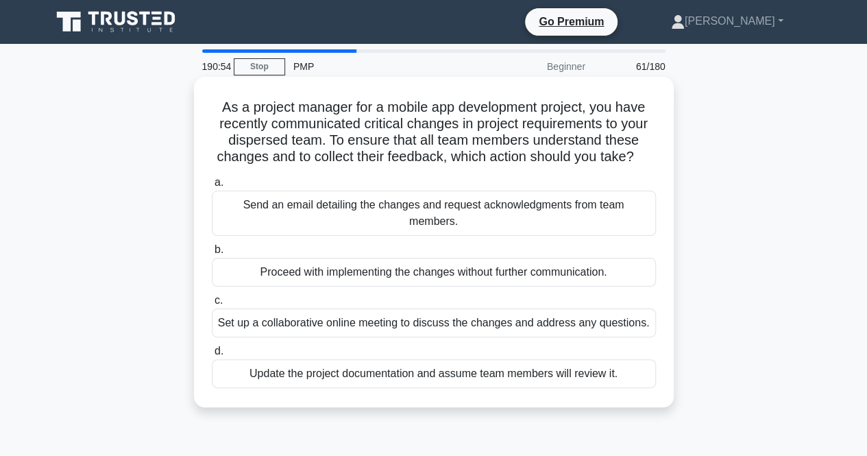
click at [212, 305] on input "c. Set up a collaborative online meeting to discuss the changes and address any…" at bounding box center [212, 300] width 0 height 9
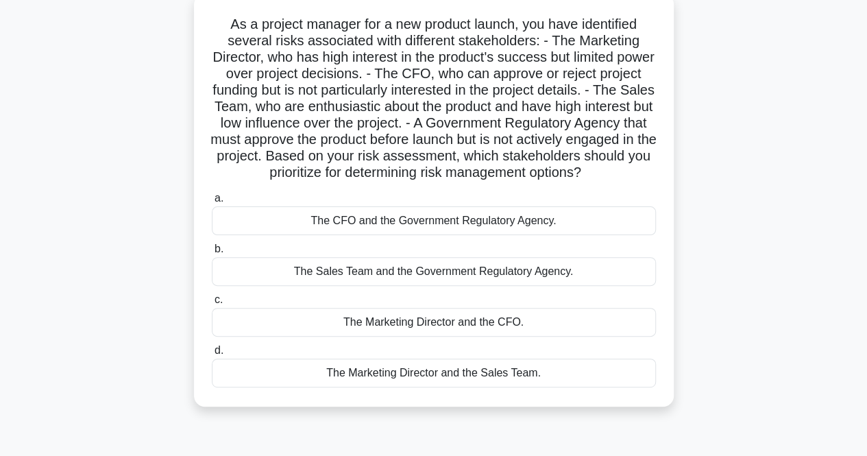
scroll to position [87, 0]
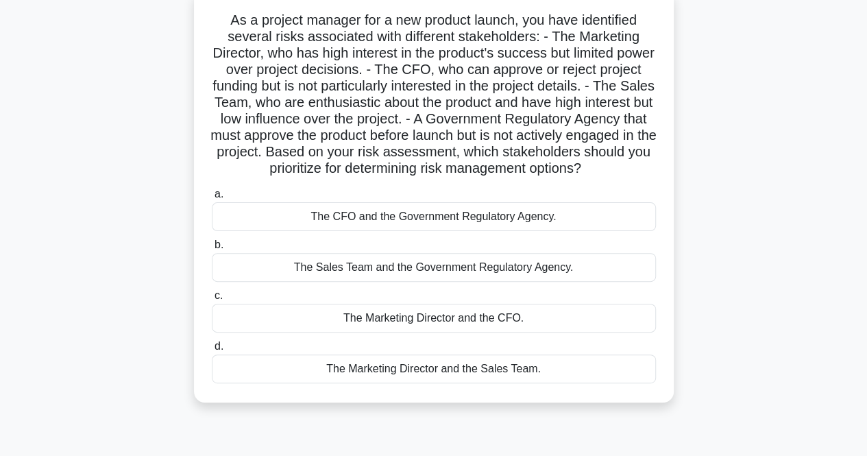
click at [601, 231] on div "The CFO and the Government Regulatory Agency." at bounding box center [434, 216] width 444 height 29
click at [212, 199] on input "a. The CFO and the Government Regulatory Agency." at bounding box center [212, 194] width 0 height 9
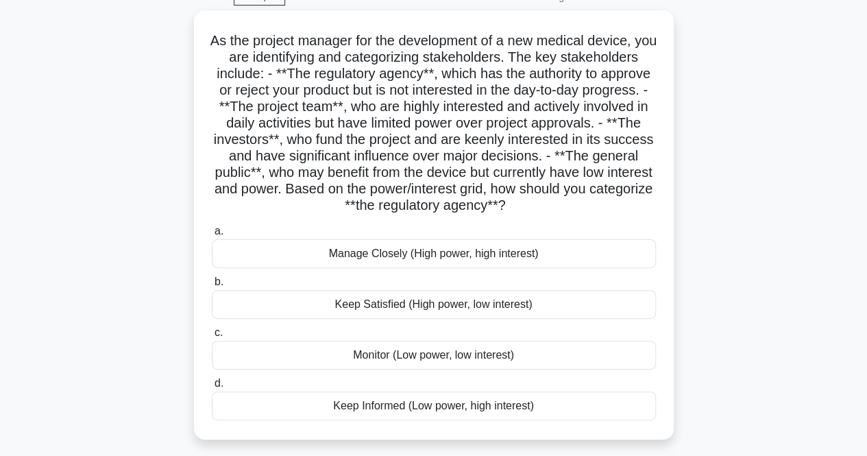
scroll to position [69, 0]
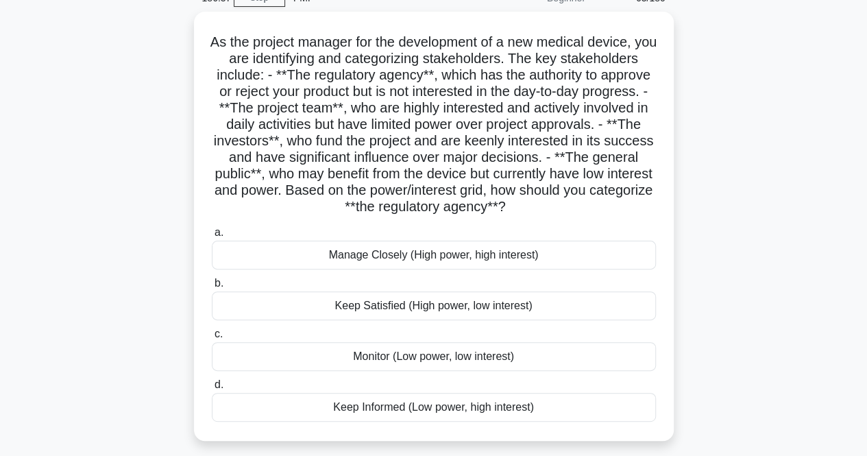
click at [586, 251] on div "Manage Closely (High power, high interest)" at bounding box center [434, 254] width 444 height 29
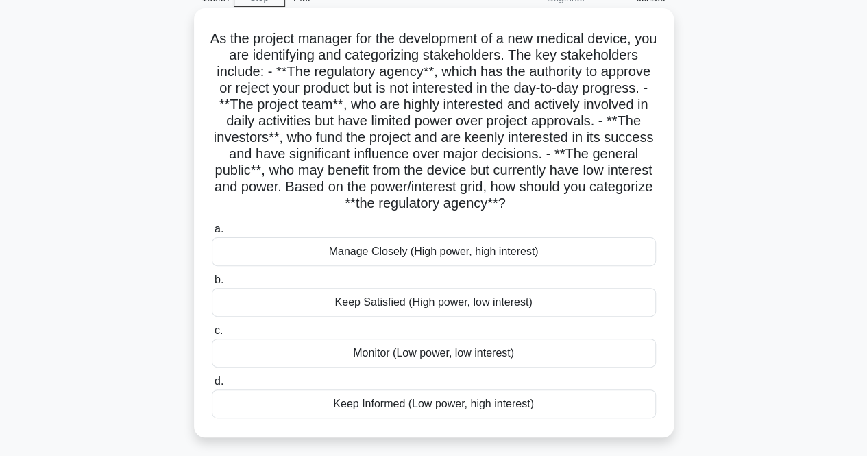
click at [212, 234] on input "a. Manage Closely (High power, high interest)" at bounding box center [212, 229] width 0 height 9
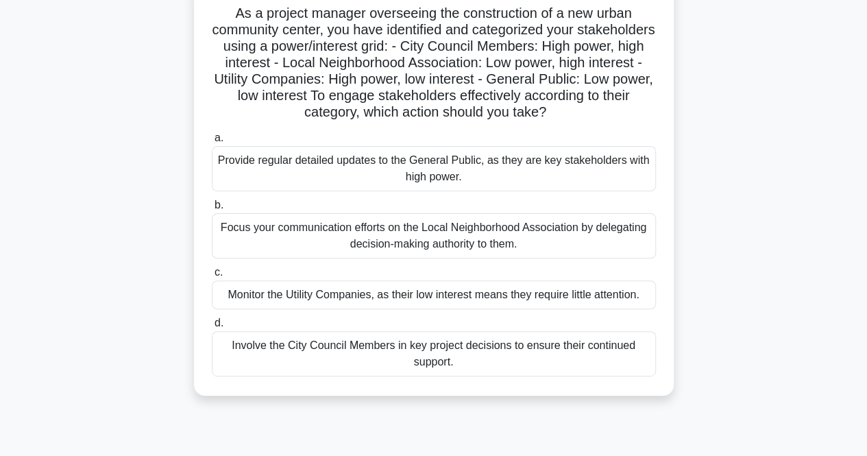
scroll to position [98, 0]
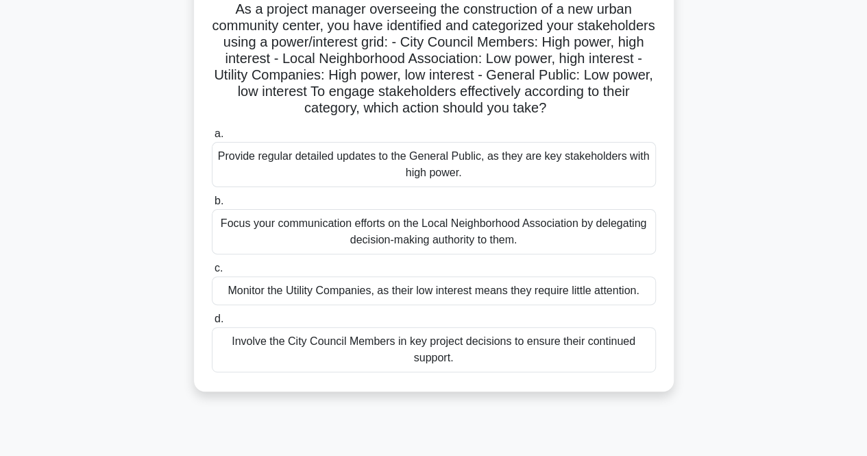
click at [560, 349] on div "Involve the City Council Members in key project decisions to ensure their conti…" at bounding box center [434, 349] width 444 height 45
click at [212, 323] on input "d. Involve the City Council Members in key project decisions to ensure their co…" at bounding box center [212, 318] width 0 height 9
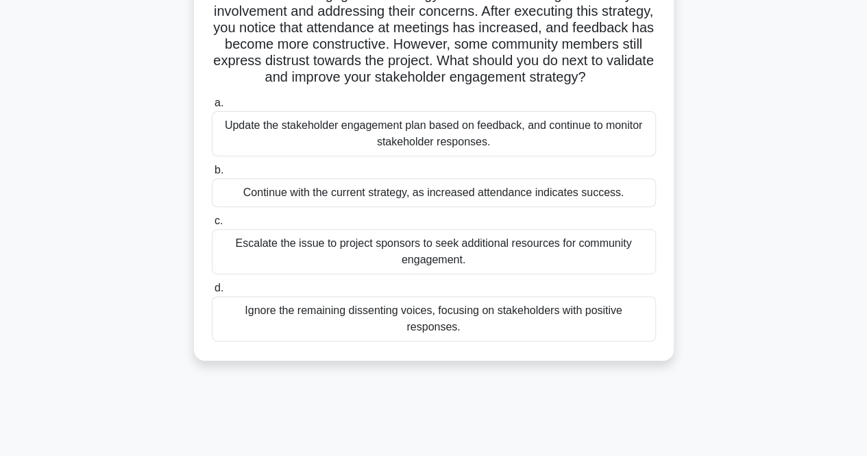
scroll to position [199, 0]
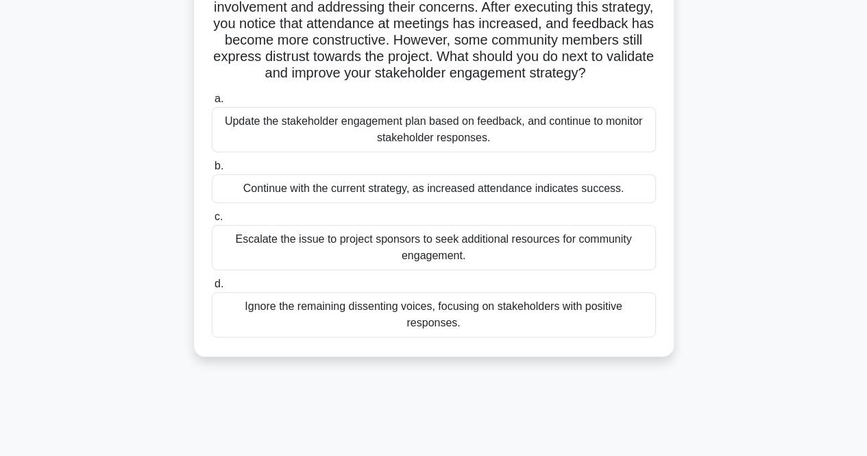
click at [619, 148] on div "Update the stakeholder engagement plan based on feedback, and continue to monit…" at bounding box center [434, 129] width 444 height 45
click at [212, 103] on input "a. Update the stakeholder engagement plan based on feedback, and continue to mo…" at bounding box center [212, 99] width 0 height 9
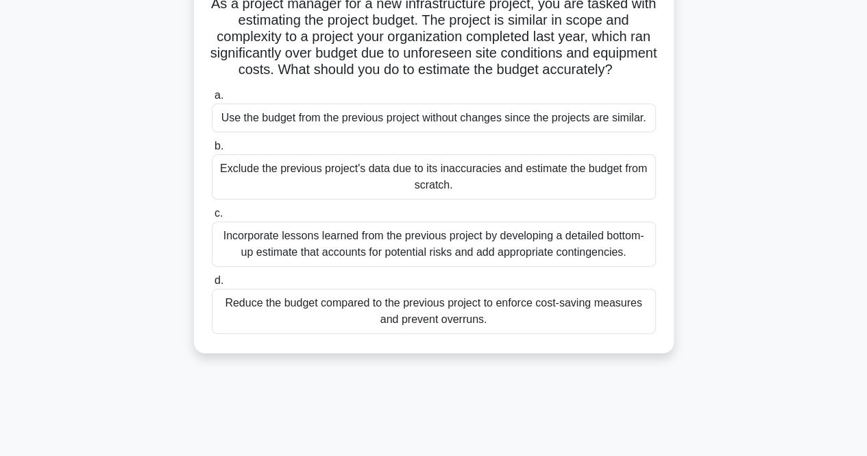
scroll to position [110, 0]
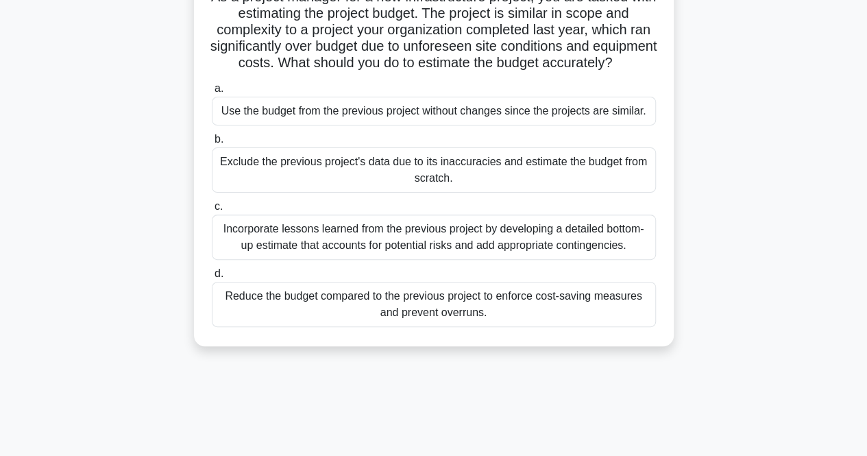
click at [616, 260] on div "Incorporate lessons learned from the previous project by developing a detailed …" at bounding box center [434, 236] width 444 height 45
click at [212, 211] on input "c. Incorporate lessons learned from the previous project by developing a detail…" at bounding box center [212, 206] width 0 height 9
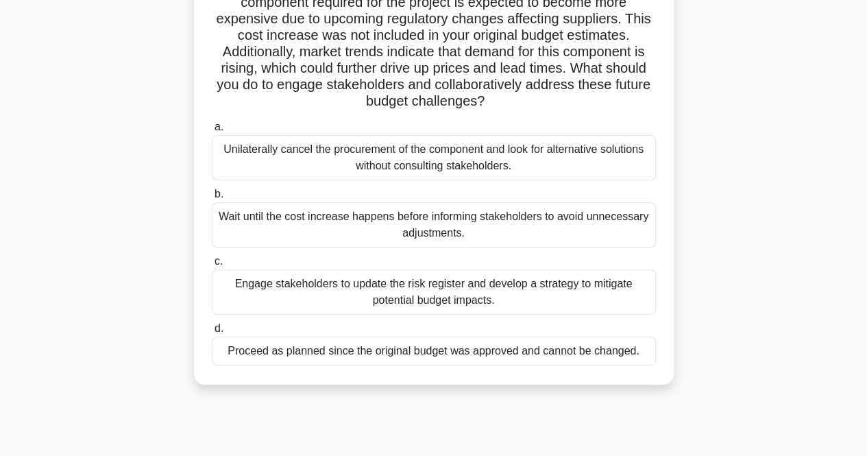
scroll to position [125, 0]
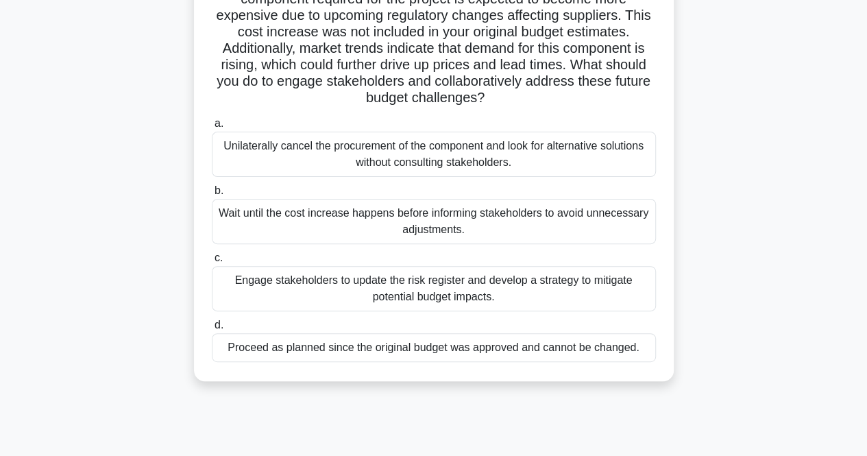
click at [585, 296] on div "Engage stakeholders to update the risk register and develop a strategy to mitig…" at bounding box center [434, 288] width 444 height 45
click at [212, 262] on input "c. Engage stakeholders to update the risk register and develop a strategy to mi…" at bounding box center [212, 258] width 0 height 9
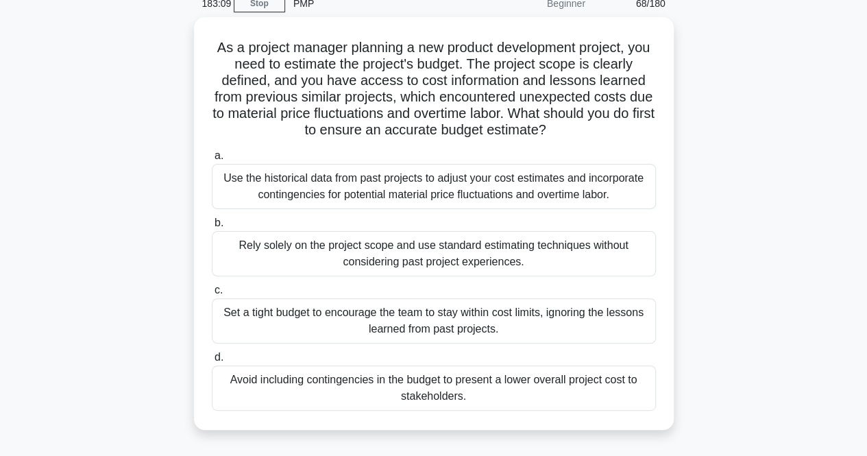
scroll to position [62, 0]
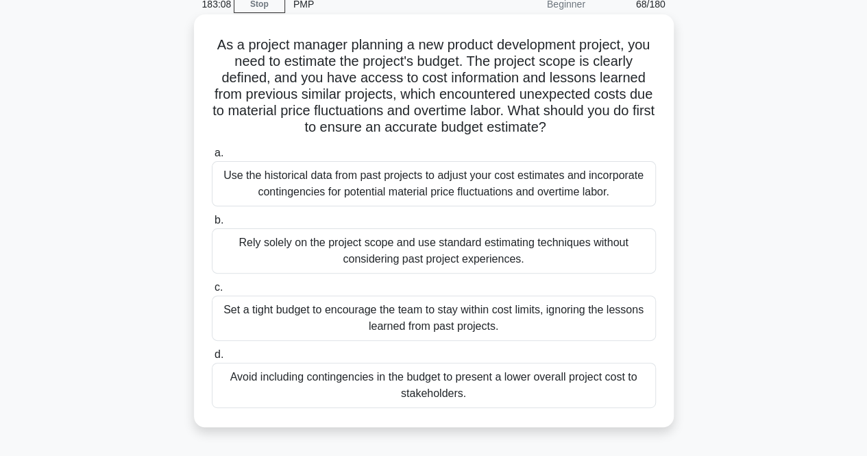
click at [626, 186] on div "Use the historical data from past projects to adjust your cost estimates and in…" at bounding box center [434, 183] width 444 height 45
click at [212, 158] on input "a. Use the historical data from past projects to adjust your cost estimates and…" at bounding box center [212, 153] width 0 height 9
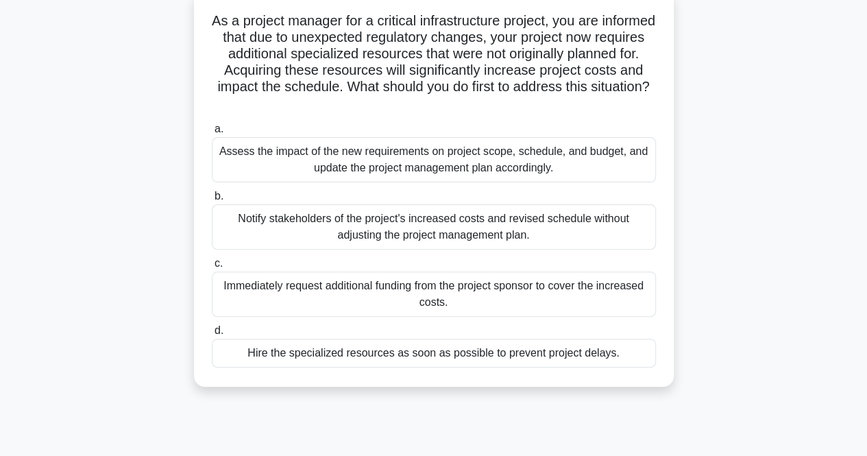
scroll to position [90, 0]
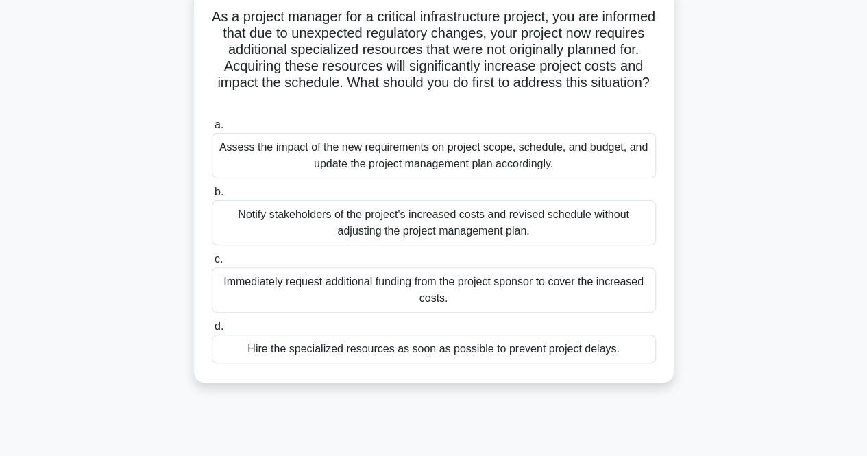
click at [568, 153] on div "Assess the impact of the new requirements on project scope, schedule, and budge…" at bounding box center [434, 155] width 444 height 45
click at [212, 129] on input "a. Assess the impact of the new requirements on project scope, schedule, and bu…" at bounding box center [212, 125] width 0 height 9
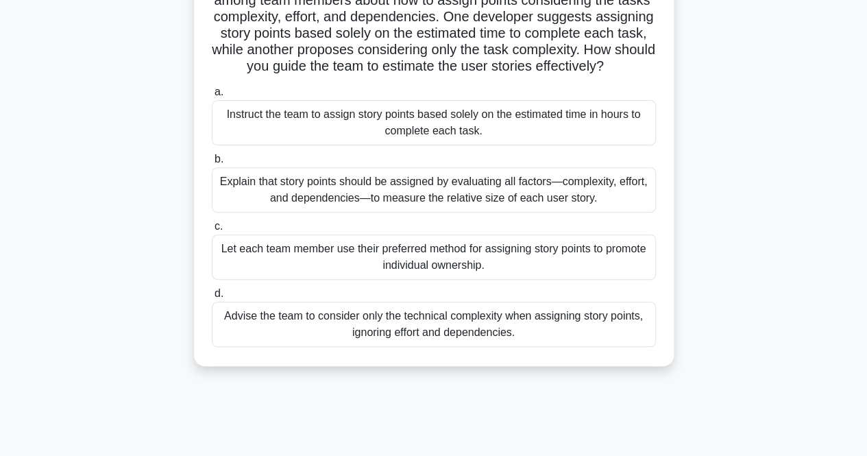
scroll to position [162, 0]
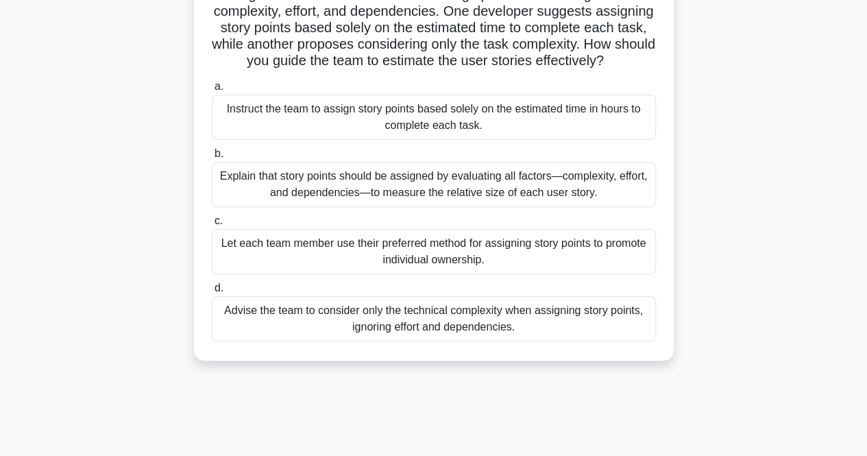
click at [600, 207] on div "Explain that story points should be assigned by evaluating all factors—complexi…" at bounding box center [434, 184] width 444 height 45
click at [212, 158] on input "b. Explain that story points should be assigned by evaluating all factors—compl…" at bounding box center [212, 153] width 0 height 9
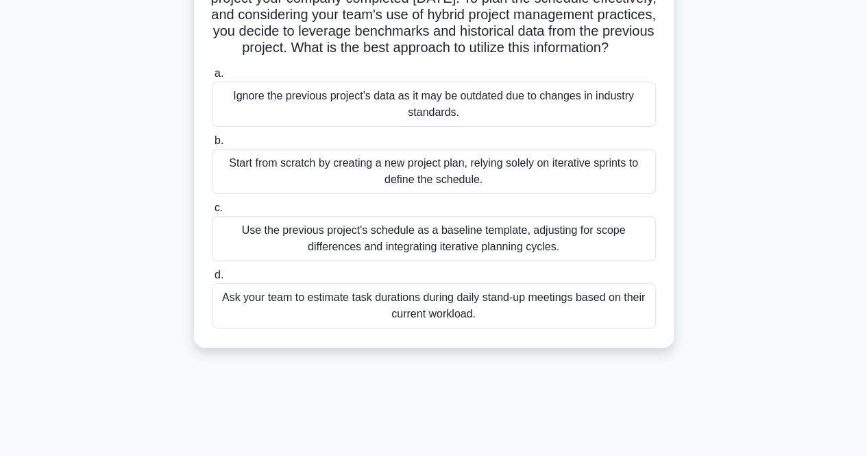
scroll to position [149, 0]
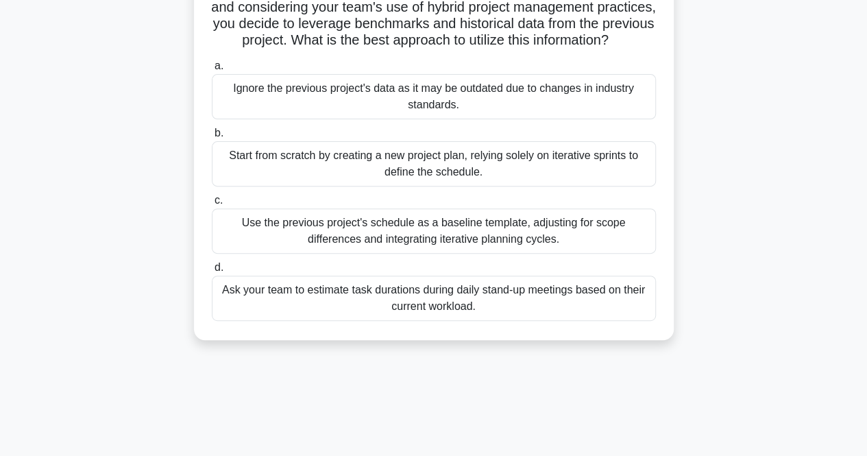
click at [592, 251] on div "Use the previous project's schedule as a baseline template, adjusting for scope…" at bounding box center [434, 230] width 444 height 45
click at [212, 205] on input "c. Use the previous project's schedule as a baseline template, adjusting for sc…" at bounding box center [212, 200] width 0 height 9
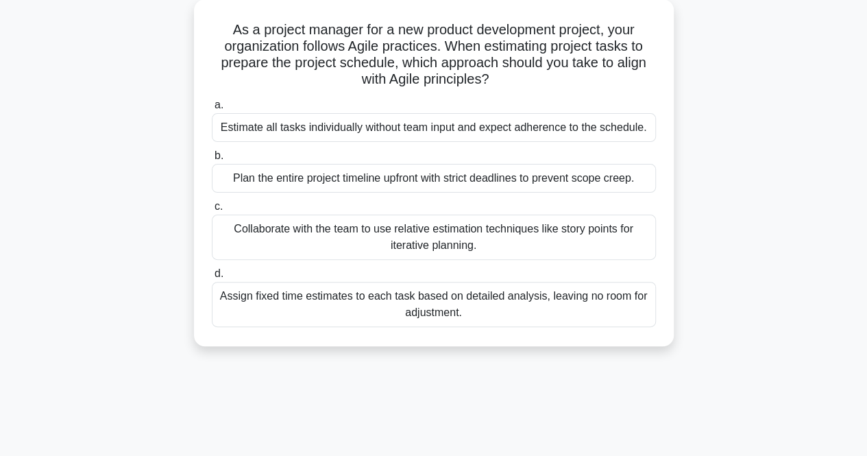
scroll to position [82, 0]
click at [603, 240] on div "Collaborate with the team to use relative estimation techniques like story poin…" at bounding box center [434, 236] width 444 height 45
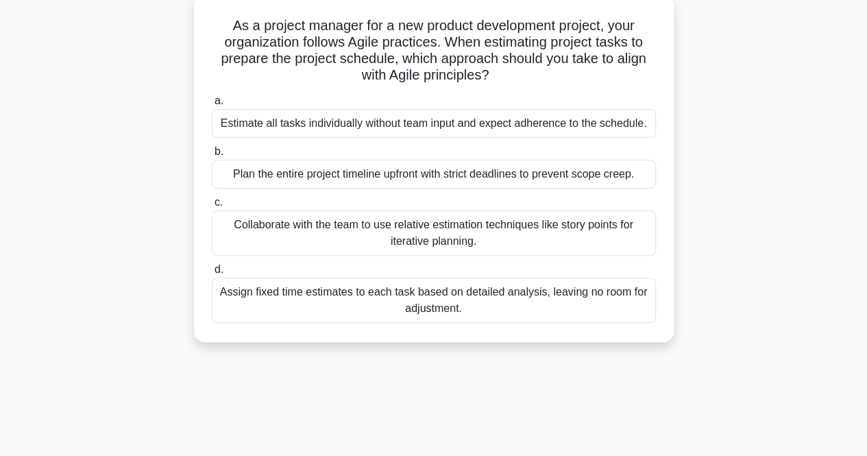
click at [212, 207] on input "c. Collaborate with the team to use relative estimation techniques like story p…" at bounding box center [212, 202] width 0 height 9
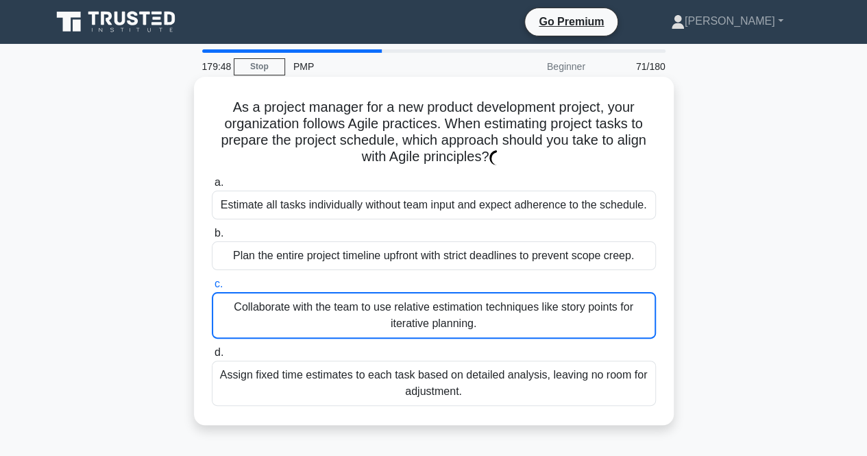
scroll to position [0, 0]
click at [574, 325] on div "Collaborate with the team to use relative estimation techniques like story poin…" at bounding box center [434, 315] width 444 height 47
click at [212, 288] on input "c. Collaborate with the team to use relative estimation techniques like story p…" at bounding box center [212, 284] width 0 height 9
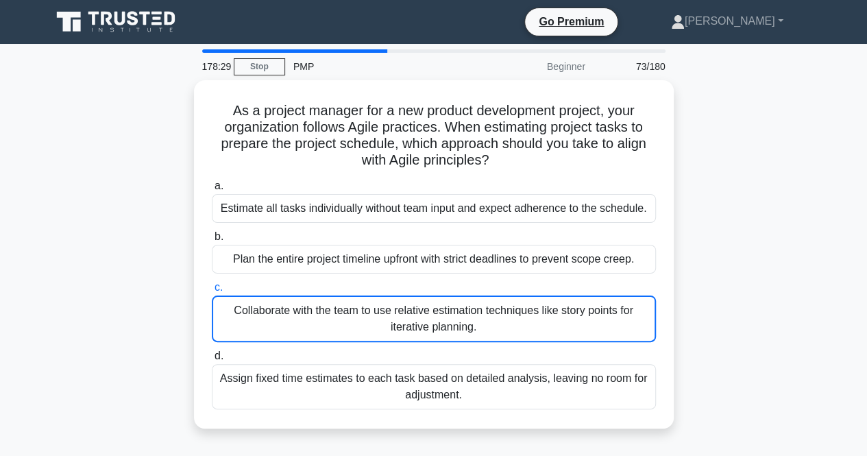
click at [719, 264] on div "As a project manager for a new product development project, your organization f…" at bounding box center [433, 262] width 781 height 364
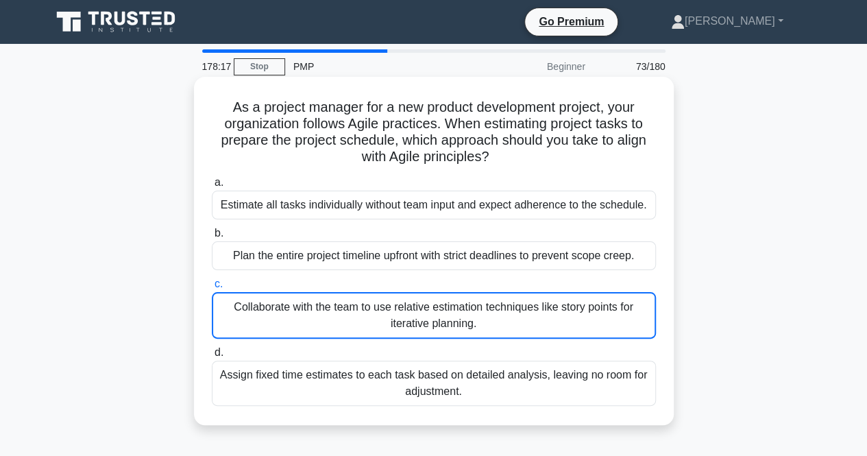
click at [298, 249] on div "Plan the entire project timeline upfront with strict deadlines to prevent scope…" at bounding box center [434, 255] width 444 height 29
click at [212, 238] on input "b. Plan the entire project timeline upfront with strict deadlines to prevent sc…" at bounding box center [212, 233] width 0 height 9
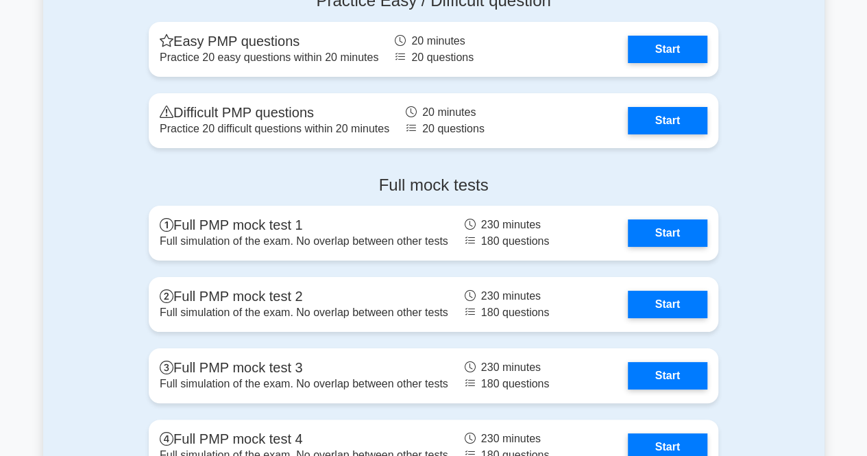
scroll to position [5147, 0]
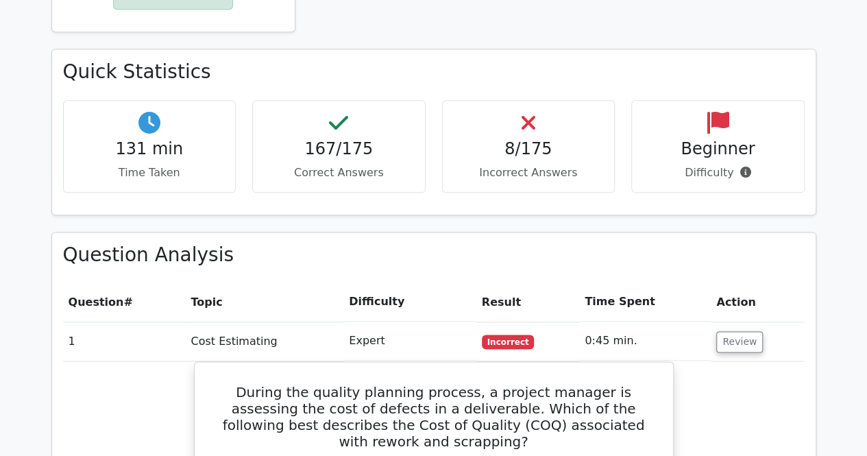
scroll to position [756, 0]
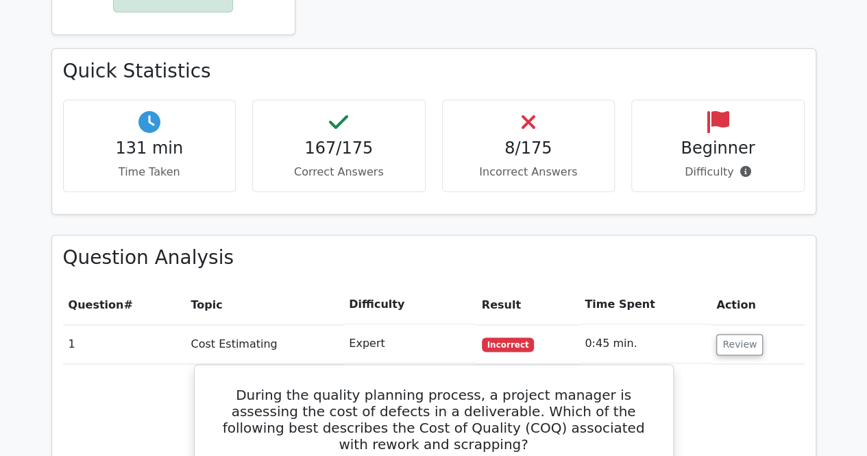
click at [739, 166] on icon at bounding box center [744, 171] width 11 height 11
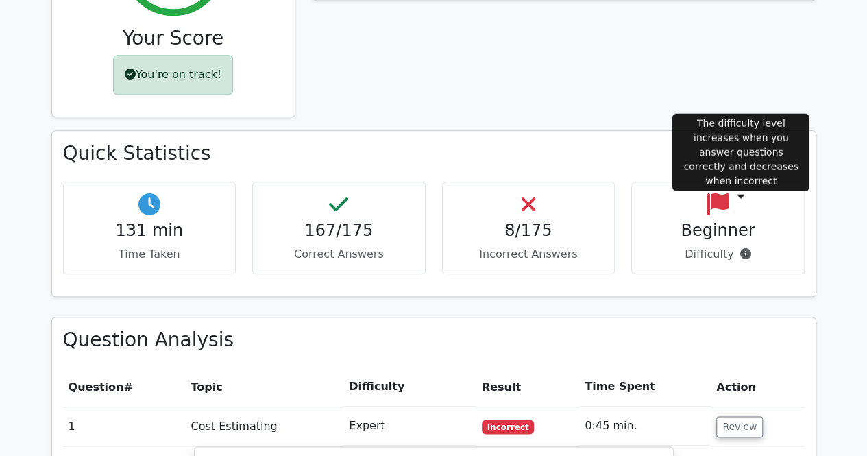
scroll to position [673, 0]
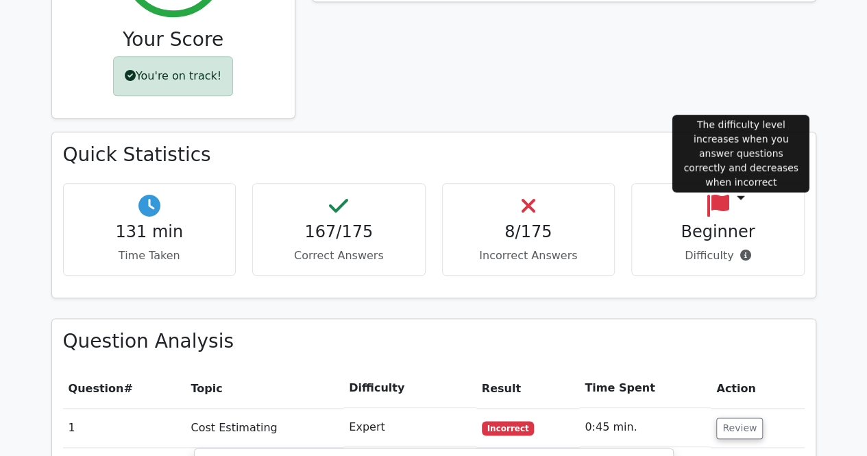
click at [573, 247] on p "Incorrect Answers" at bounding box center [529, 255] width 150 height 16
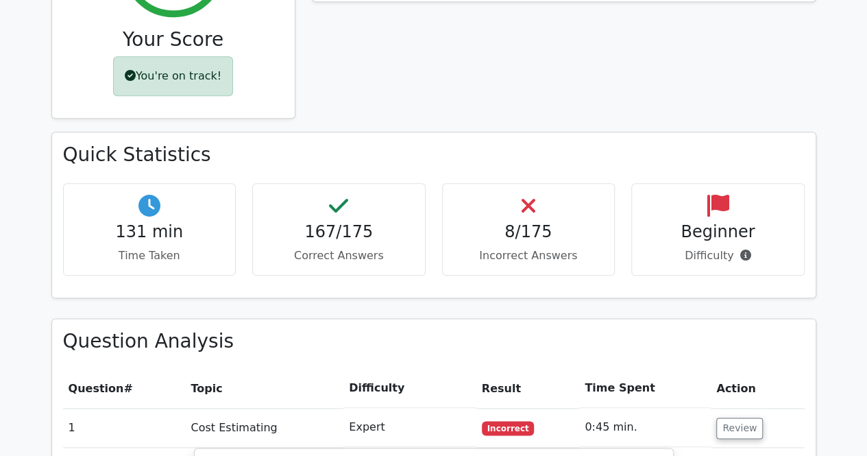
click at [747, 249] on icon at bounding box center [744, 254] width 11 height 11
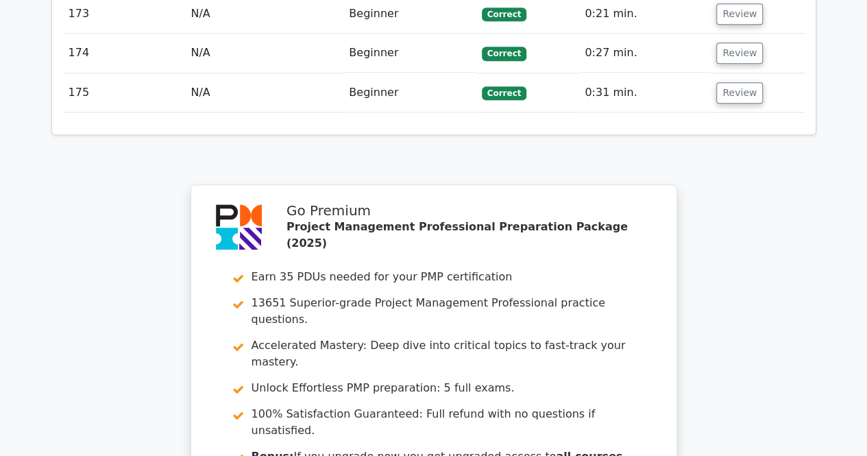
scroll to position [8553, 0]
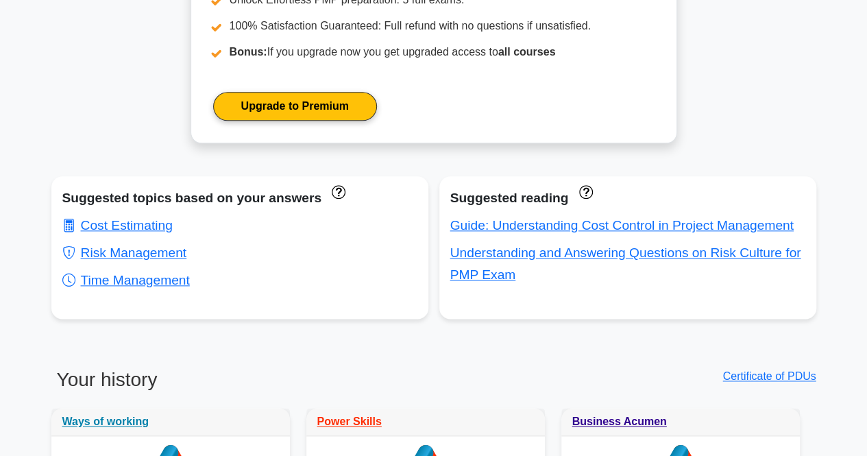
scroll to position [693, 0]
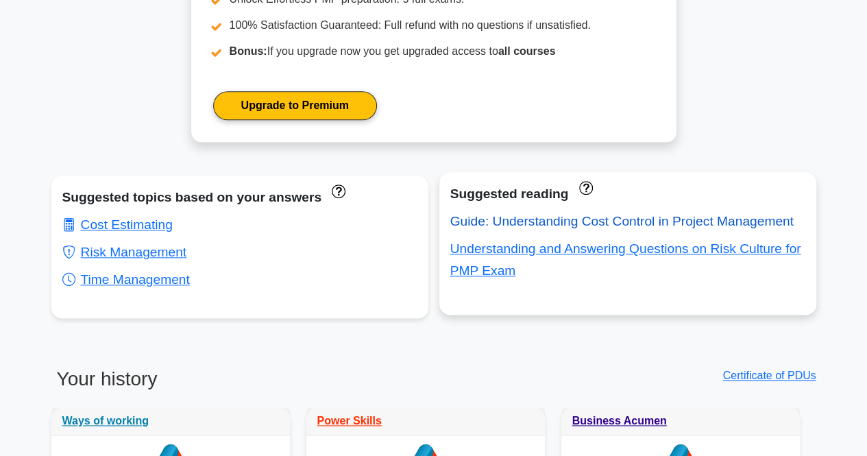
click at [626, 228] on link "Guide: Understanding Cost Control in Project Management" at bounding box center [621, 221] width 343 height 14
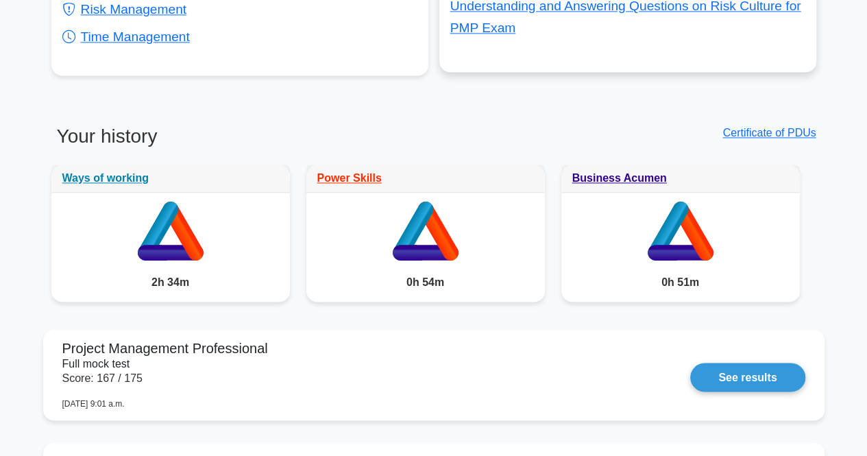
scroll to position [941, 0]
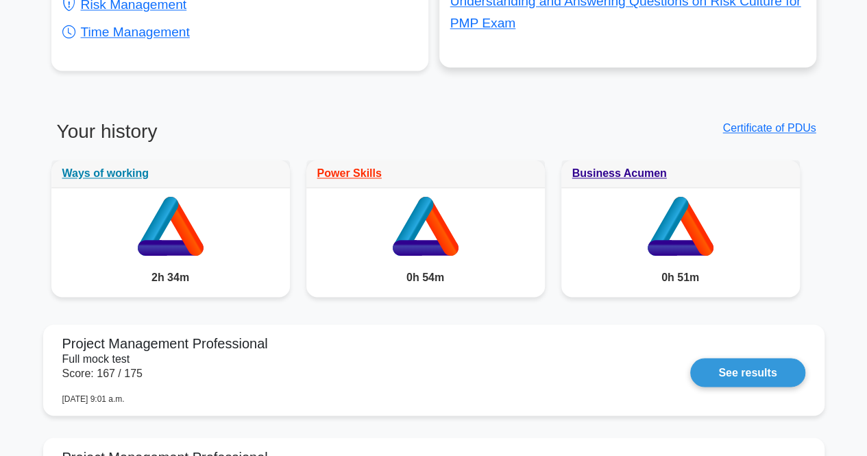
click at [762, 382] on link "See results" at bounding box center [747, 372] width 114 height 29
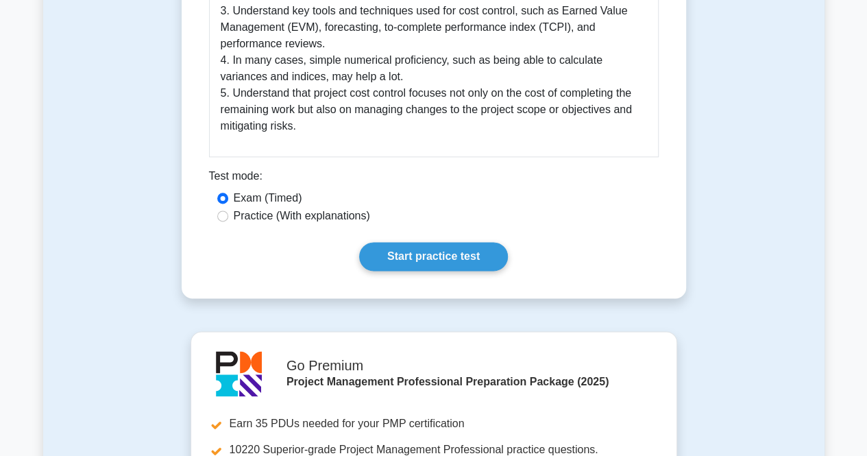
scroll to position [782, 0]
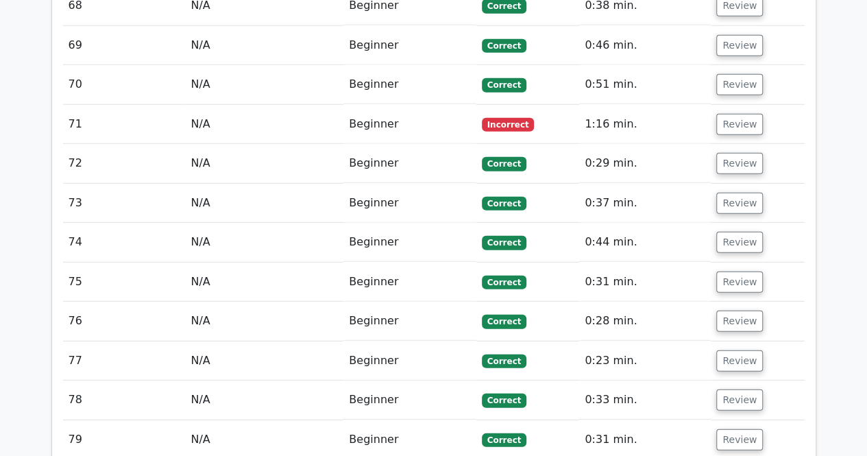
scroll to position [4427, 0]
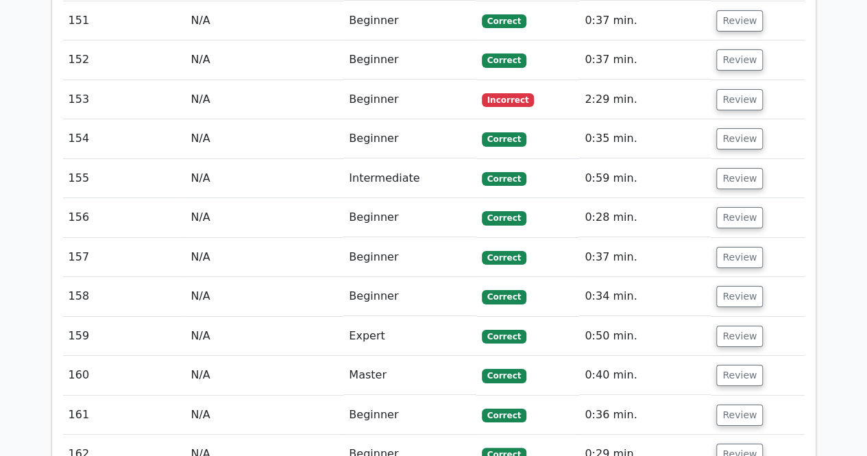
scroll to position [7694, 0]
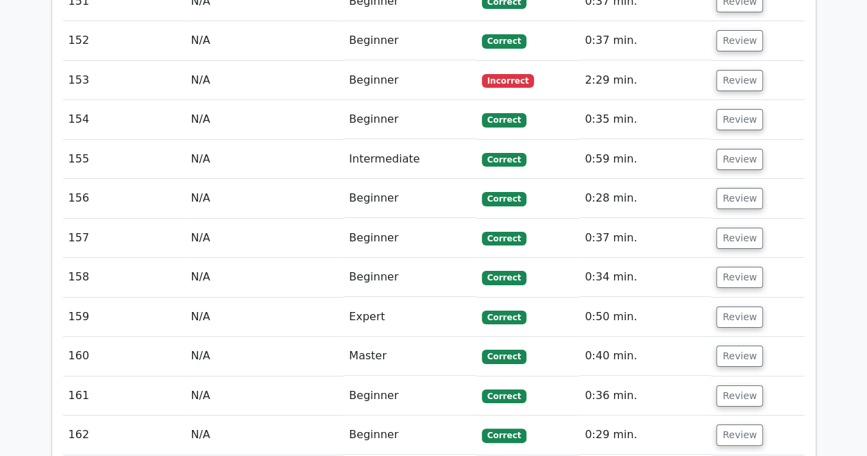
click at [451, 336] on td "Master" at bounding box center [409, 355] width 132 height 39
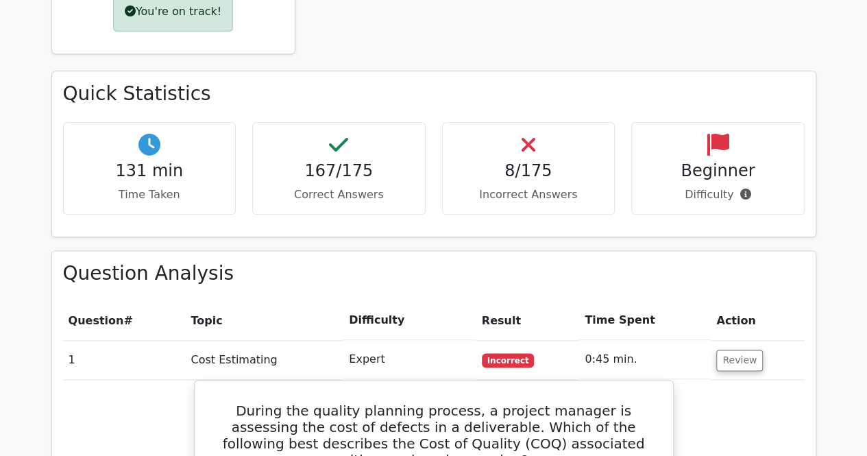
scroll to position [730, 0]
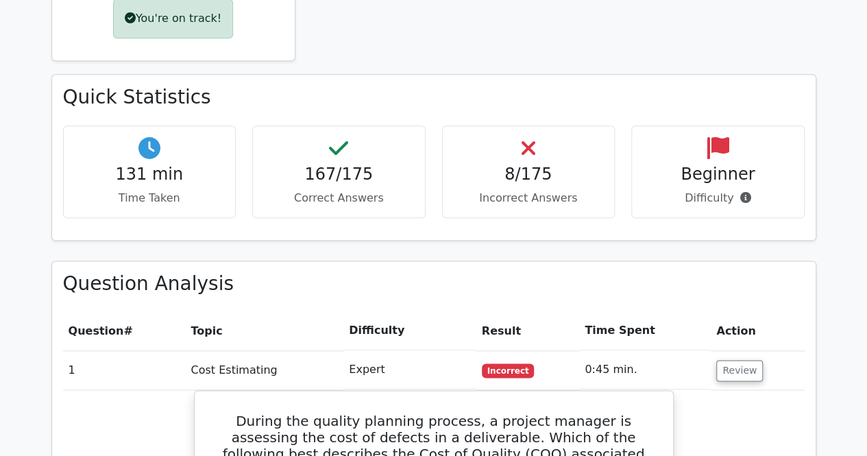
click at [741, 192] on icon at bounding box center [744, 197] width 11 height 11
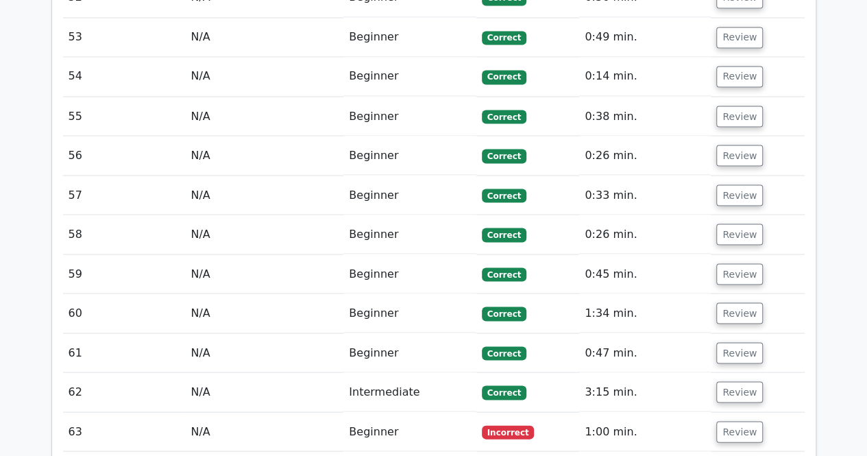
scroll to position [3803, 0]
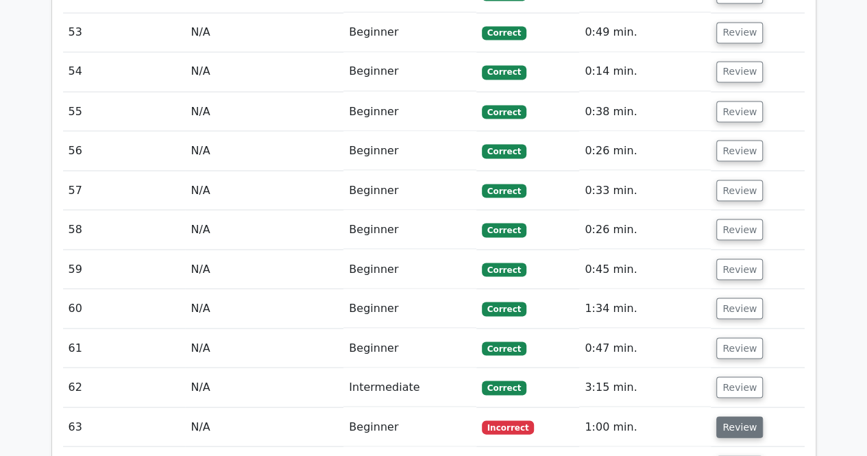
click at [737, 416] on button "Review" at bounding box center [739, 426] width 47 height 21
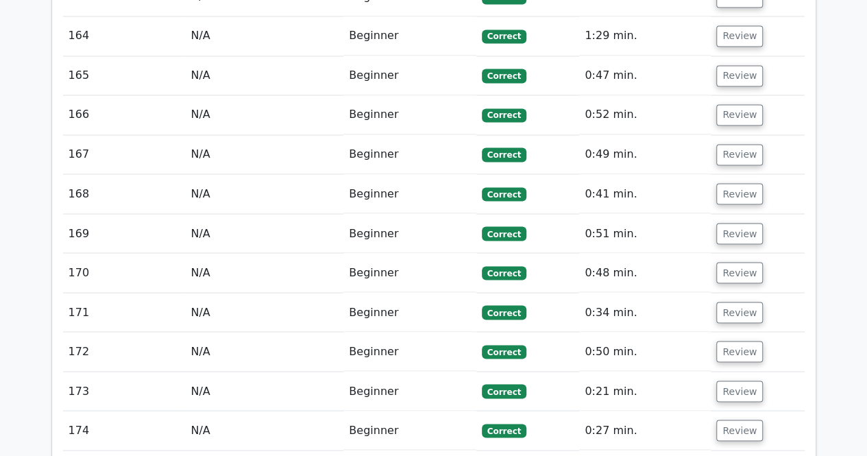
scroll to position [9395, 0]
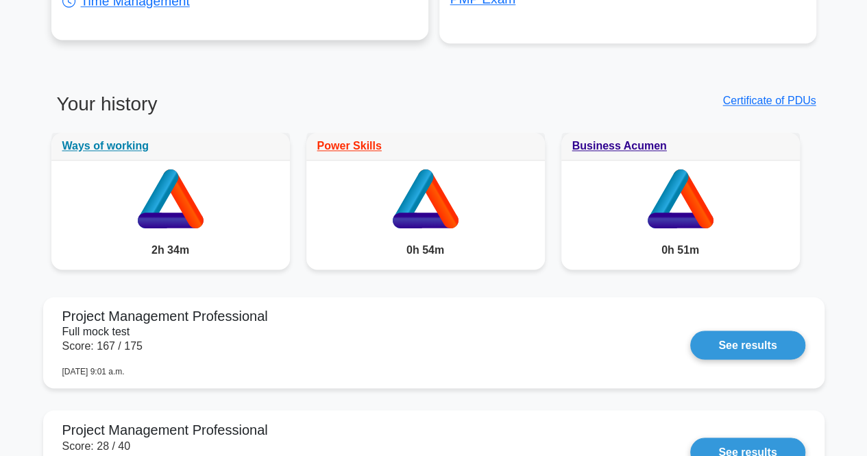
scroll to position [969, 0]
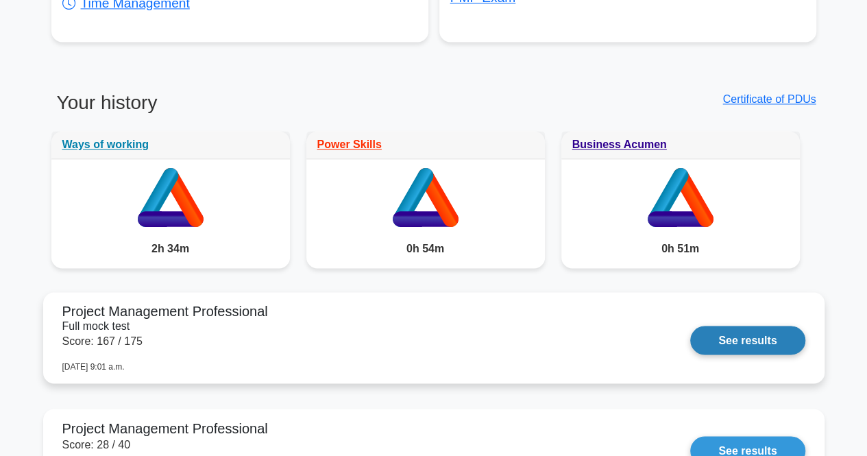
click at [767, 351] on link "See results" at bounding box center [747, 339] width 114 height 29
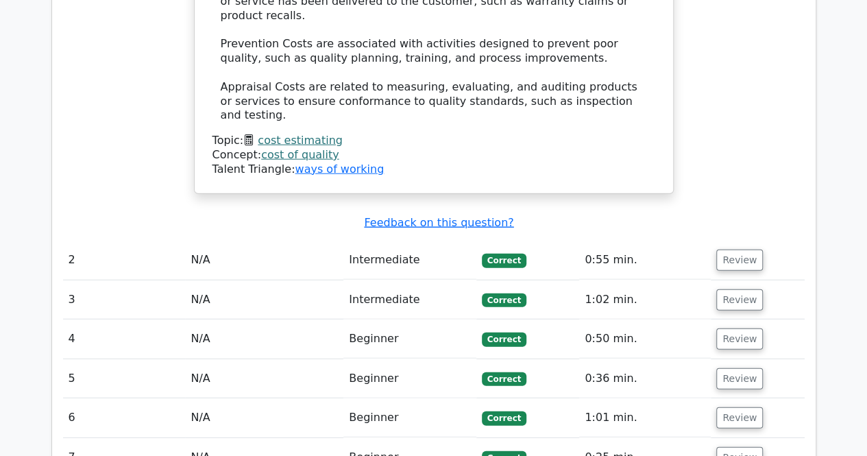
scroll to position [1570, 0]
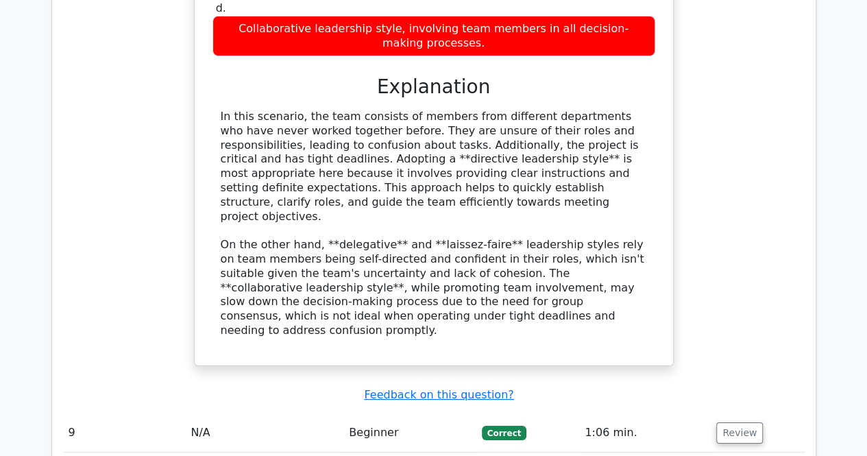
scroll to position [2427, 0]
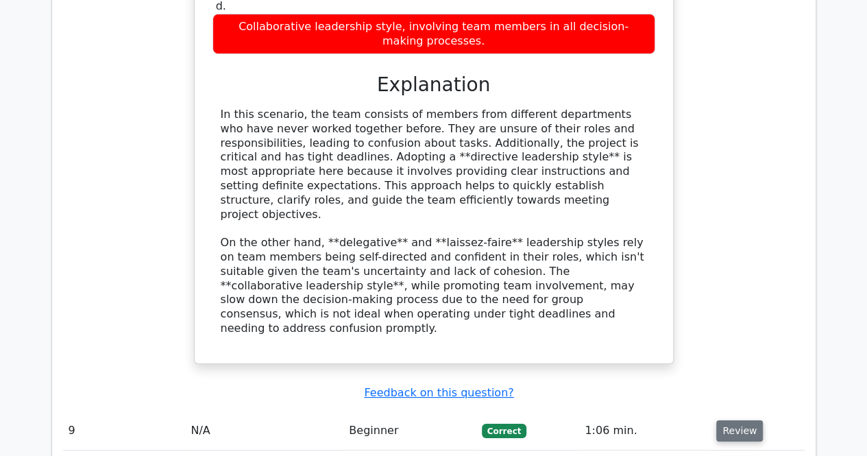
click at [740, 420] on button "Review" at bounding box center [739, 430] width 47 height 21
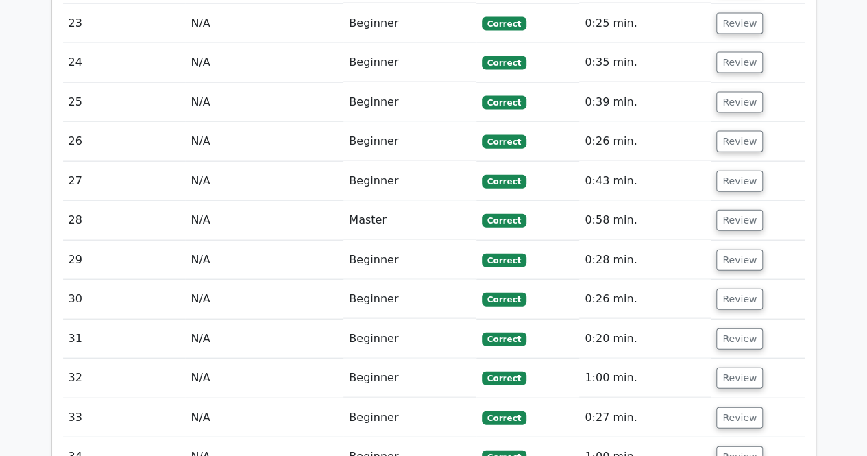
scroll to position [4080, 0]
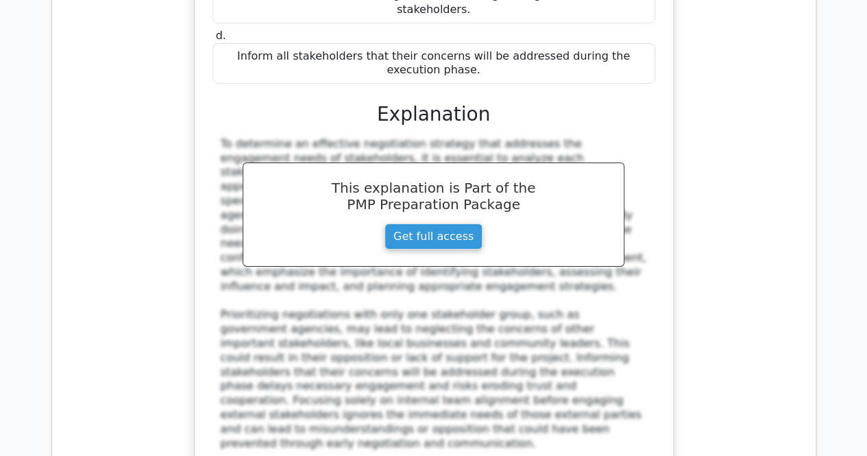
scroll to position [5022, 0]
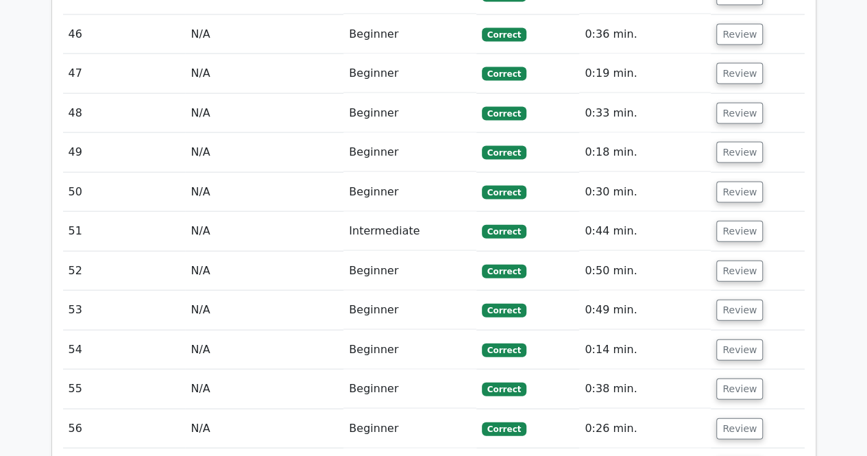
scroll to position [6608, 0]
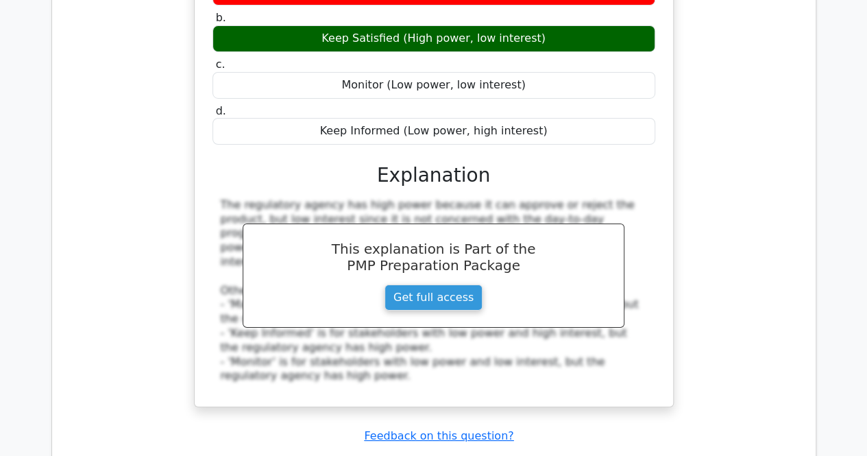
scroll to position [7617, 0]
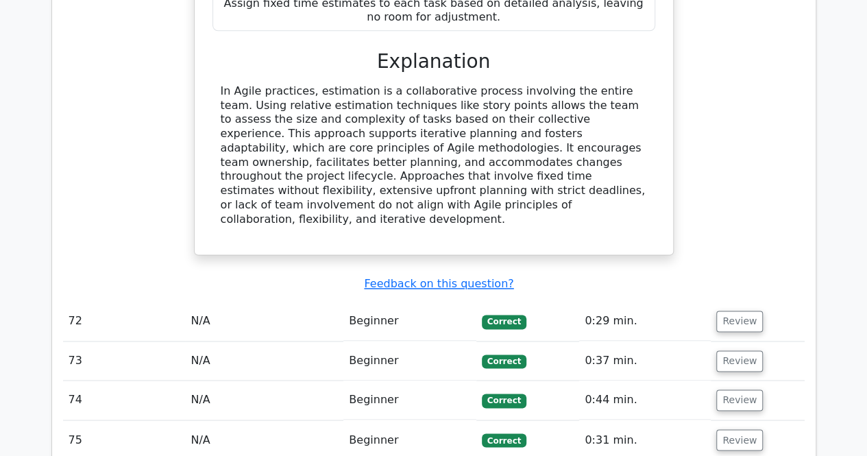
scroll to position [8681, 0]
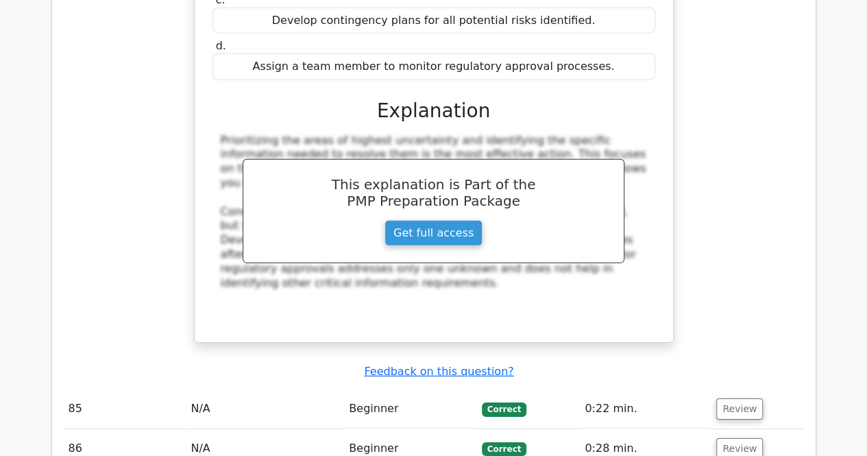
scroll to position [9745, 0]
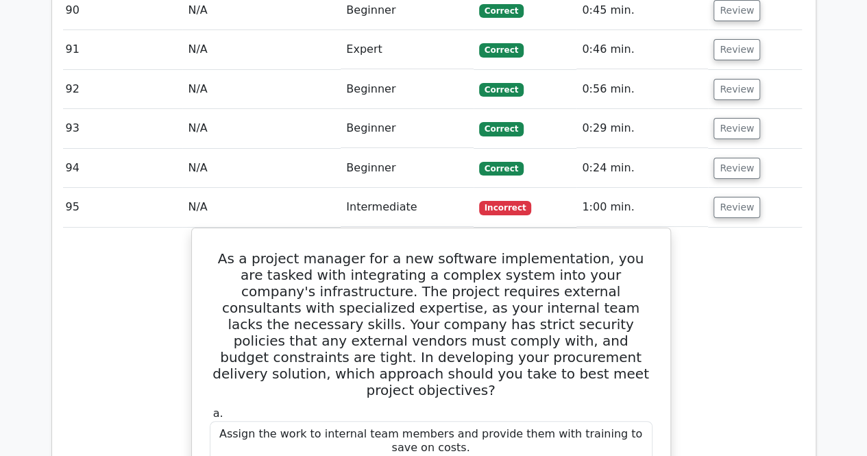
scroll to position [10347, 0]
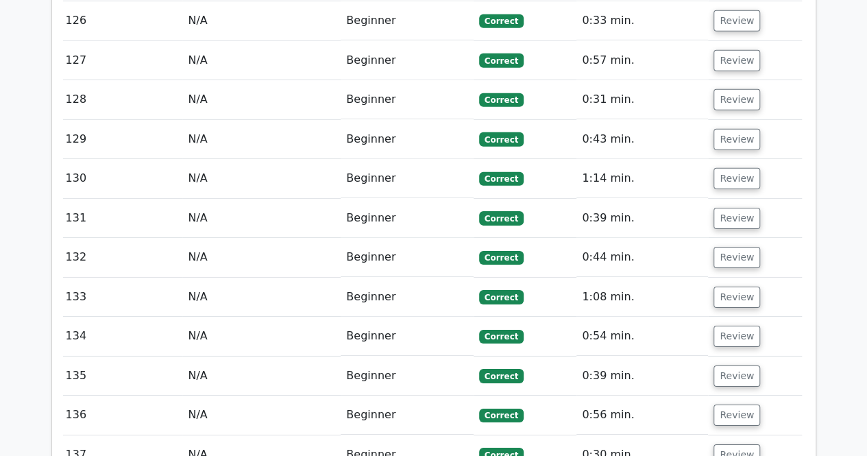
scroll to position [12469, 0]
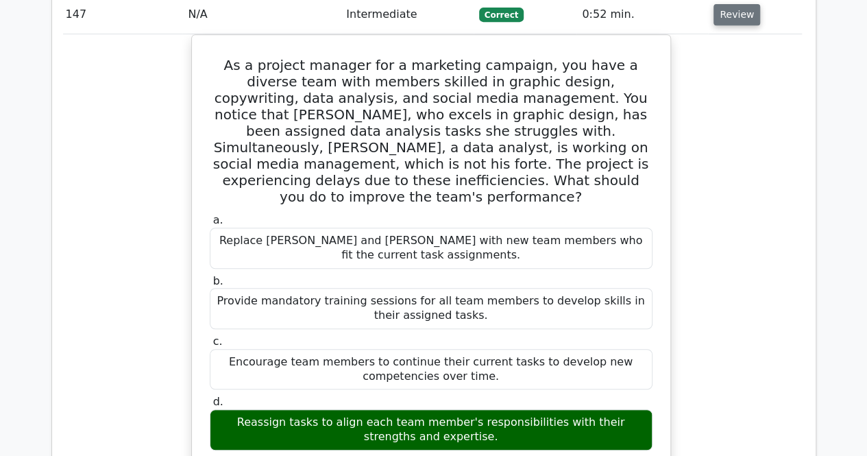
scroll to position [13305, 0]
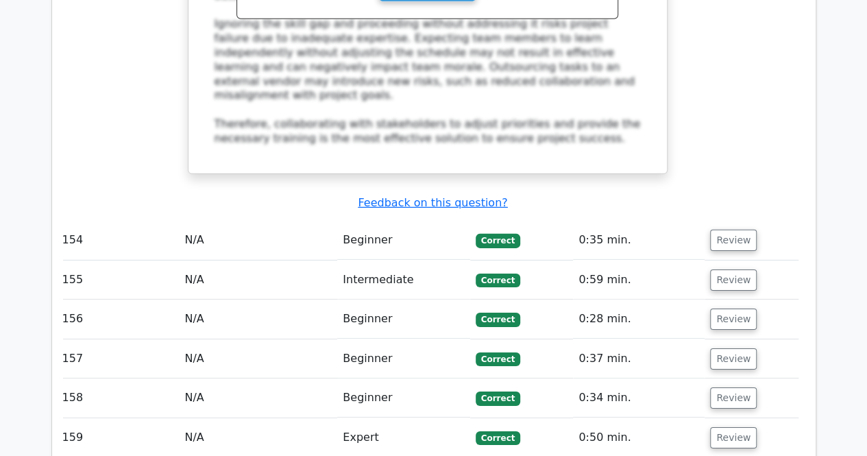
scroll to position [15021, 0]
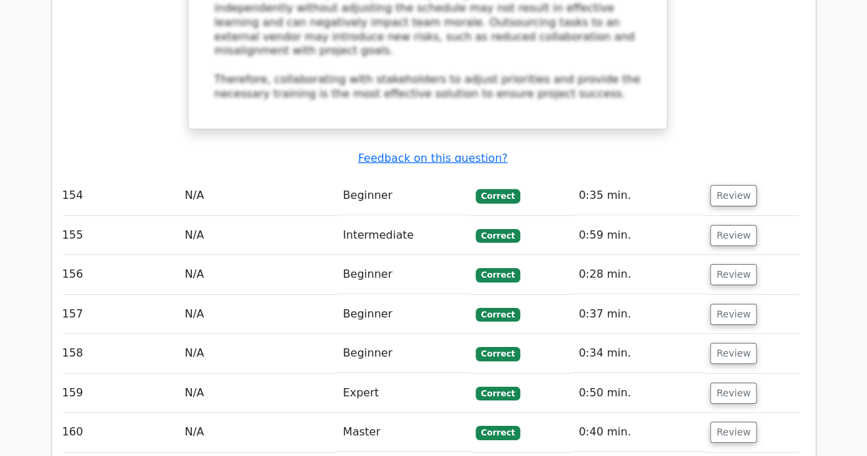
scroll to position [15078, 0]
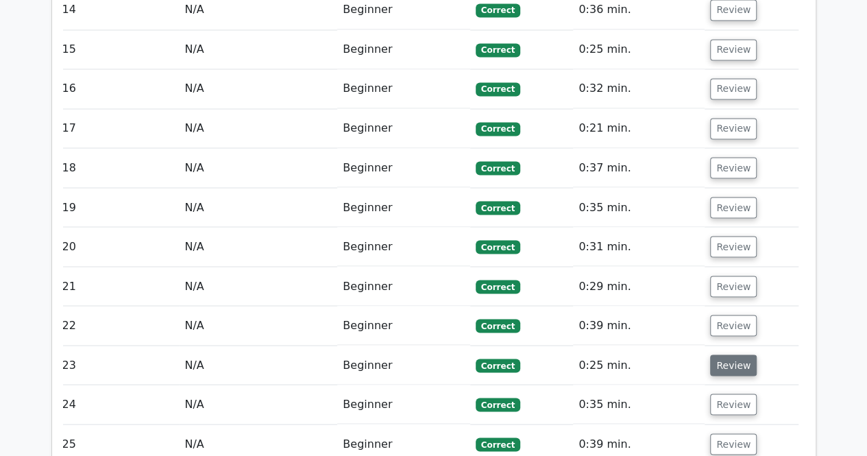
click at [747, 375] on button "Review" at bounding box center [733, 364] width 47 height 21
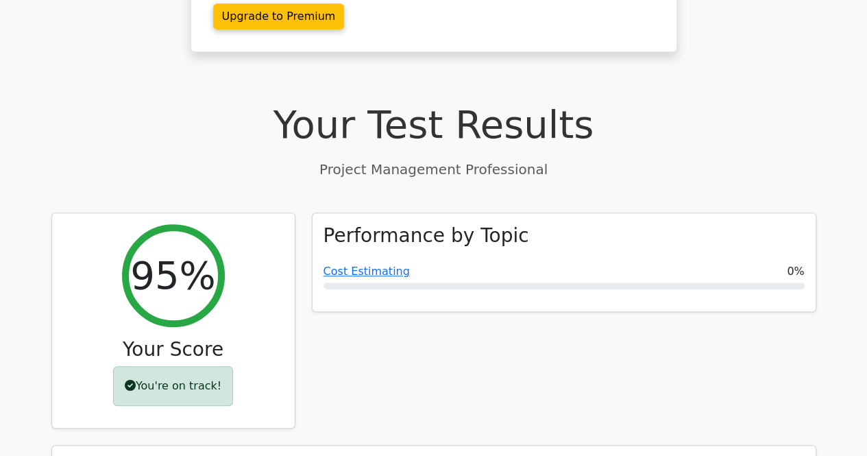
scroll to position [362, 0]
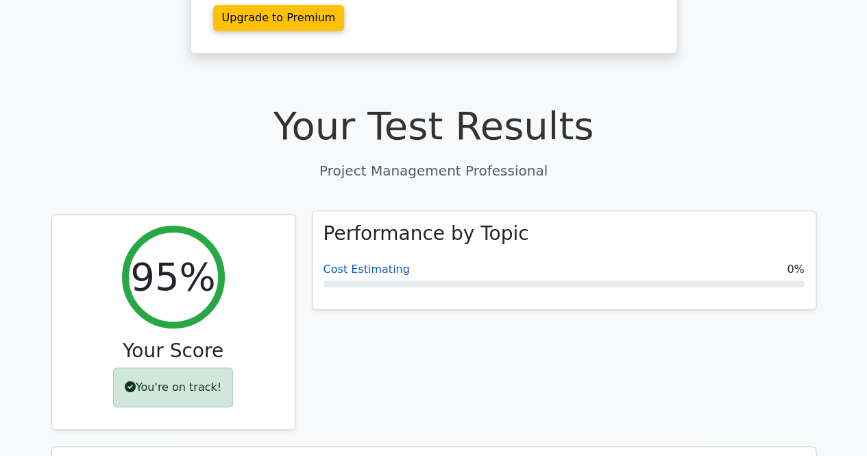
click at [383, 262] on link "Cost Estimating" at bounding box center [366, 268] width 86 height 13
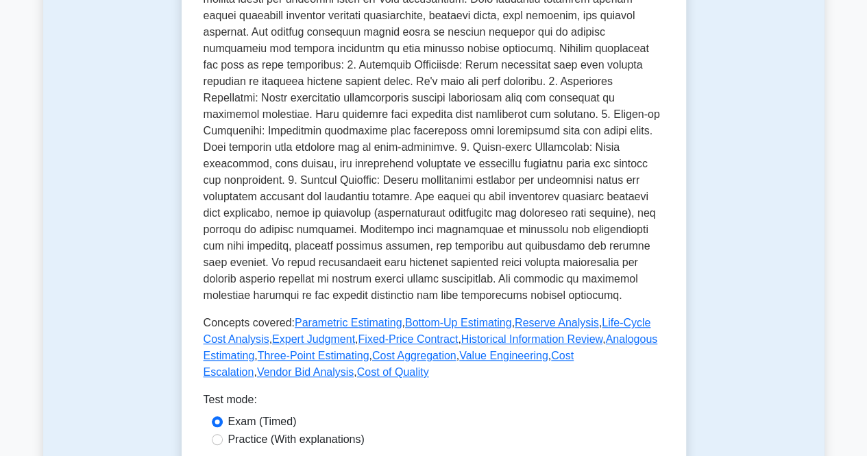
scroll to position [374, 0]
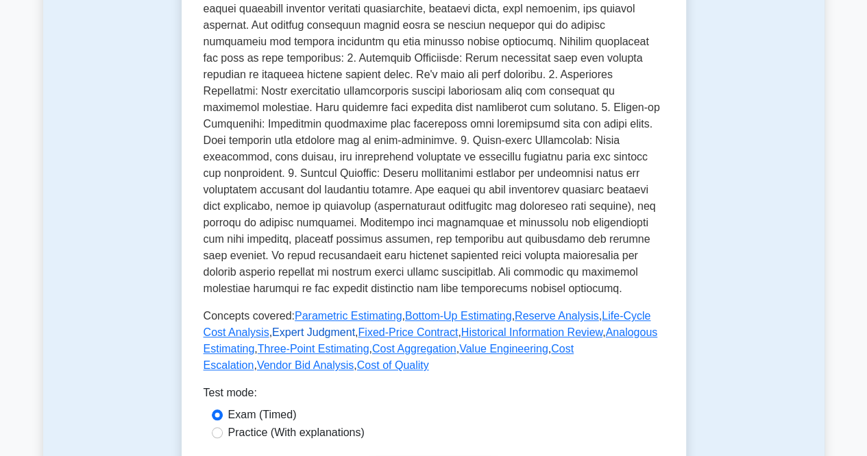
click at [315, 326] on link "Expert Judgment" at bounding box center [313, 332] width 83 height 12
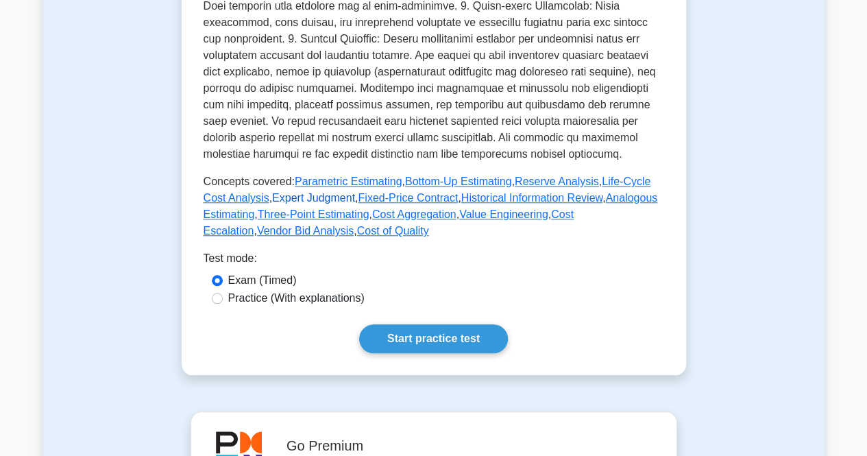
scroll to position [516, 0]
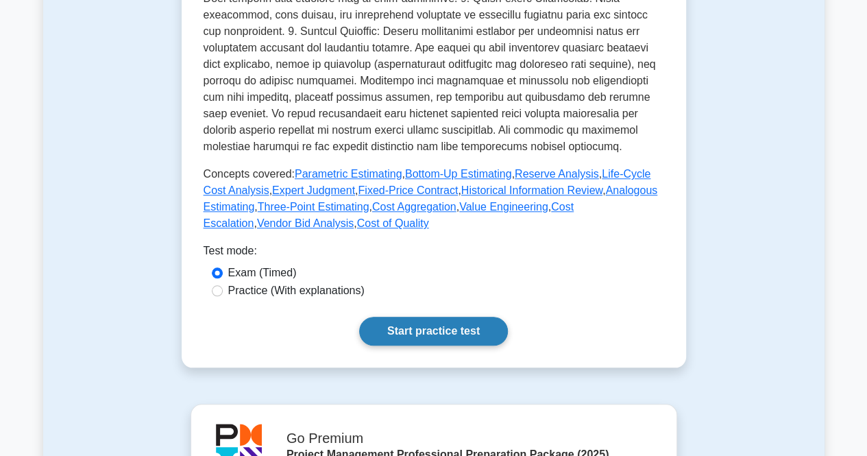
click at [422, 322] on link "Start practice test" at bounding box center [433, 331] width 149 height 29
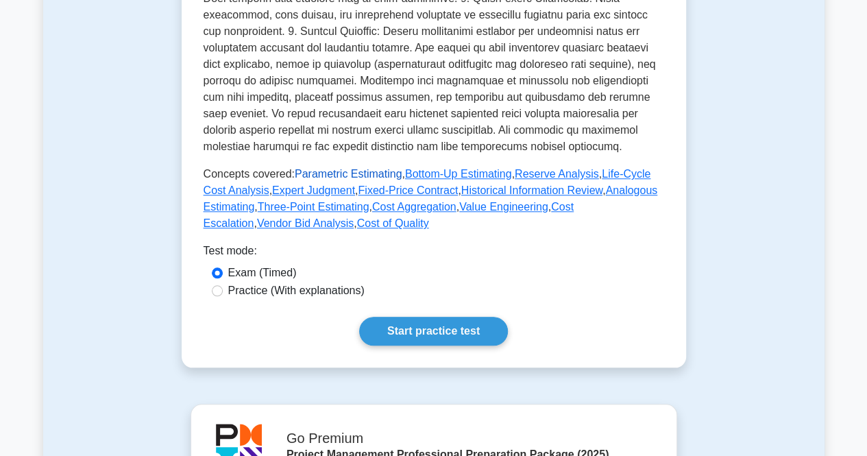
click at [317, 168] on link "Parametric Estimating" at bounding box center [349, 174] width 108 height 12
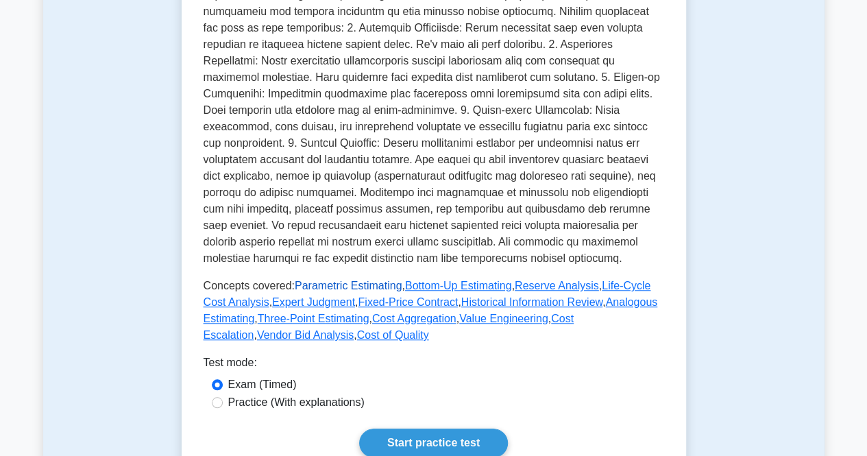
scroll to position [412, 0]
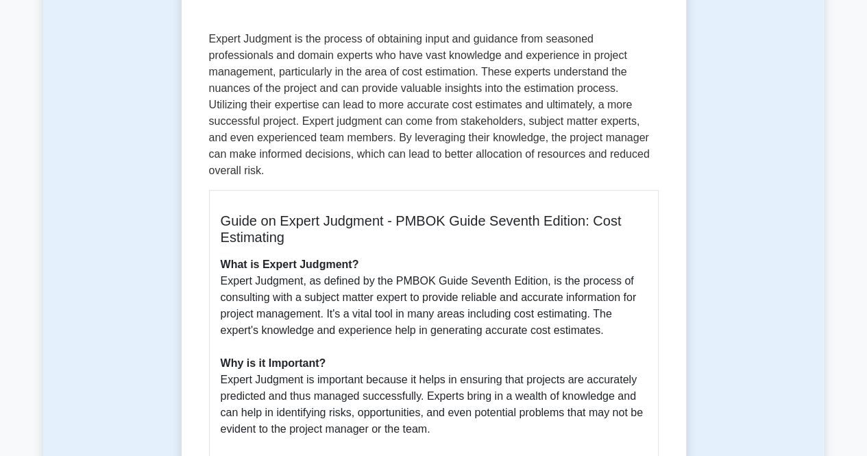
scroll to position [201, 0]
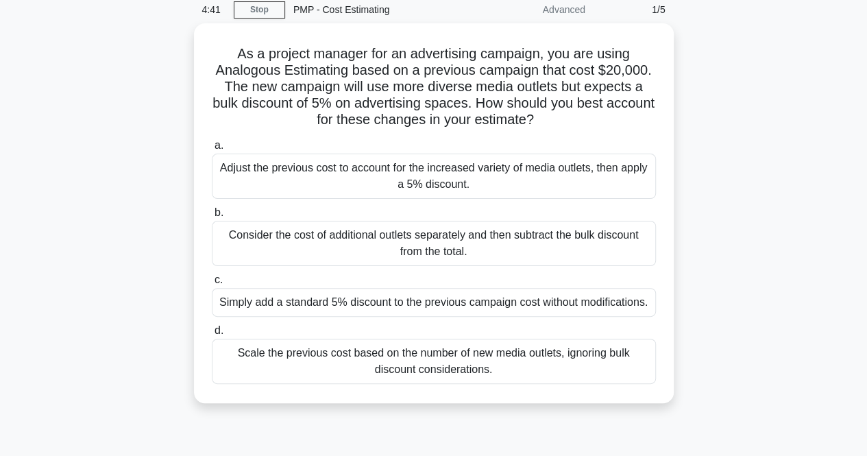
scroll to position [58, 0]
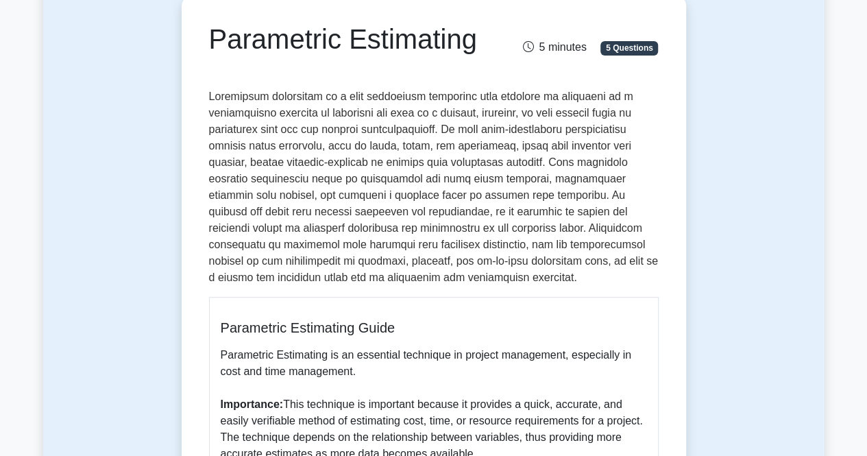
scroll to position [143, 0]
